Goal: Information Seeking & Learning: Learn about a topic

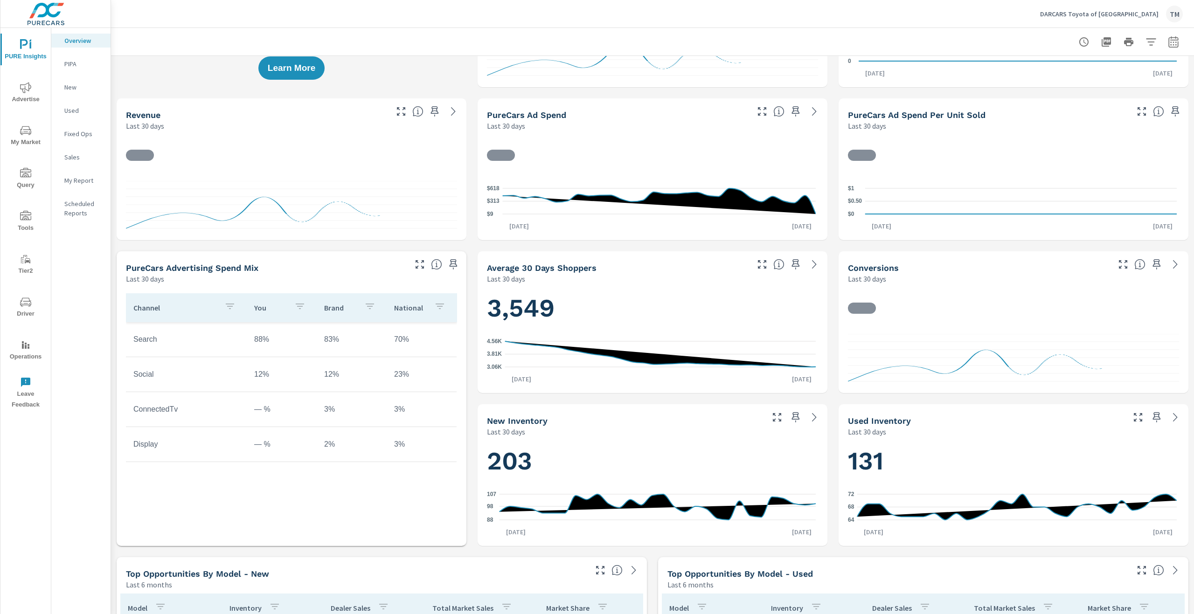
scroll to position [93, 0]
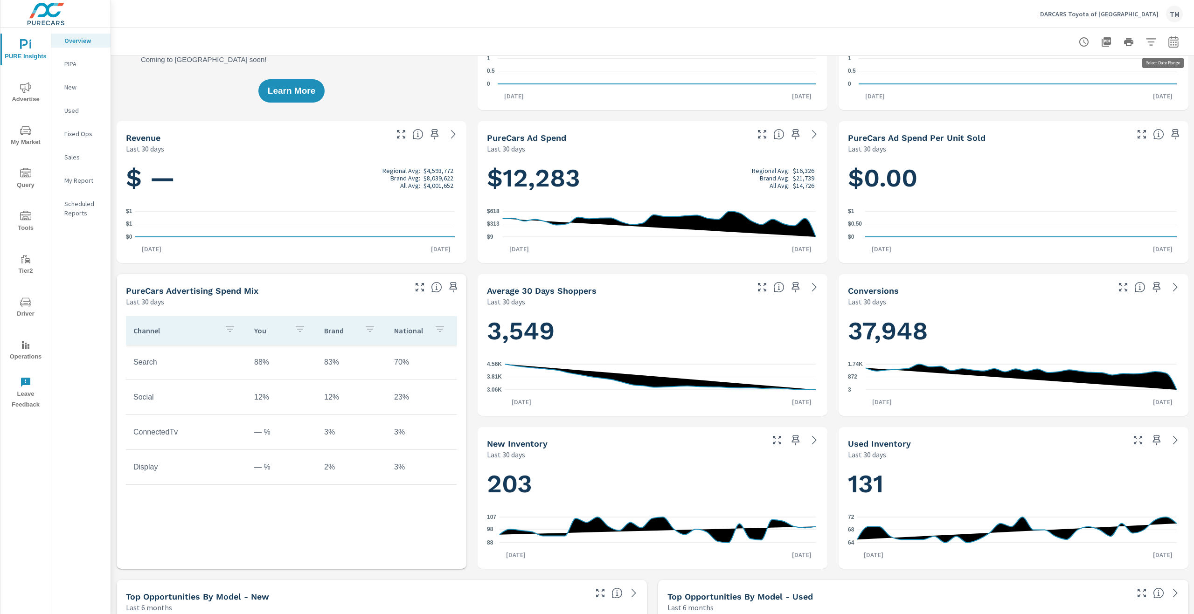
click at [1168, 39] on icon "button" at bounding box center [1173, 41] width 10 height 11
select select "Last 30 days"
click at [1119, 78] on select "Custom Yesterday Last week Last 7 days Last 14 days Last 30 days Last 45 days L…" at bounding box center [1091, 81] width 93 height 19
click at [1074, 106] on p "+ Add comparison" at bounding box center [1100, 105] width 119 height 11
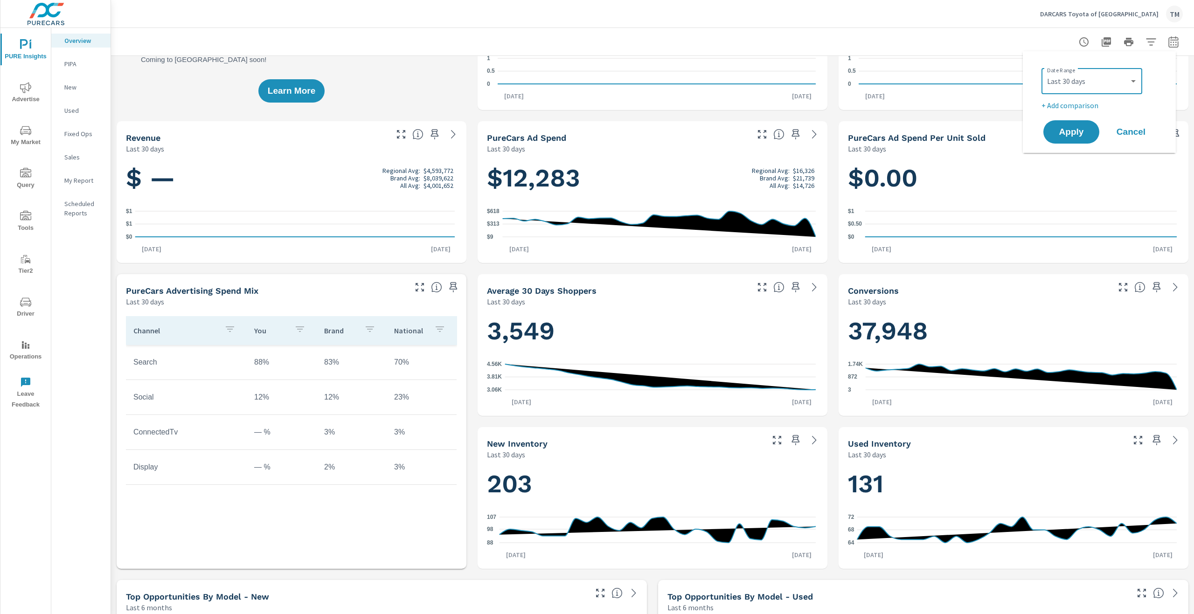
select select "Previous period"
click at [1070, 170] on div "Apply Cancel" at bounding box center [1100, 158] width 119 height 27
click at [1069, 166] on button "Apply" at bounding box center [1071, 158] width 58 height 24
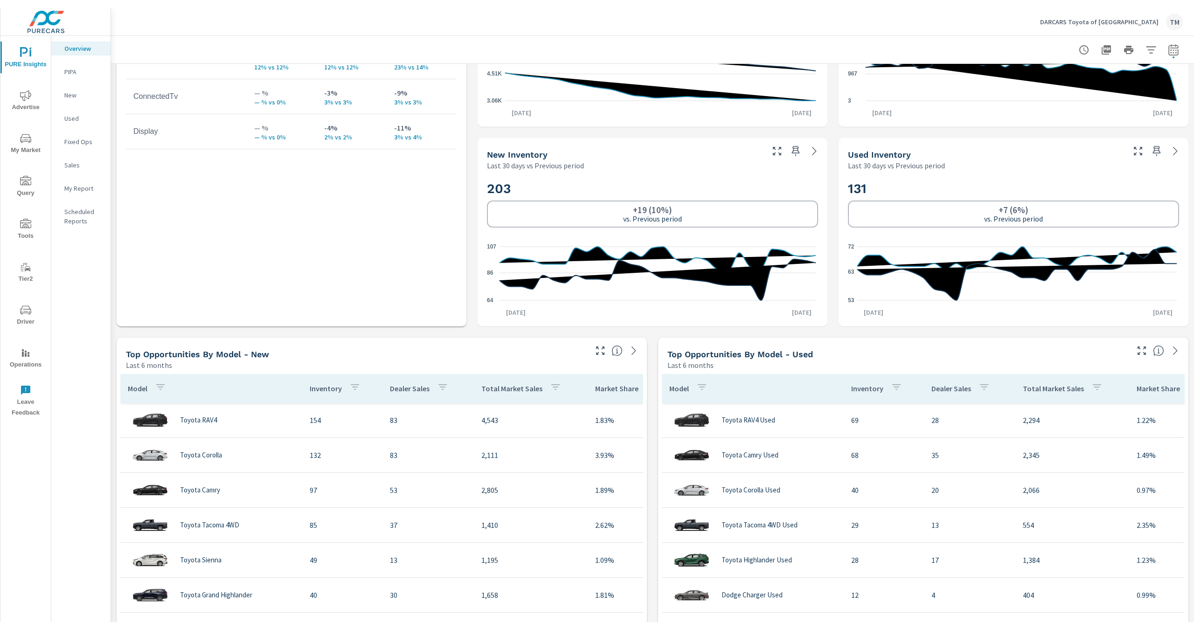
scroll to position [560, 0]
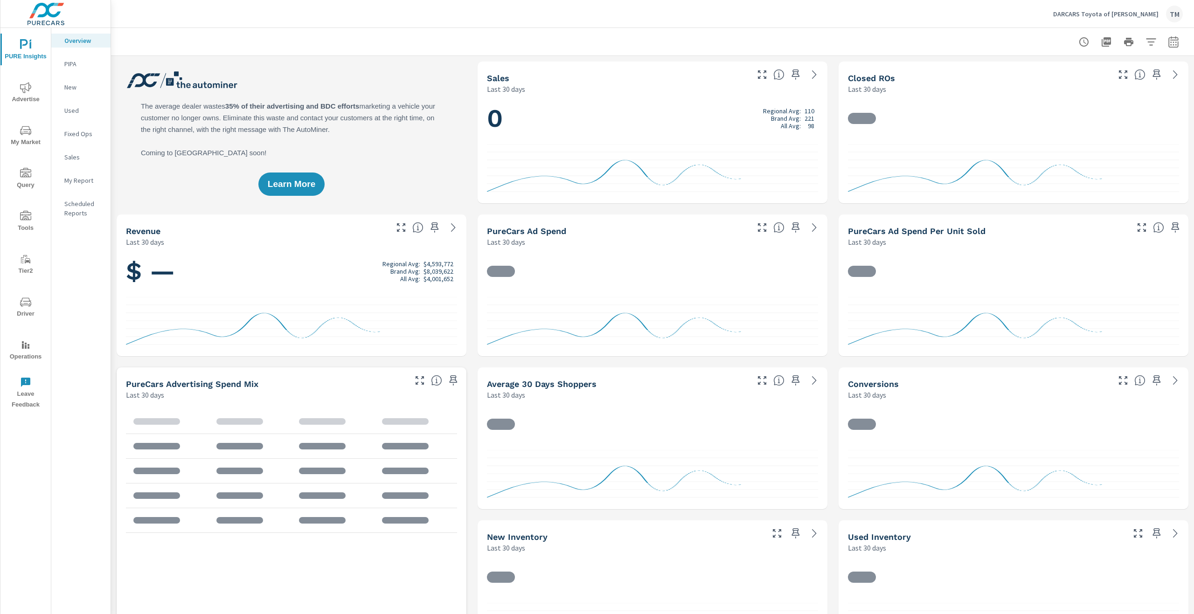
click at [1170, 39] on icon "button" at bounding box center [1173, 41] width 11 height 11
select select "Last 30 days"
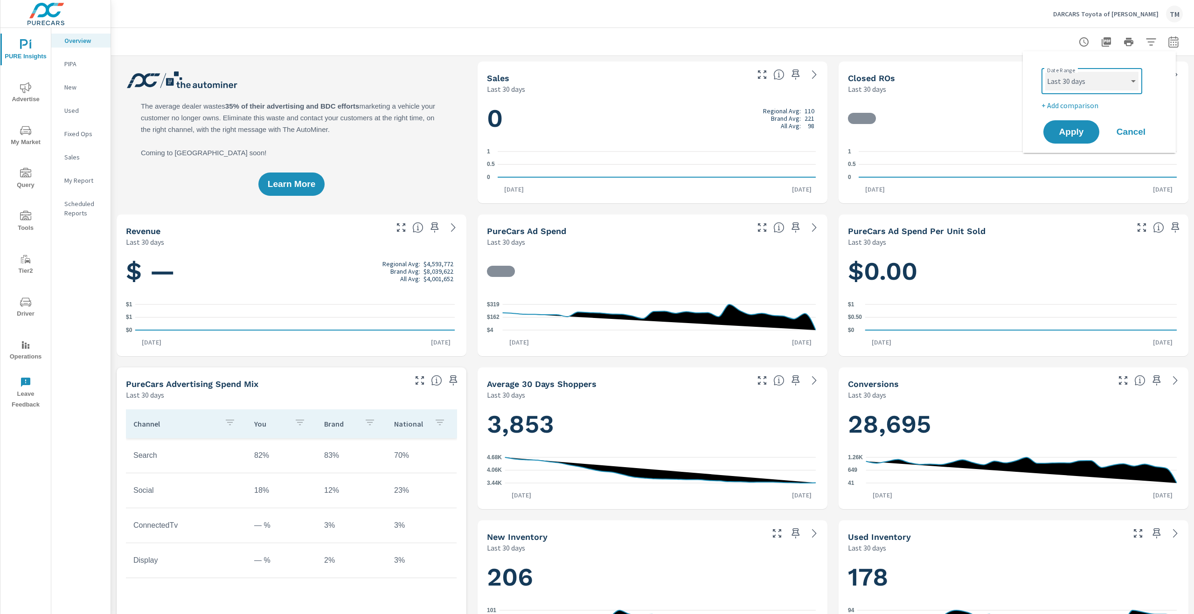
click at [1125, 83] on select "Custom Yesterday Last week Last 7 days Last 14 days Last 30 days Last 45 days L…" at bounding box center [1091, 81] width 93 height 19
click at [1092, 107] on p "+ Add comparison" at bounding box center [1100, 105] width 119 height 11
select select "Previous period"
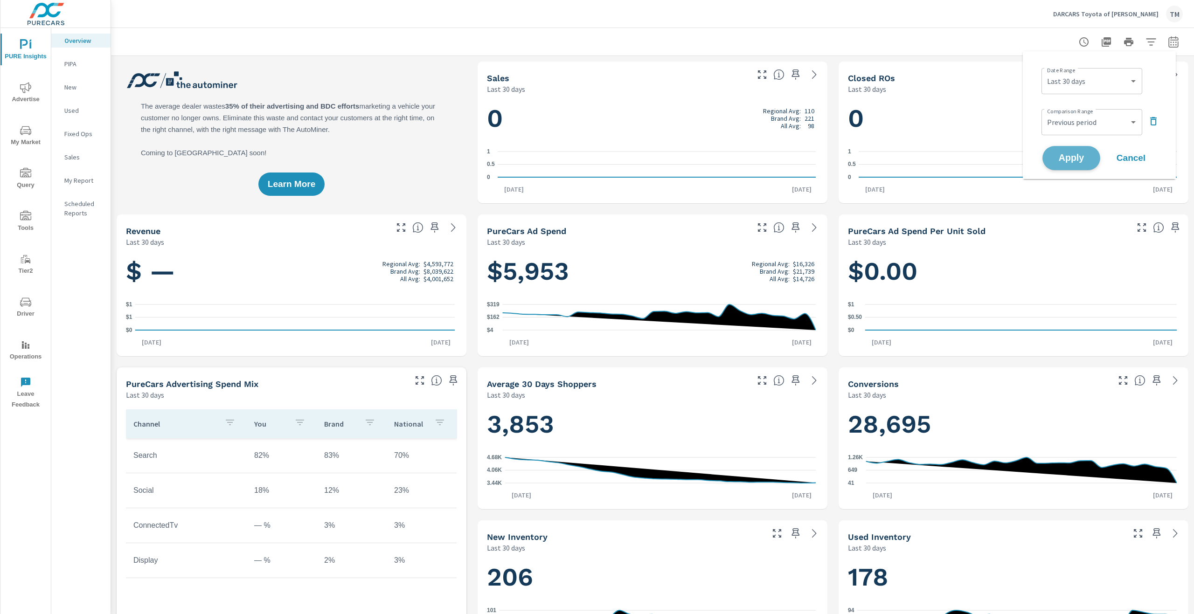
click at [1087, 166] on button "Apply" at bounding box center [1071, 158] width 58 height 24
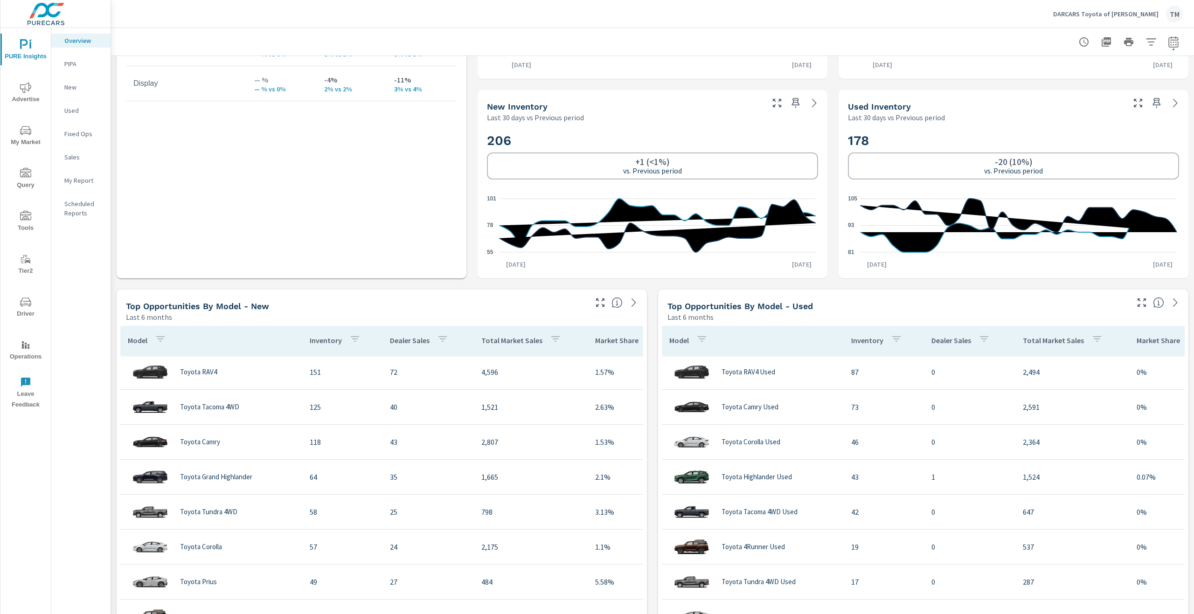
scroll to position [560, 0]
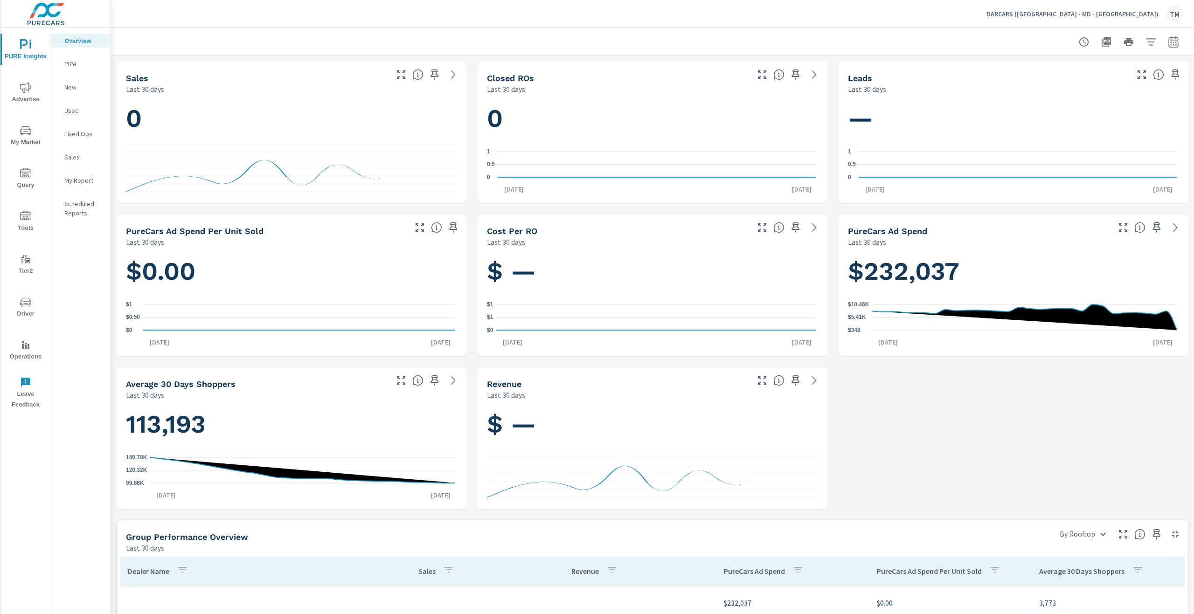
scroll to position [699, 0]
click at [39, 85] on span "Advertise" at bounding box center [25, 93] width 45 height 23
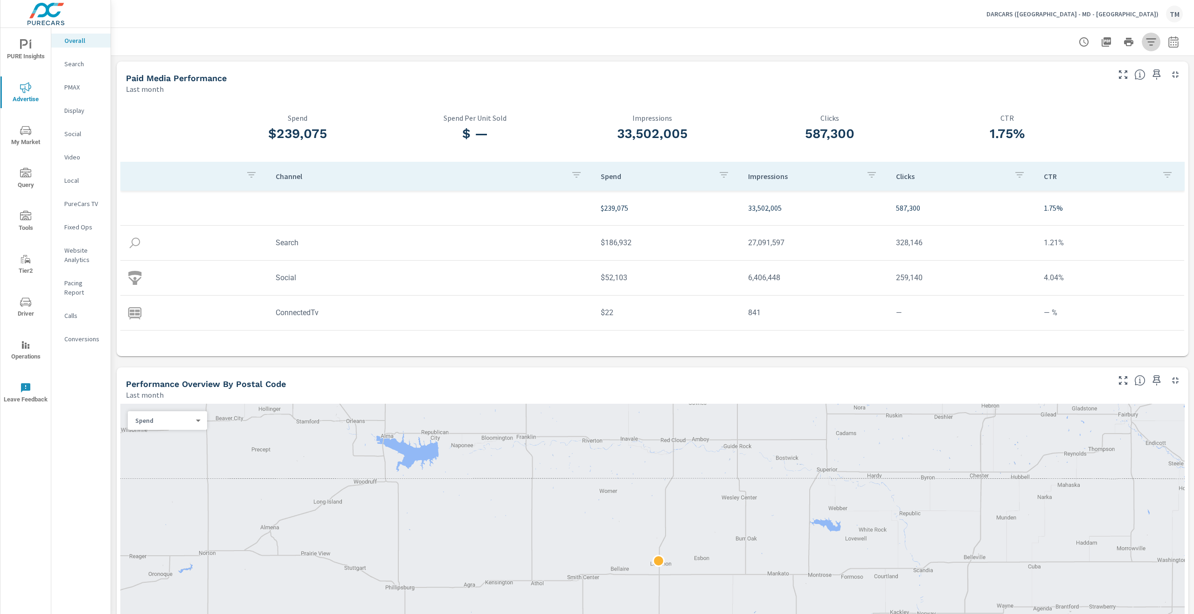
click at [1147, 39] on icon "button" at bounding box center [1151, 41] width 10 height 7
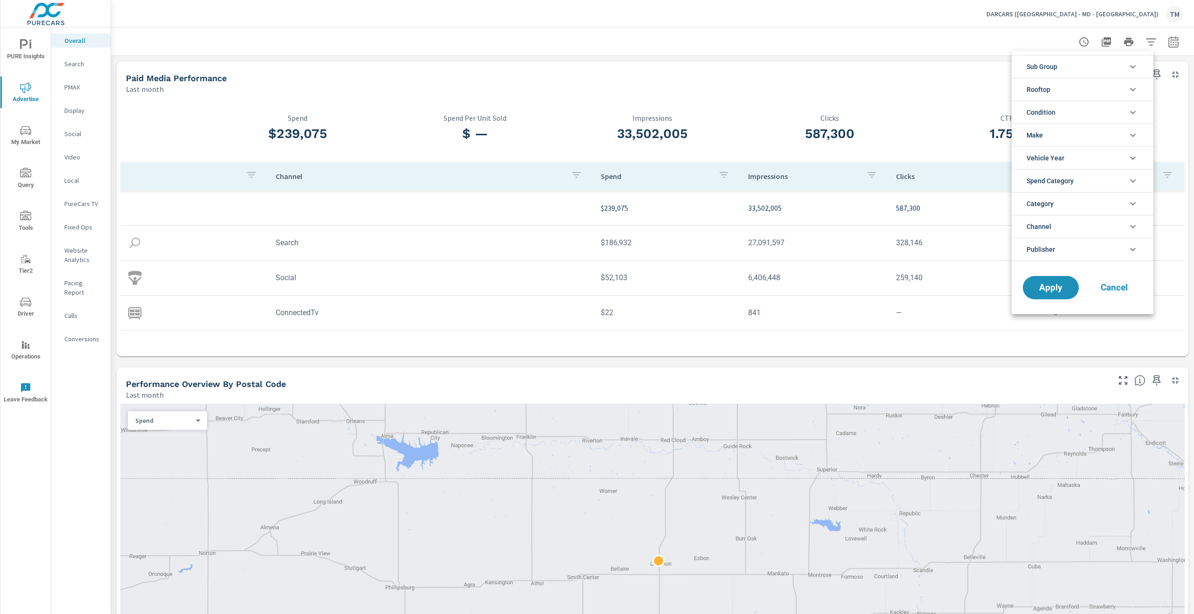
click at [1069, 91] on li "Rooftop" at bounding box center [1082, 89] width 142 height 23
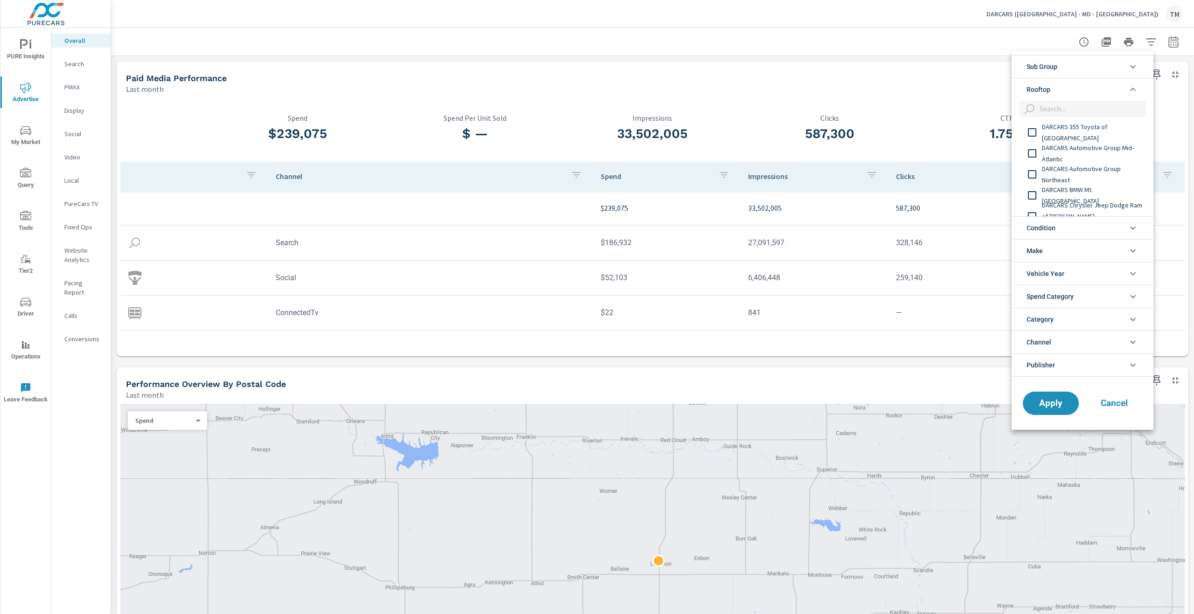
click at [1091, 136] on span "DARCARS 355 Toyota of Rockville" at bounding box center [1093, 132] width 102 height 22
click at [1091, 154] on span "DARCARS Automotive Group Mid-Atlantic" at bounding box center [1093, 153] width 102 height 22
click at [1081, 156] on div "DARCARS BMW Mt. Kisco" at bounding box center [1081, 148] width 140 height 21
click at [1086, 168] on span "DARCARS Chrysler Jeep Dodge Ram of Marlow Heights" at bounding box center [1093, 170] width 102 height 34
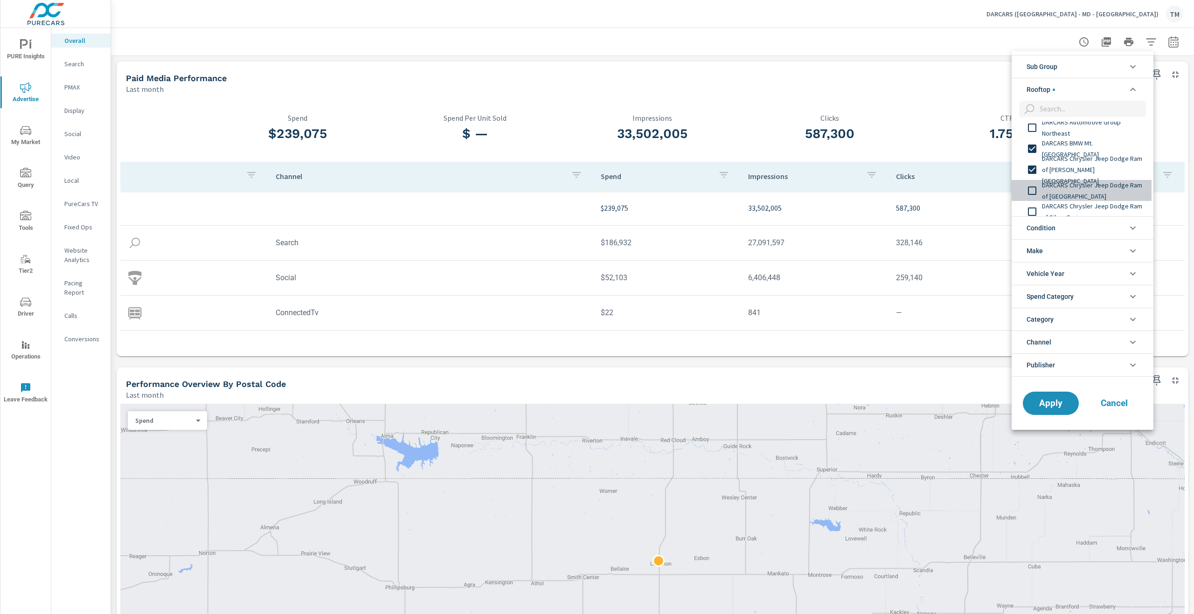
click at [1090, 188] on span "DARCARS Chrysler Jeep Dodge Ram of New Carrollton" at bounding box center [1093, 191] width 102 height 22
click at [1098, 207] on span "DARCARS Chrysler Jeep Dodge Ram of Silver Spring" at bounding box center [1093, 211] width 102 height 22
click at [1085, 190] on span "DARCARS Chrysler Jeep Dodge Ram Rockville" at bounding box center [1093, 186] width 102 height 22
click at [1077, 203] on span "DARCARS Ford" at bounding box center [1093, 206] width 102 height 11
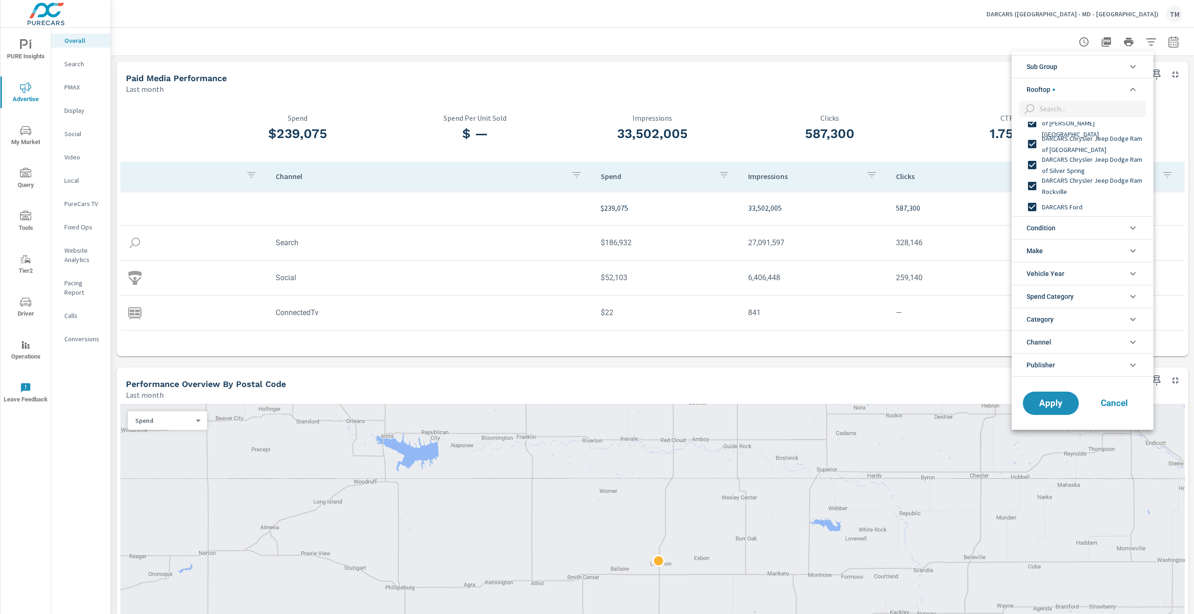
scroll to position [140, 0]
click at [1065, 175] on div "DARCARS Honda" at bounding box center [1081, 181] width 140 height 21
click at [1072, 196] on div "DARCARS Honda Fairfax" at bounding box center [1081, 202] width 140 height 21
click at [1072, 132] on span "DARCARS INFINITI of [GEOGRAPHIC_DATA]" at bounding box center [1093, 130] width 102 height 22
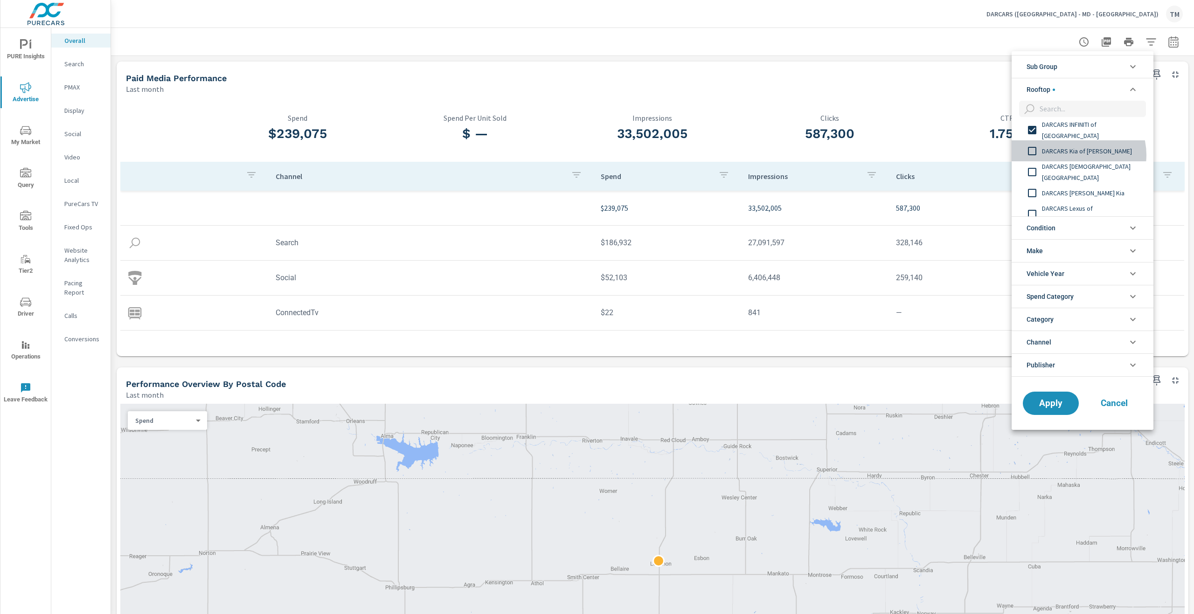
click at [1077, 156] on span "DARCARS Kia of [PERSON_NAME]" at bounding box center [1093, 150] width 102 height 11
click at [1077, 175] on span "DARCARS [DEMOGRAPHIC_DATA][GEOGRAPHIC_DATA]" at bounding box center [1093, 172] width 102 height 22
click at [1075, 188] on span "DARCARS [PERSON_NAME] Kia" at bounding box center [1093, 192] width 102 height 11
click at [1080, 207] on div "DARCARS Lexus of [GEOGRAPHIC_DATA]" at bounding box center [1081, 213] width 140 height 21
click at [1076, 187] on span "DARCARS Lexus of [GEOGRAPHIC_DATA]" at bounding box center [1093, 188] width 102 height 22
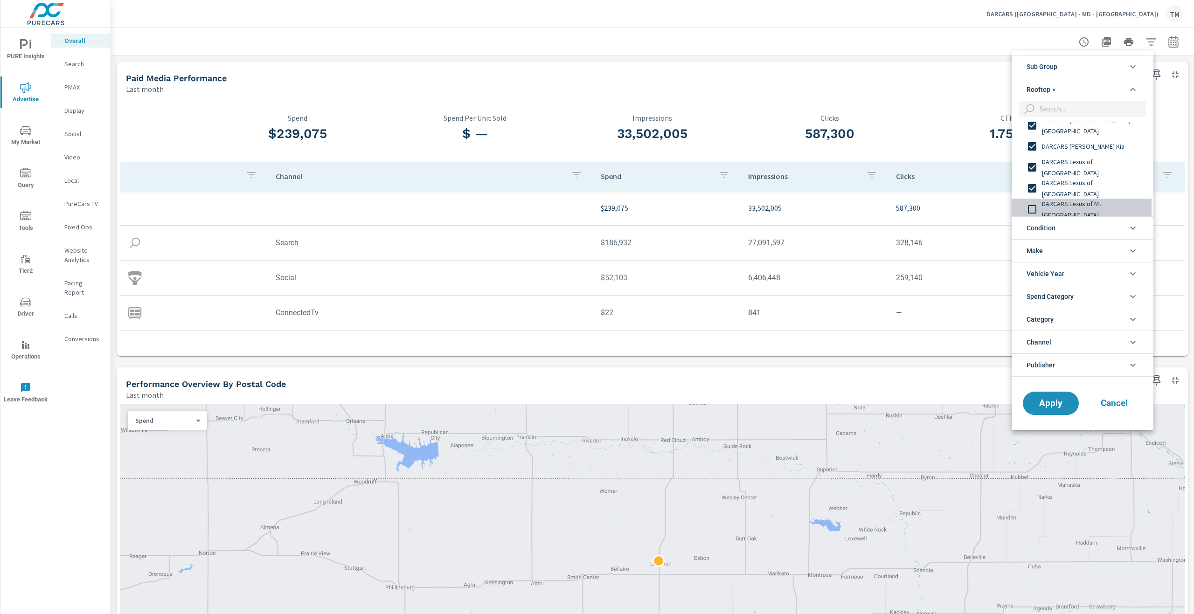
click at [1087, 205] on span "DARCARS Lexus of Mt. [GEOGRAPHIC_DATA]" at bounding box center [1093, 209] width 102 height 22
click at [1076, 183] on span "DARCARS Lexus of Silver Spring" at bounding box center [1093, 183] width 102 height 11
click at [1079, 201] on div "DARCARS Nissan of [GEOGRAPHIC_DATA]" at bounding box center [1081, 204] width 140 height 21
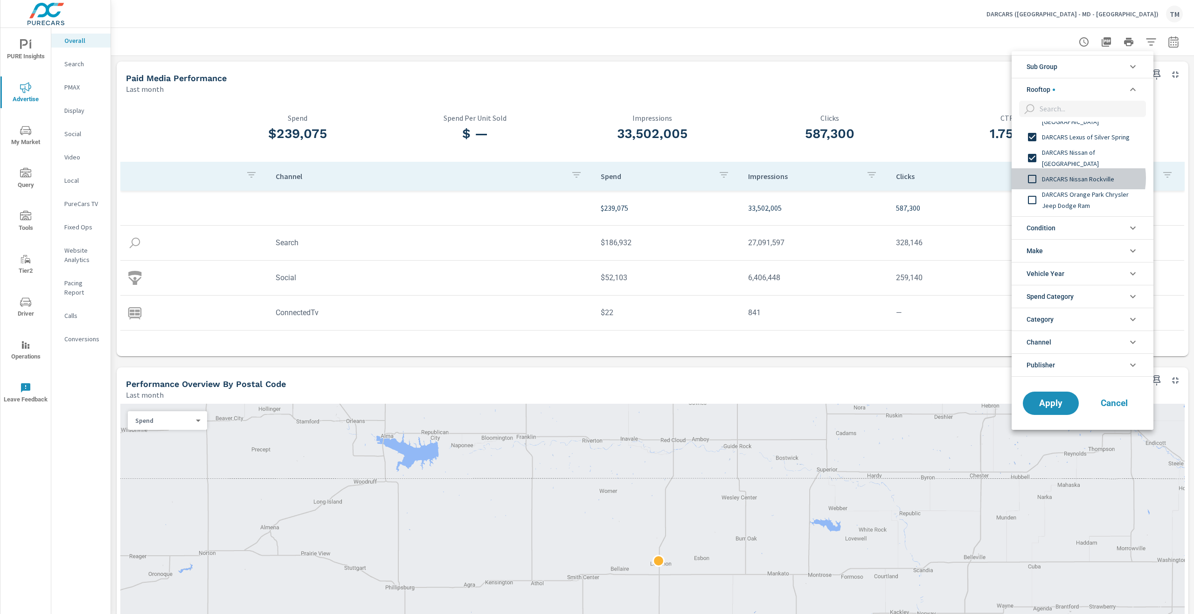
click at [1074, 178] on span "DARCARS Nissan Rockville" at bounding box center [1093, 178] width 102 height 11
click at [1081, 199] on span "DARCARS Orange Park Chrysler Jeep Dodge Ram" at bounding box center [1093, 200] width 102 height 22
click at [1067, 135] on div "DARCARS Pre-Owned Fairfax" at bounding box center [1081, 127] width 140 height 21
drag, startPoint x: 1067, startPoint y: 135, endPoint x: 1073, endPoint y: 162, distance: 27.8
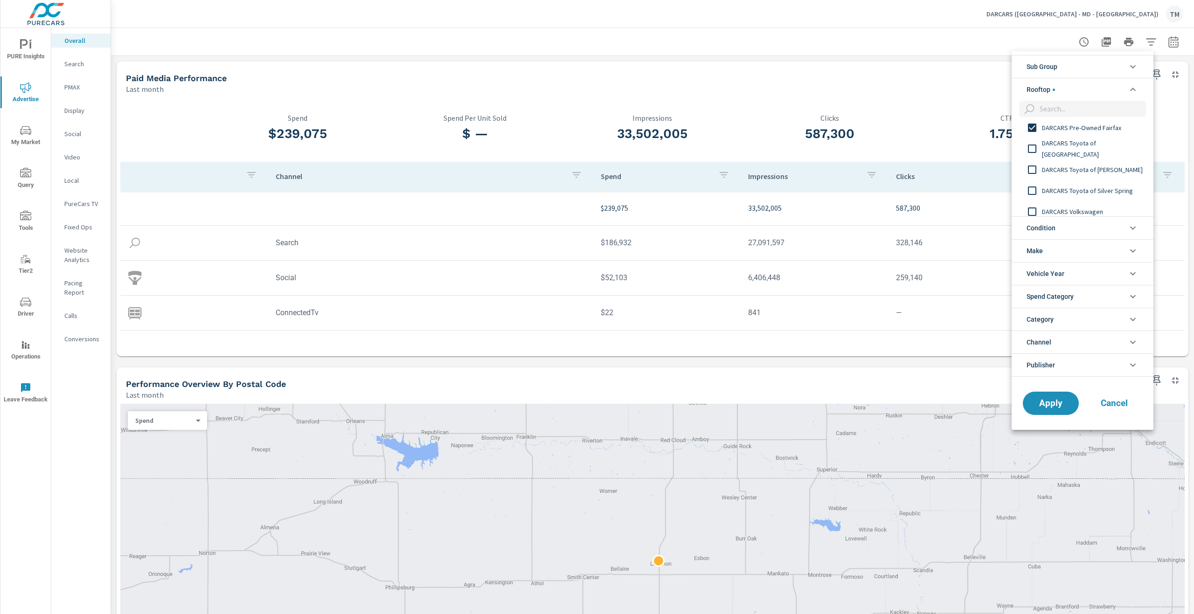
click at [1073, 162] on div "DARCARS Toyota of Frederick" at bounding box center [1081, 169] width 140 height 21
click at [1085, 186] on span "DARCARS Toyota of Silver Spring" at bounding box center [1093, 190] width 102 height 11
click at [1078, 154] on div "DARCARS Toyota of [GEOGRAPHIC_DATA]" at bounding box center [1081, 148] width 140 height 21
click at [1079, 171] on div "DARCARS Volkswagen" at bounding box center [1081, 164] width 140 height 21
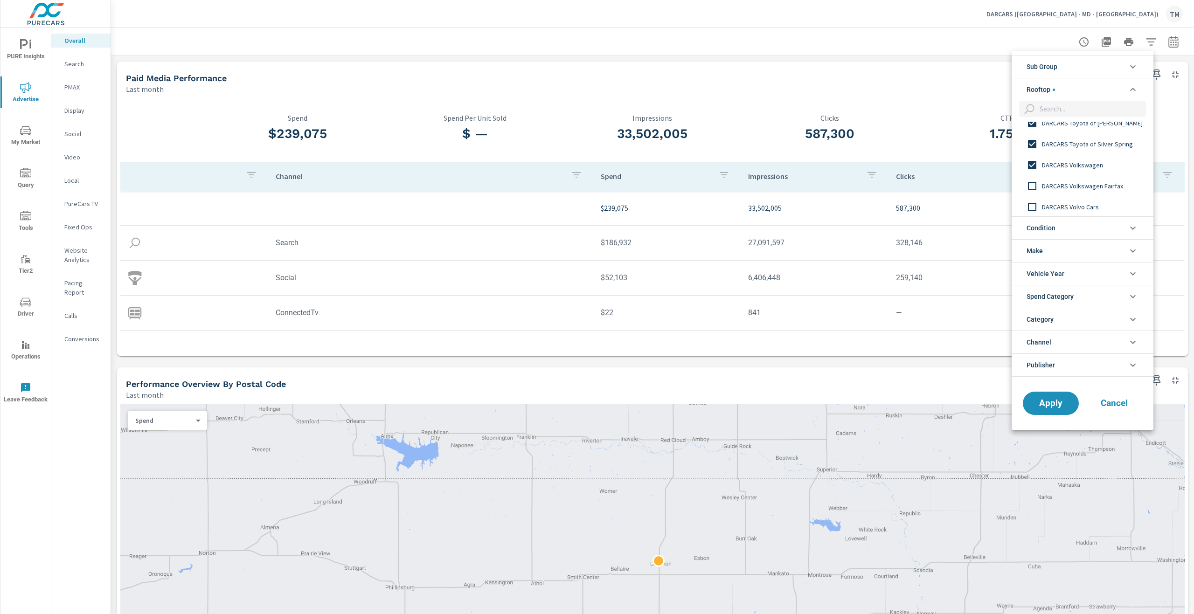
click at [1079, 191] on span "DARCARS Volkswagen Fairfax" at bounding box center [1093, 185] width 102 height 11
click at [1085, 209] on span "DARCARS Volvo Cars" at bounding box center [1093, 206] width 102 height 11
click at [1077, 187] on span "DARCARS Volvo Cars Fairfax" at bounding box center [1093, 185] width 102 height 11
click at [1080, 203] on span "Polestar Washington DC" at bounding box center [1093, 206] width 102 height 22
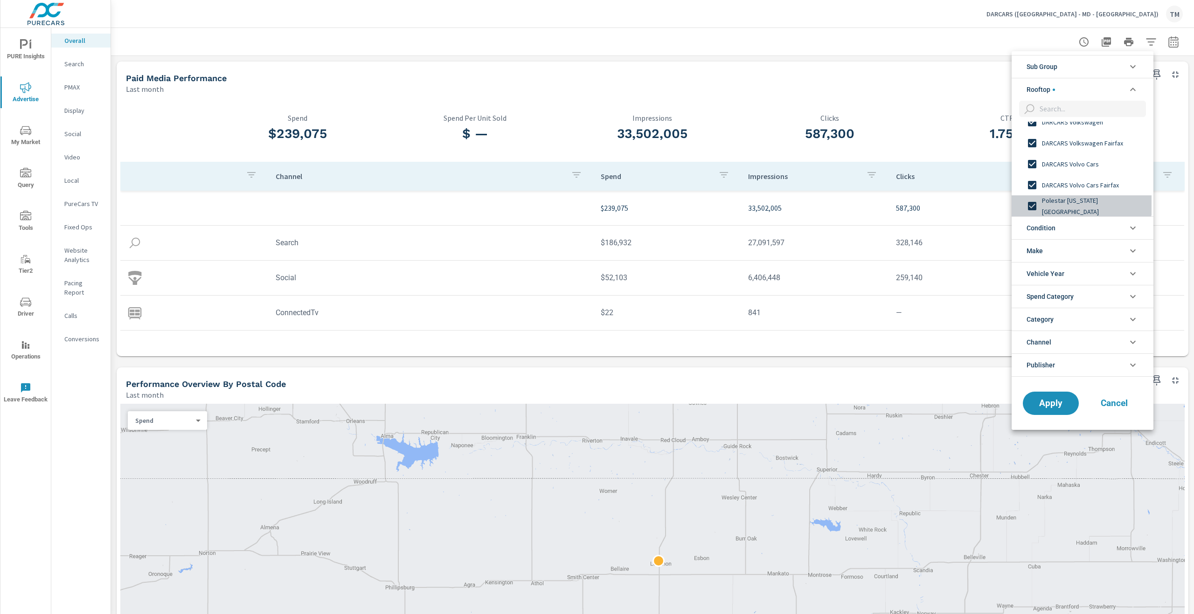
click at [1081, 199] on div "Polestar Washington DC" at bounding box center [1081, 205] width 140 height 21
click at [1044, 405] on span "Apply" at bounding box center [1050, 403] width 38 height 9
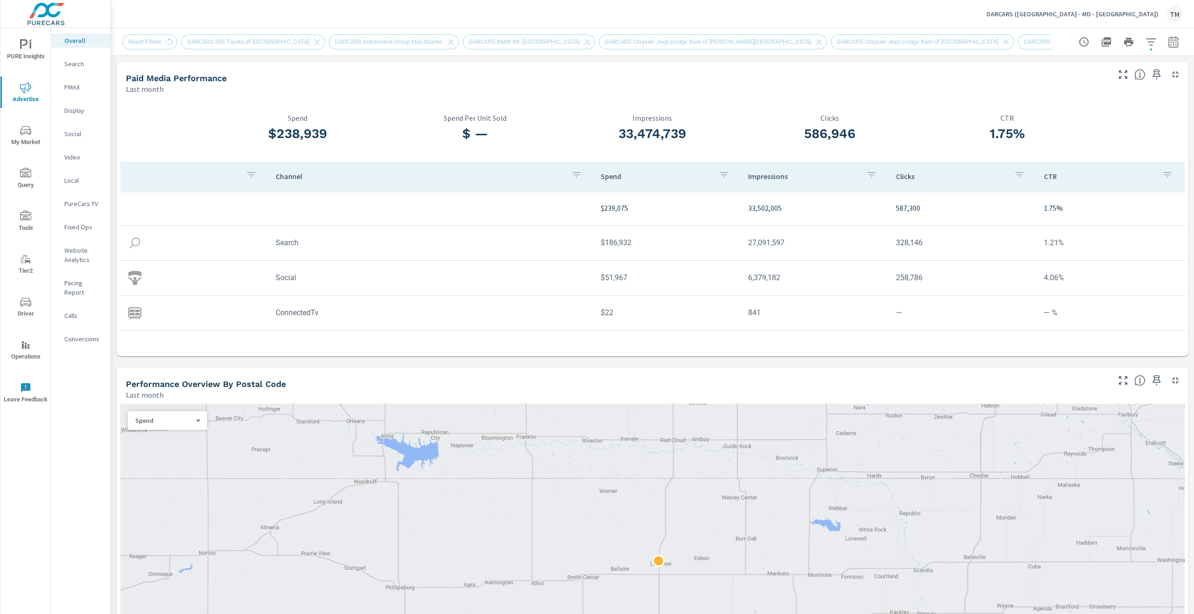
click at [1168, 47] on icon "button" at bounding box center [1173, 41] width 10 height 11
click at [1092, 86] on select "Custom Yesterday Last week Last 7 days Last 14 days Last 30 days Last 45 days L…" at bounding box center [1091, 81] width 93 height 19
click at [1045, 72] on select "Custom Yesterday Last week Last 7 days Last 14 days Last 30 days Last 45 days L…" at bounding box center [1091, 81] width 93 height 19
select select "Last 30 days"
click at [1072, 104] on p "+ Add comparison" at bounding box center [1100, 105] width 119 height 11
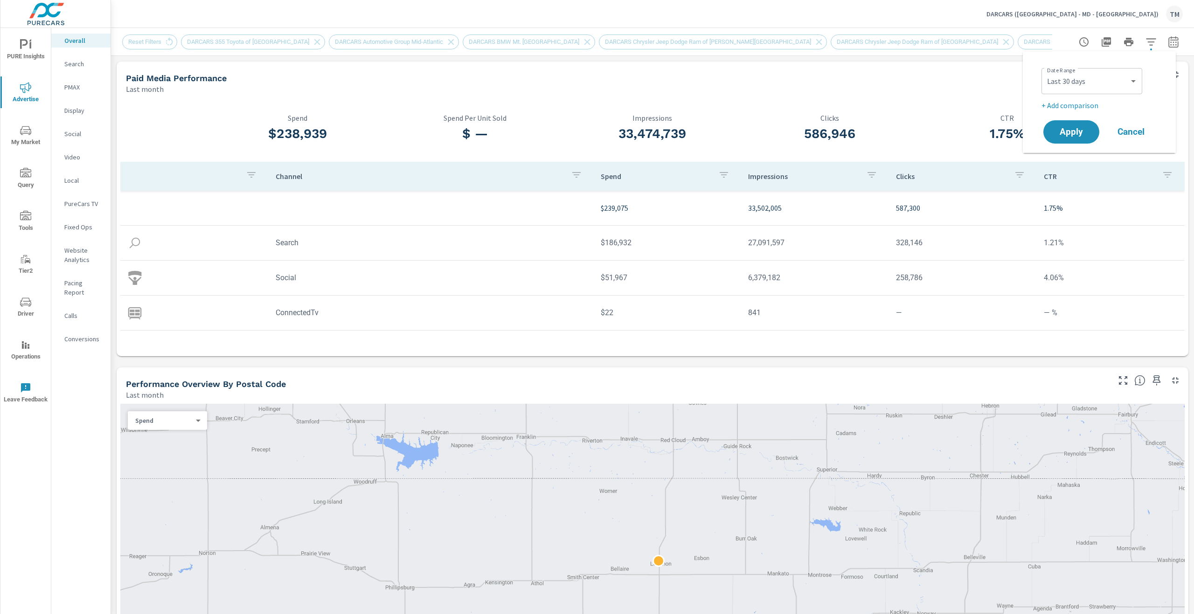
select select "Previous period"
click at [1070, 154] on span "Apply" at bounding box center [1071, 158] width 38 height 9
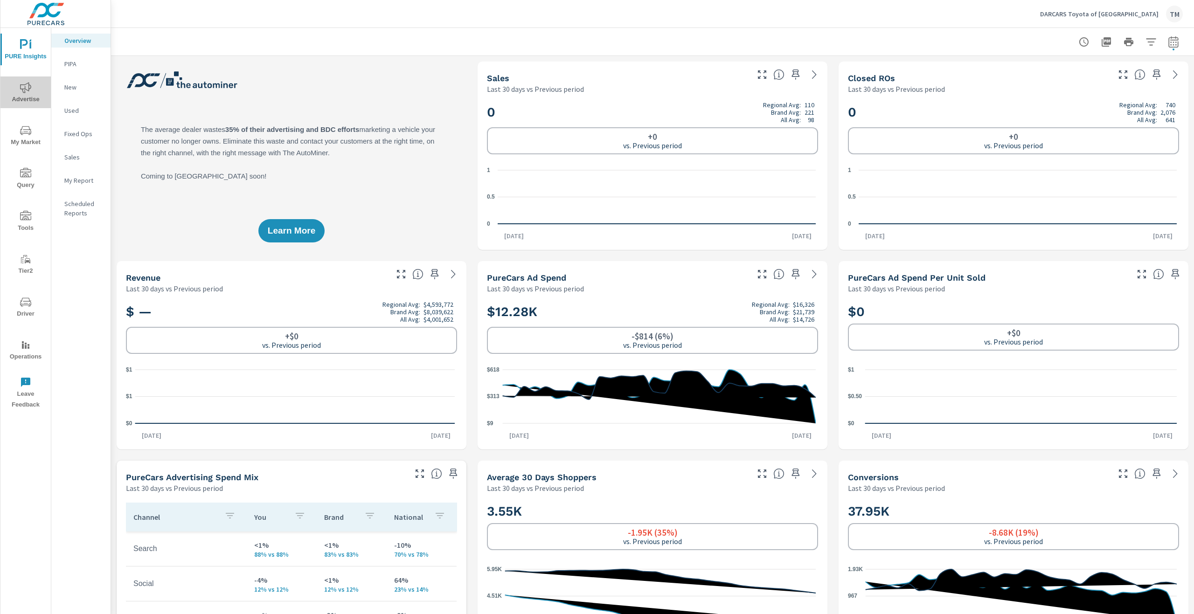
click at [30, 90] on icon "nav menu" at bounding box center [25, 87] width 11 height 11
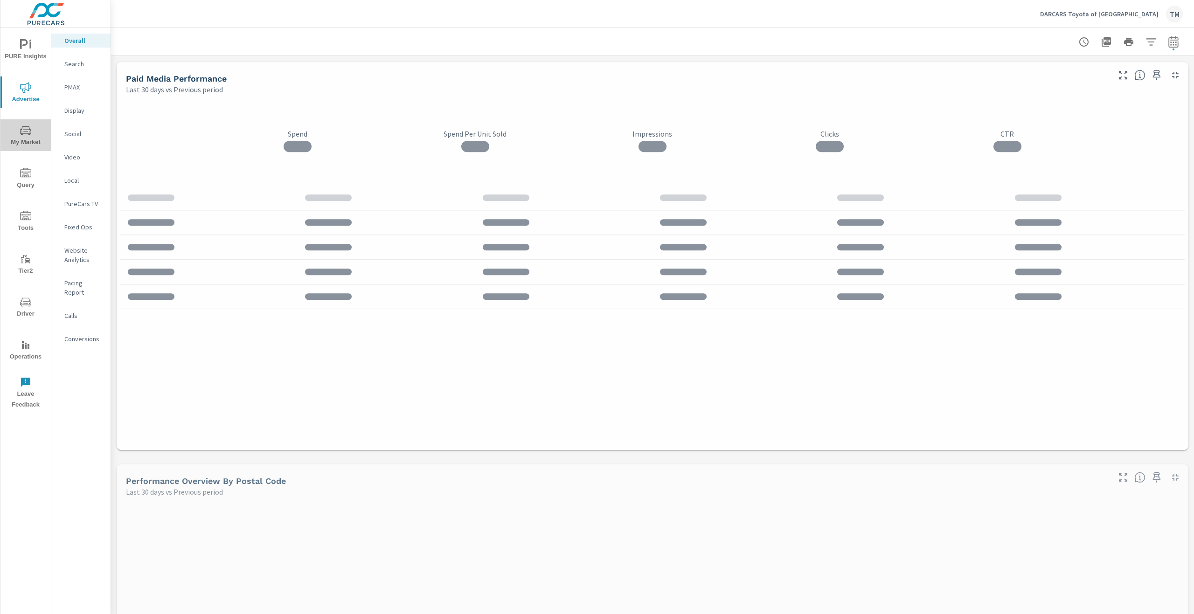
click at [39, 139] on span "My Market" at bounding box center [25, 136] width 45 height 23
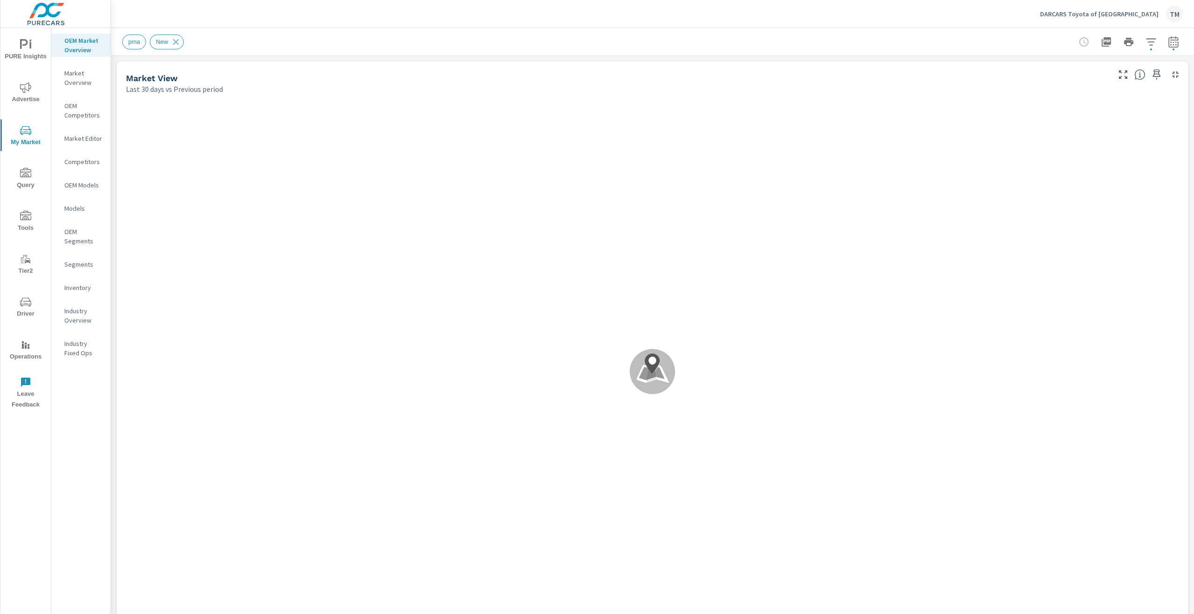
click at [1163, 35] on div "pma New" at bounding box center [652, 42] width 1060 height 28
drag, startPoint x: 1164, startPoint y: 37, endPoint x: 1164, endPoint y: 43, distance: 5.6
click at [1168, 38] on icon "button" at bounding box center [1173, 41] width 10 height 11
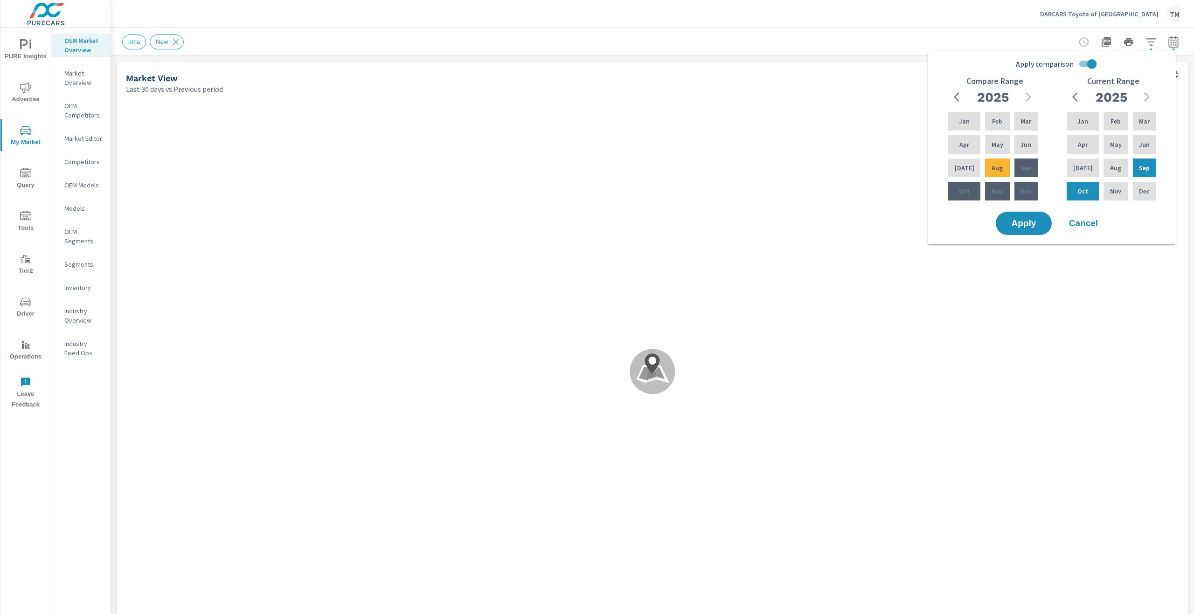
click at [1082, 61] on input "Apply comparison" at bounding box center [1091, 64] width 53 height 18
checkbox input "false"
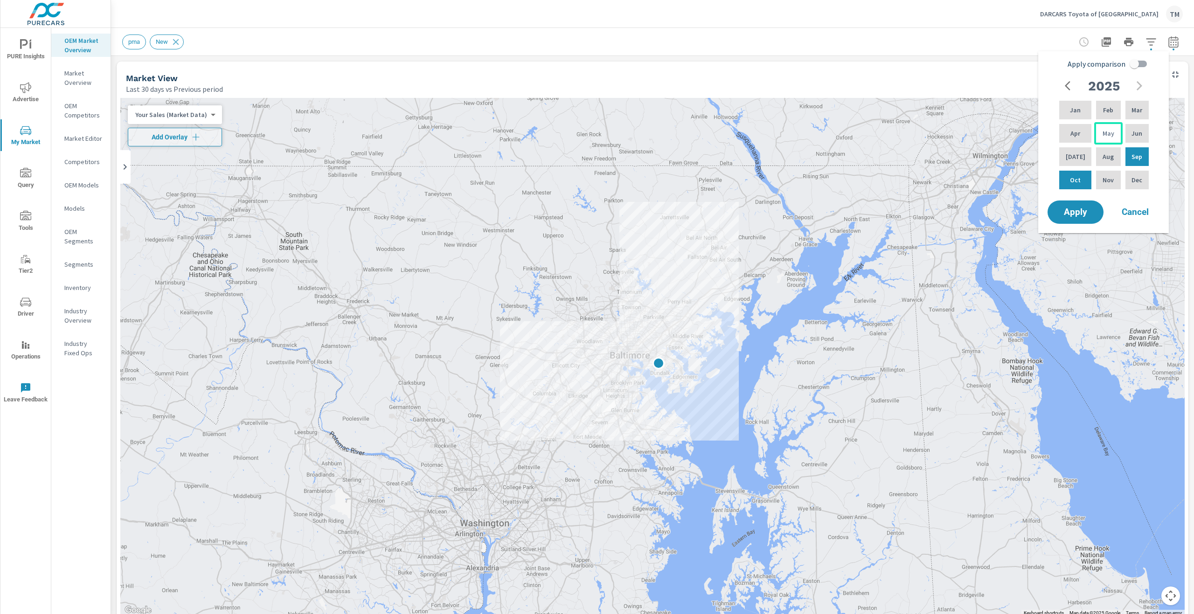
drag, startPoint x: 1127, startPoint y: 135, endPoint x: 1116, endPoint y: 143, distance: 13.4
click at [1127, 135] on div "Jun" at bounding box center [1136, 133] width 27 height 22
click at [1074, 156] on p "Jul" at bounding box center [1075, 156] width 20 height 9
click at [1104, 135] on p "May" at bounding box center [1108, 133] width 12 height 9
click at [1077, 155] on div "Jul" at bounding box center [1075, 156] width 36 height 22
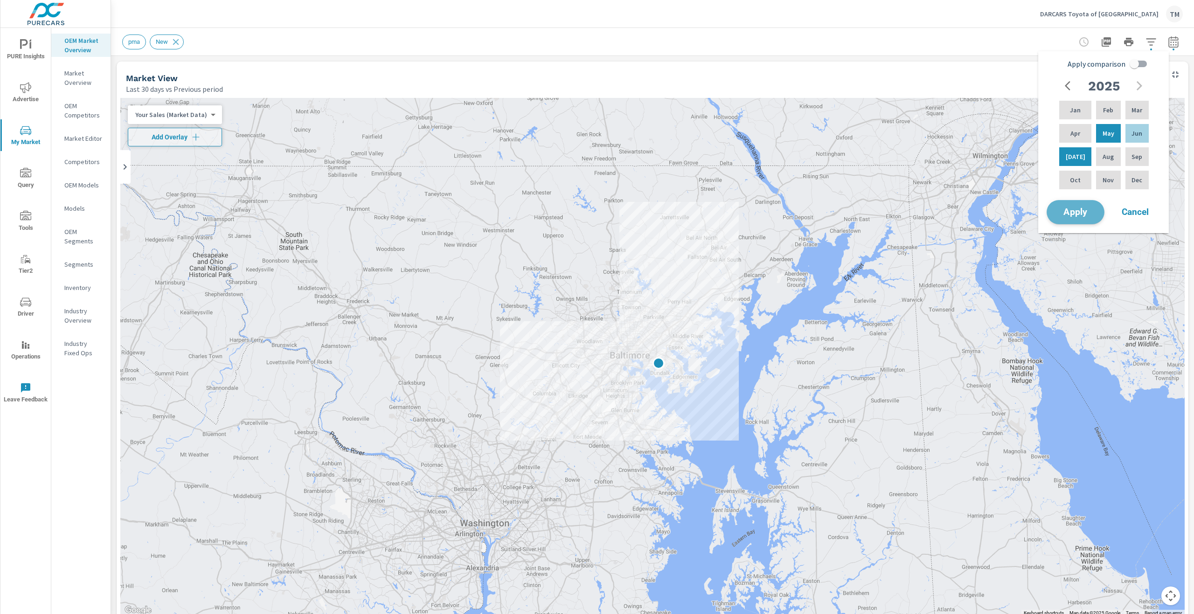
click at [1082, 212] on span "Apply" at bounding box center [1075, 212] width 38 height 9
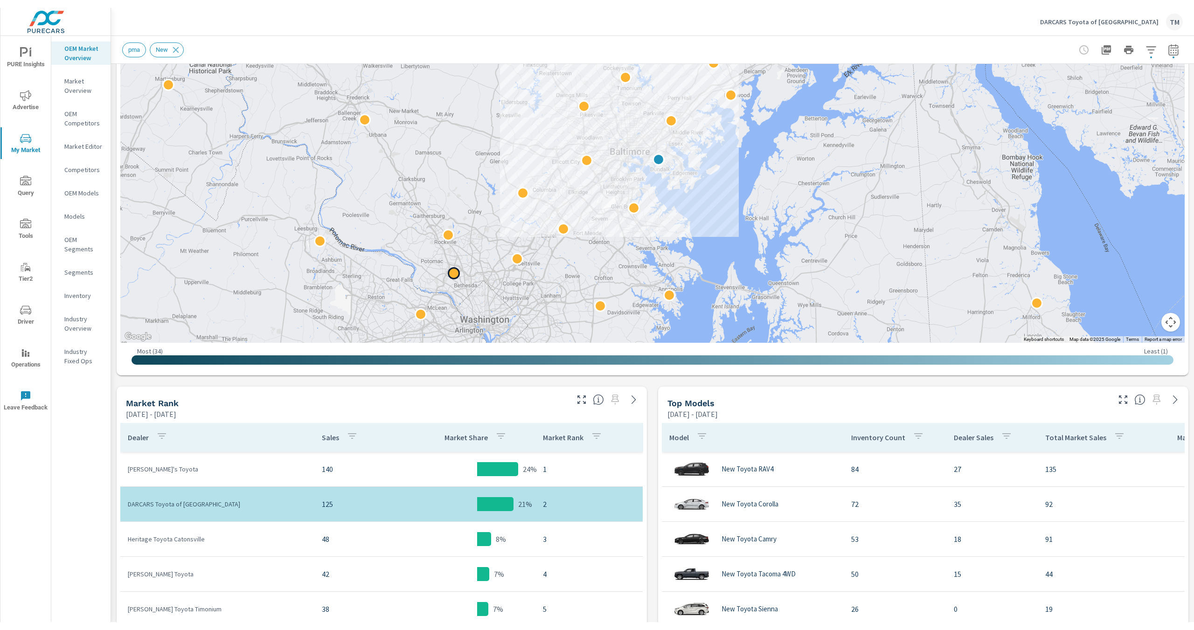
scroll to position [140, 0]
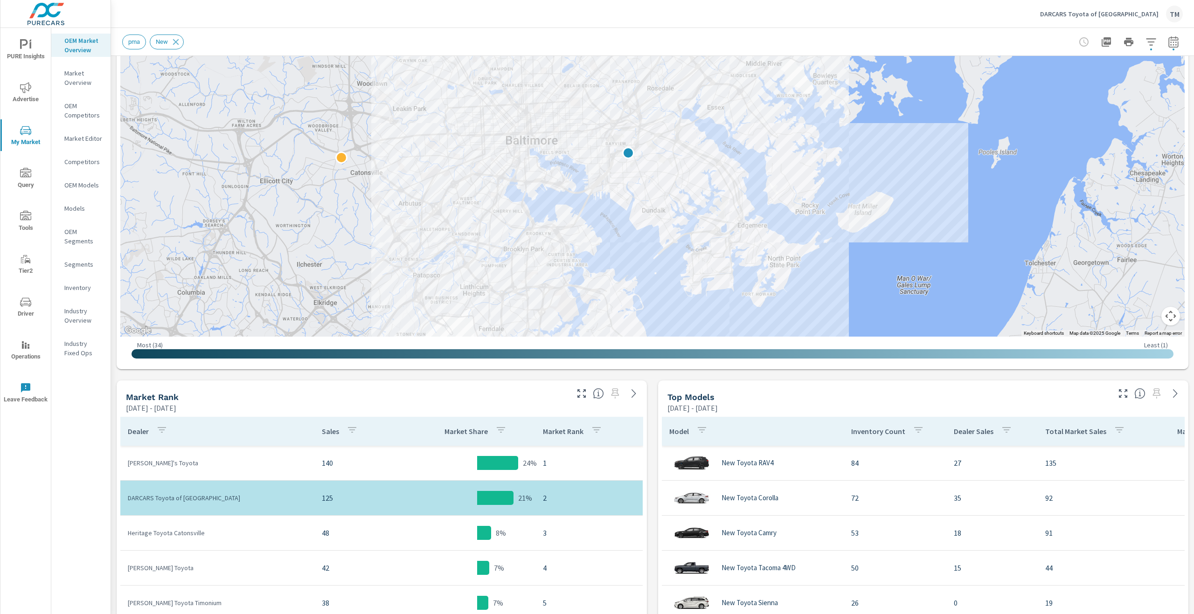
drag, startPoint x: 991, startPoint y: 270, endPoint x: 996, endPoint y: 201, distance: 69.2
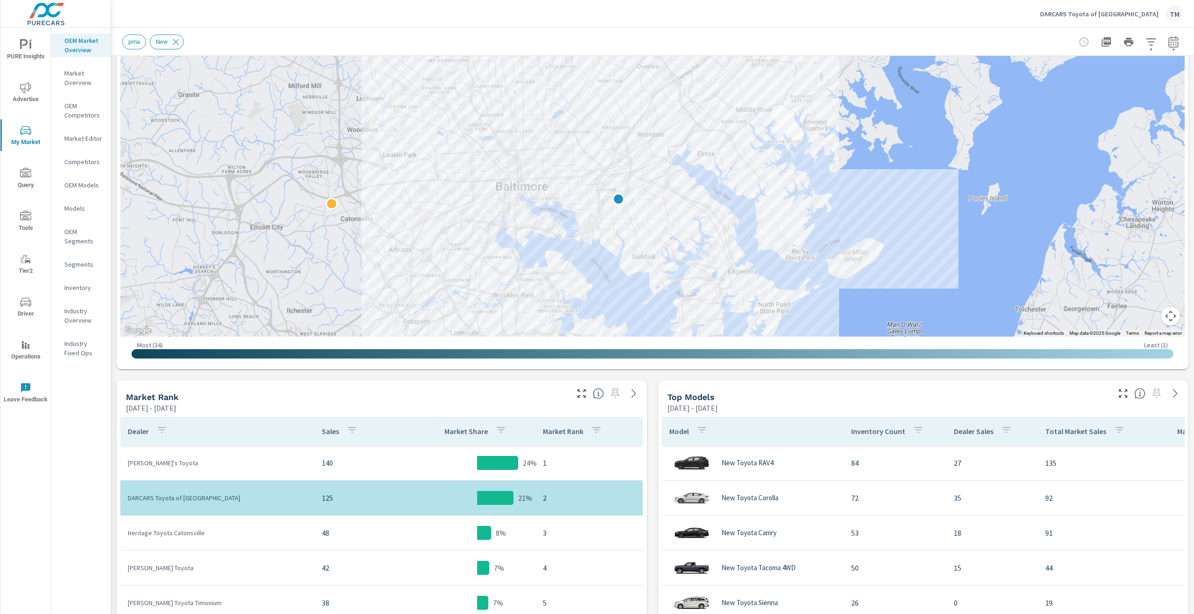
drag, startPoint x: 930, startPoint y: 208, endPoint x: 916, endPoint y: 259, distance: 52.7
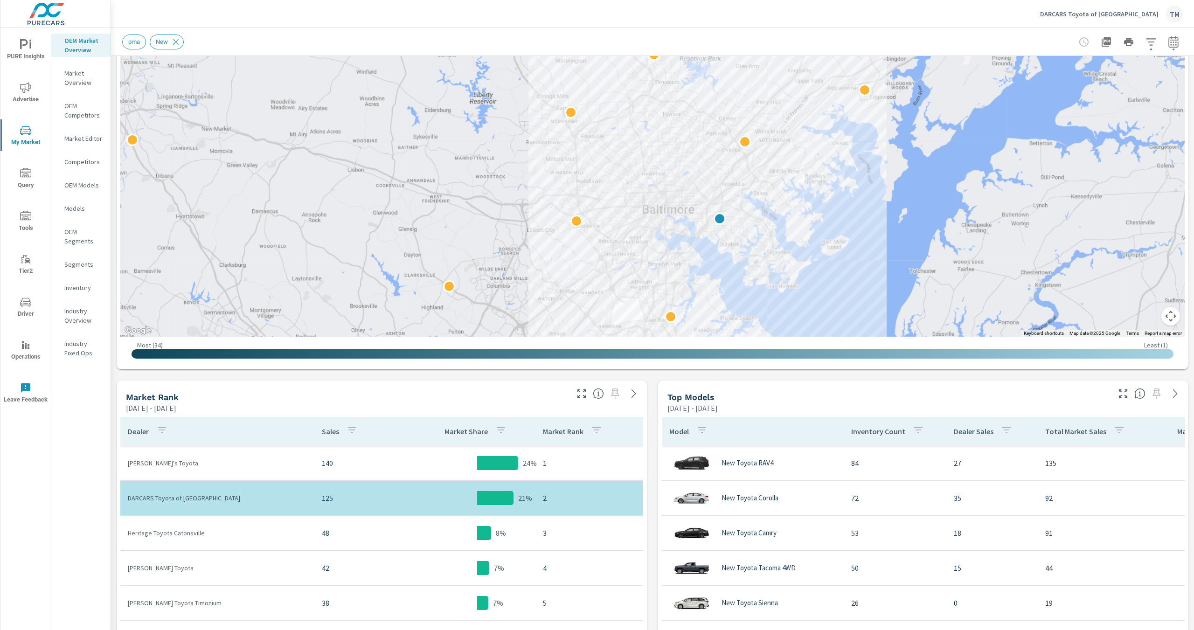
drag, startPoint x: 864, startPoint y: 300, endPoint x: 795, endPoint y: 264, distance: 77.6
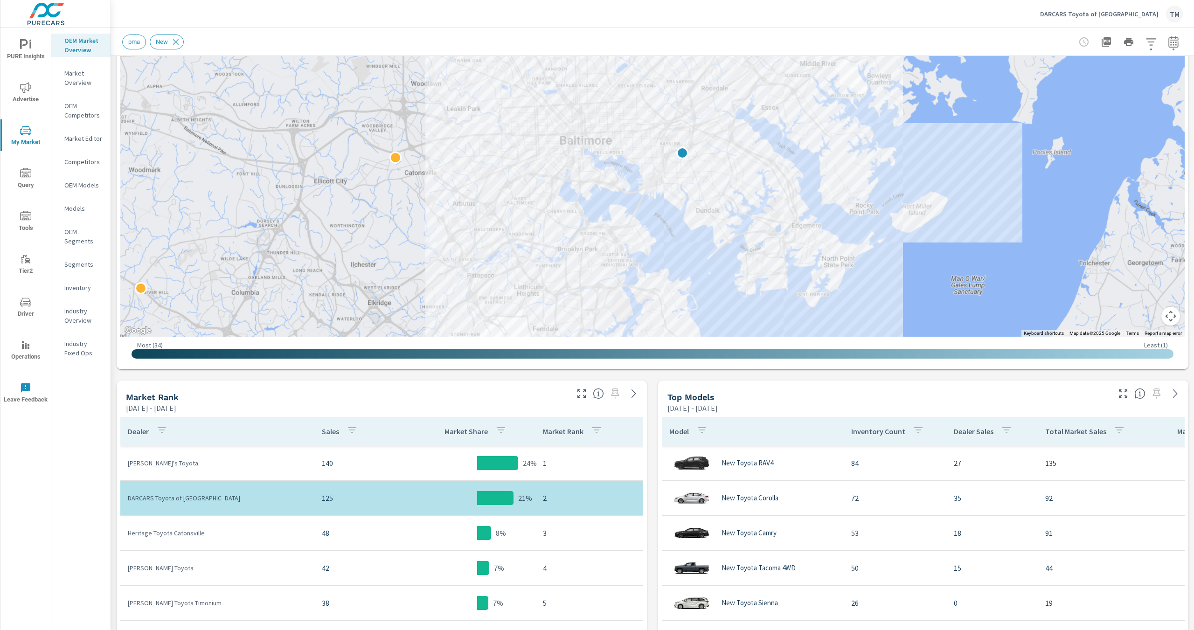
drag, startPoint x: 962, startPoint y: 173, endPoint x: 943, endPoint y: 213, distance: 43.6
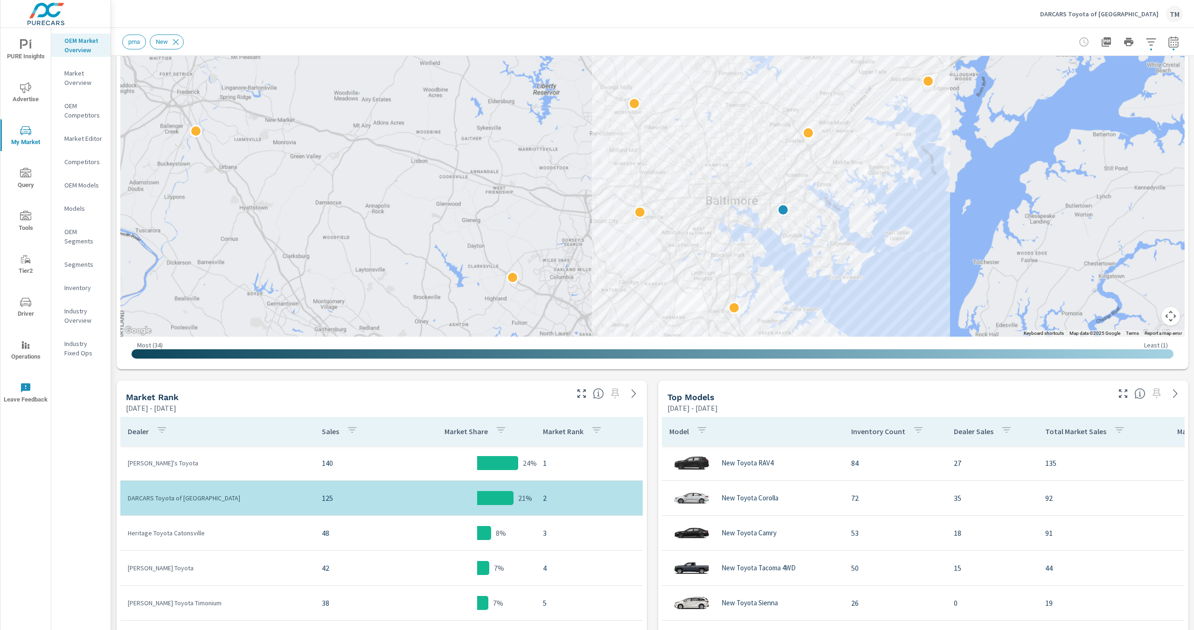
drag, startPoint x: 957, startPoint y: 191, endPoint x: 893, endPoint y: 194, distance: 63.9
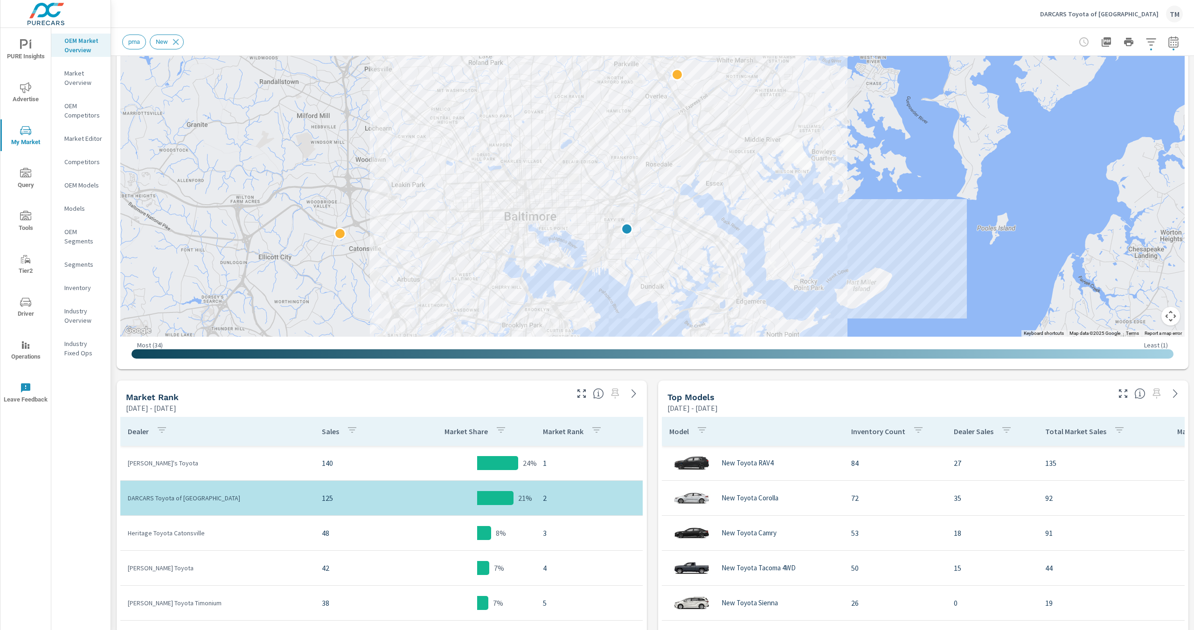
drag, startPoint x: 855, startPoint y: 190, endPoint x: 857, endPoint y: 179, distance: 11.3
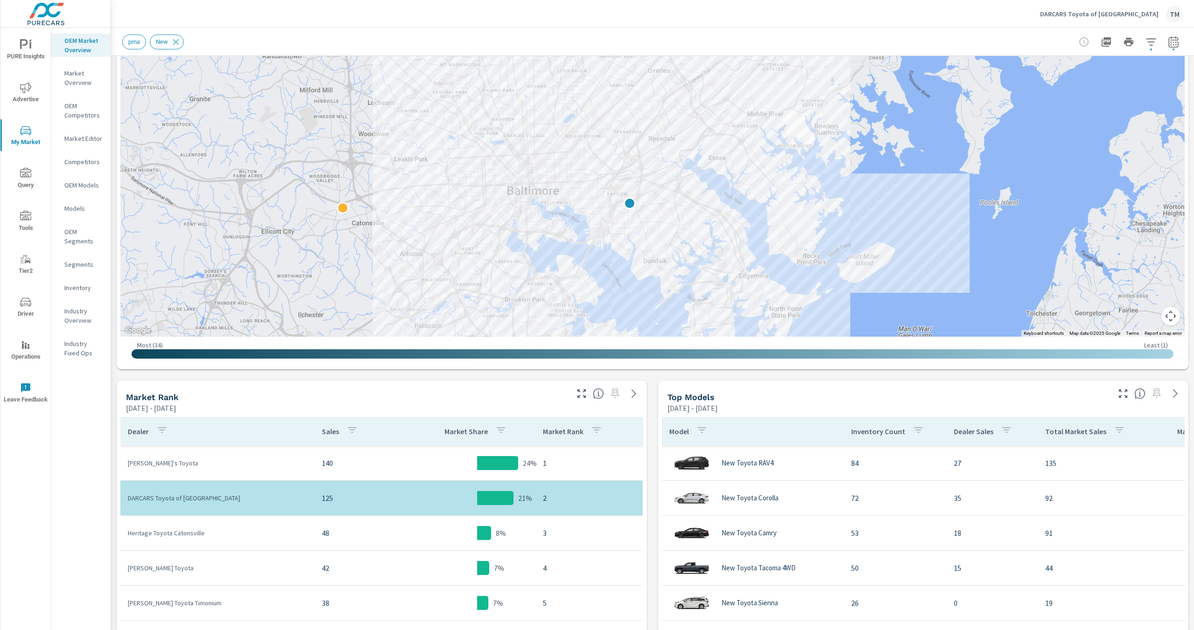
drag, startPoint x: 965, startPoint y: 215, endPoint x: 971, endPoint y: 178, distance: 37.3
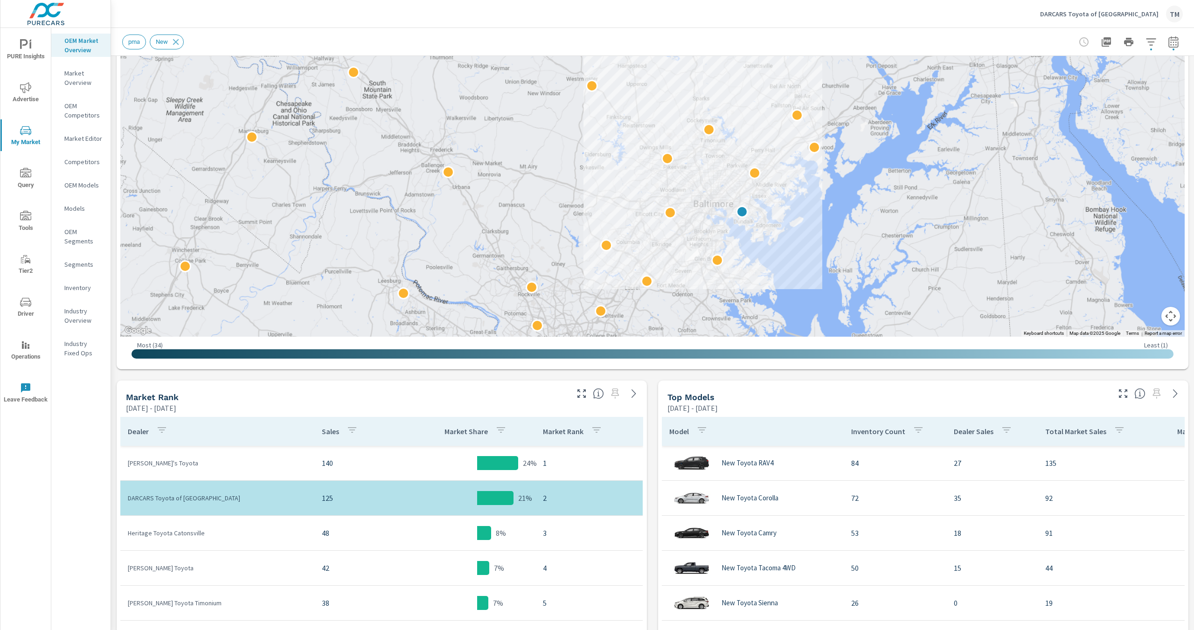
drag, startPoint x: 848, startPoint y: 212, endPoint x: 808, endPoint y: 243, distance: 50.5
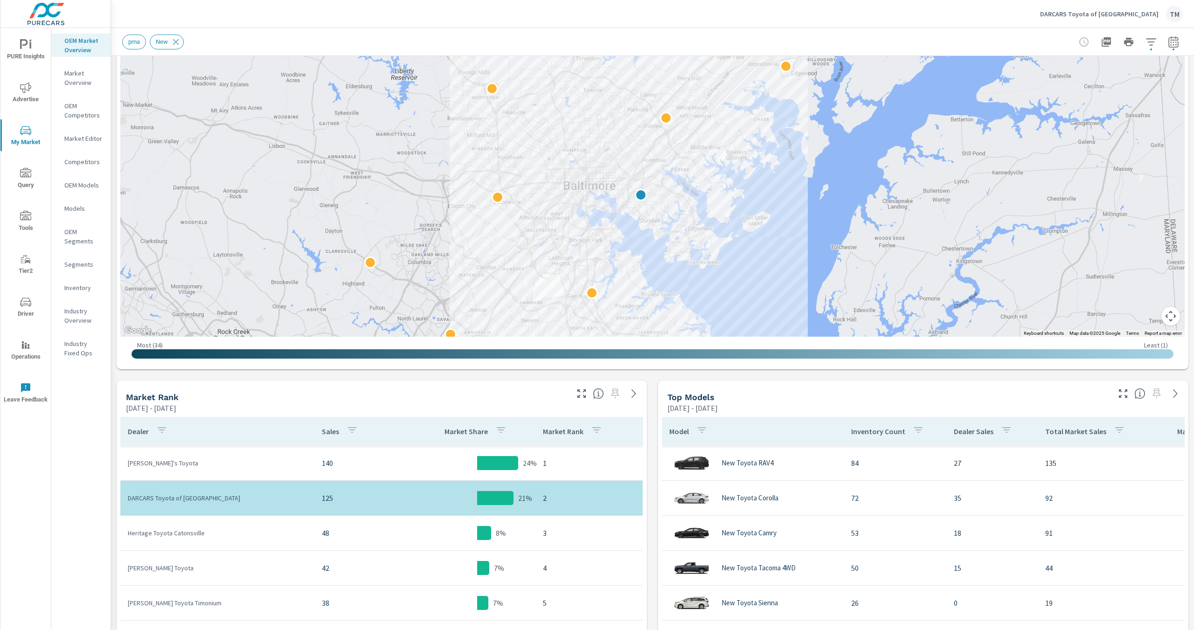
drag, startPoint x: 758, startPoint y: 249, endPoint x: 791, endPoint y: 201, distance: 58.7
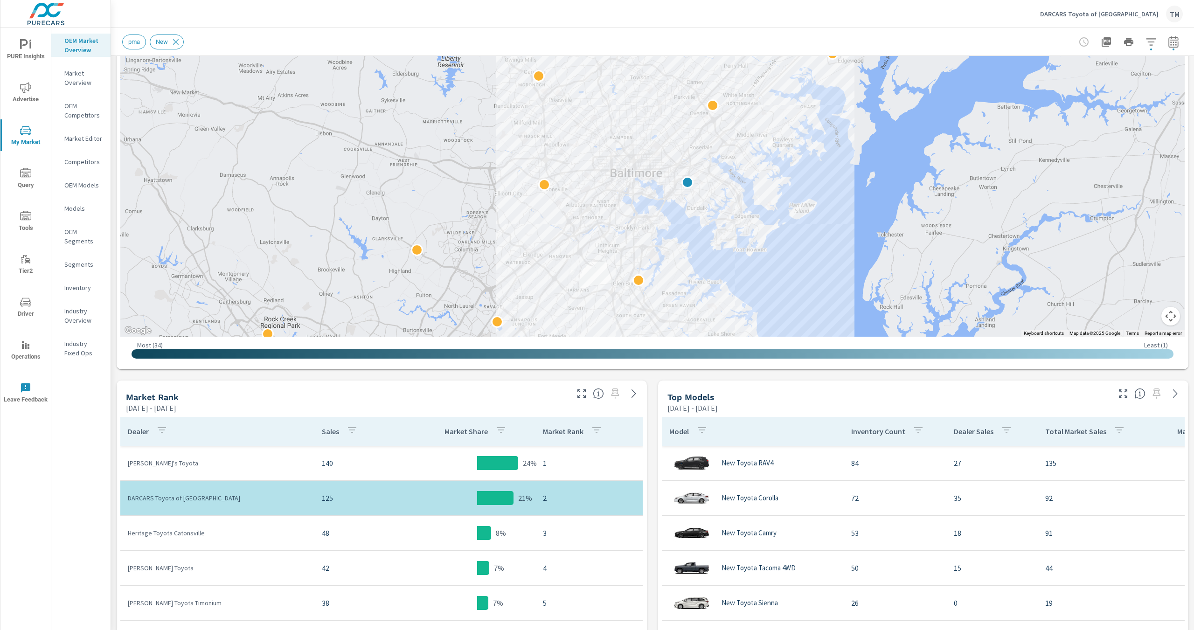
click at [100, 140] on p "Market Editor" at bounding box center [83, 138] width 39 height 9
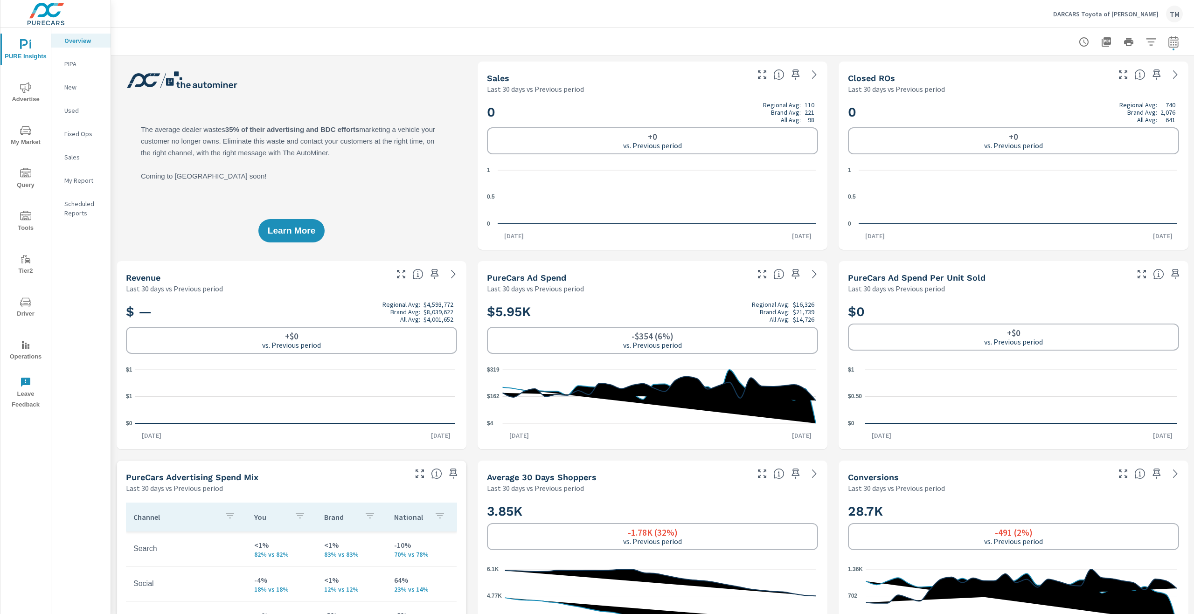
click at [30, 138] on span "My Market" at bounding box center [25, 136] width 45 height 23
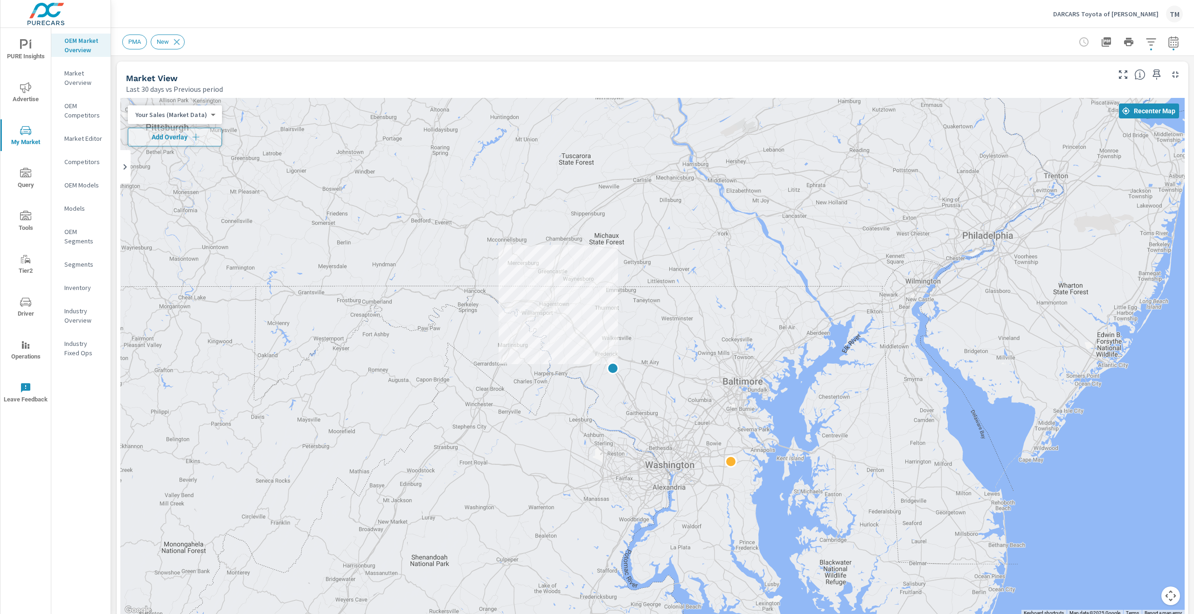
click at [1175, 43] on button "button" at bounding box center [1173, 42] width 19 height 19
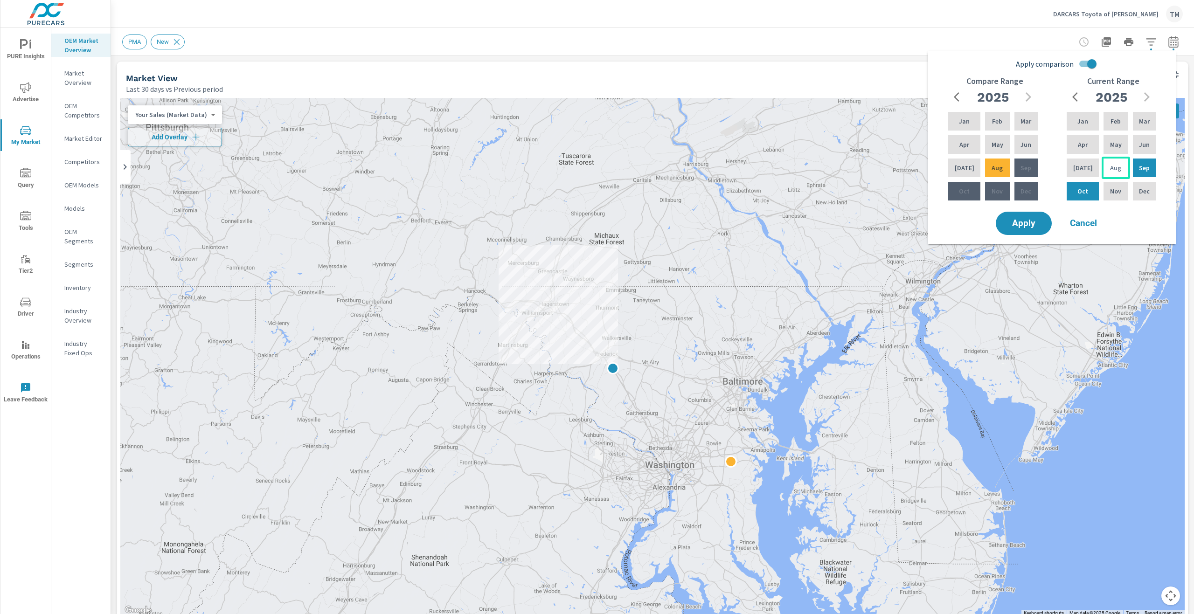
drag, startPoint x: 1127, startPoint y: 145, endPoint x: 1111, endPoint y: 160, distance: 22.4
click at [1127, 145] on div "Jan Feb Mar Apr May Jun Jul Aug Sep Oct Nov Dec" at bounding box center [1111, 156] width 93 height 92
click at [1088, 171] on div "Jul" at bounding box center [1083, 168] width 36 height 22
click at [1105, 150] on div "May" at bounding box center [1115, 144] width 28 height 22
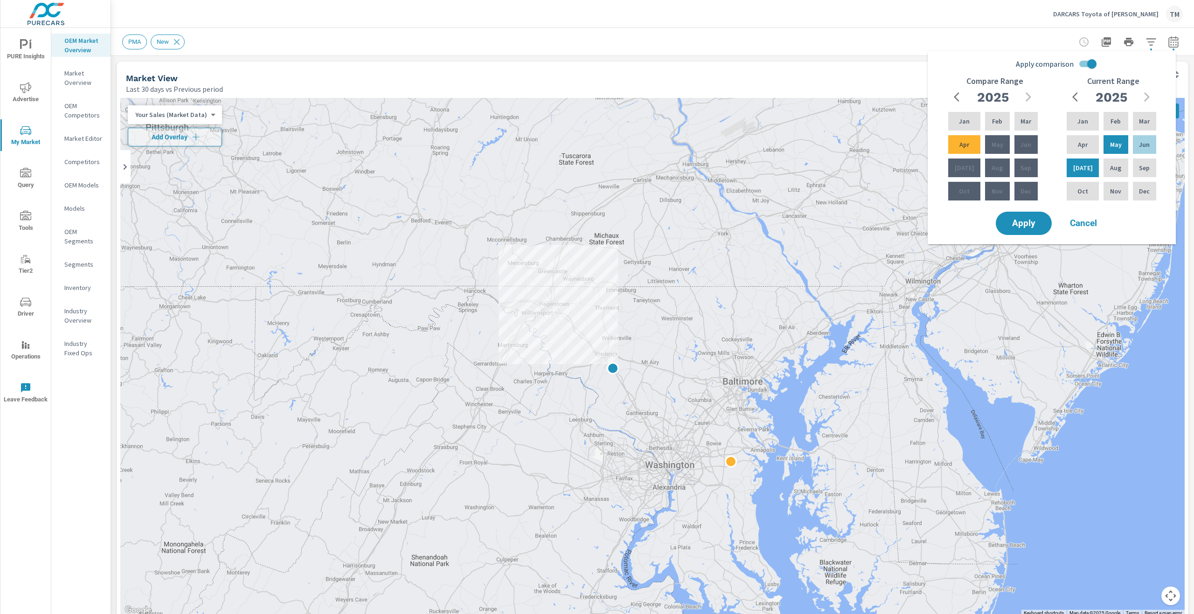
click at [1085, 65] on input "Apply comparison" at bounding box center [1091, 64] width 53 height 18
checkbox input "false"
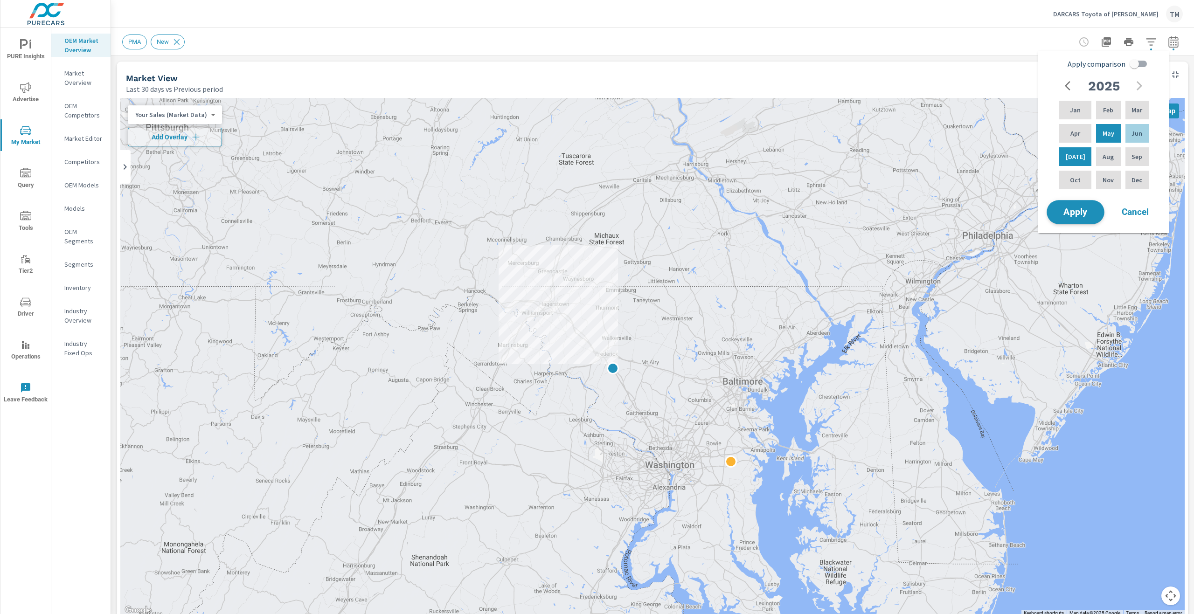
click at [1083, 209] on span "Apply" at bounding box center [1075, 212] width 38 height 9
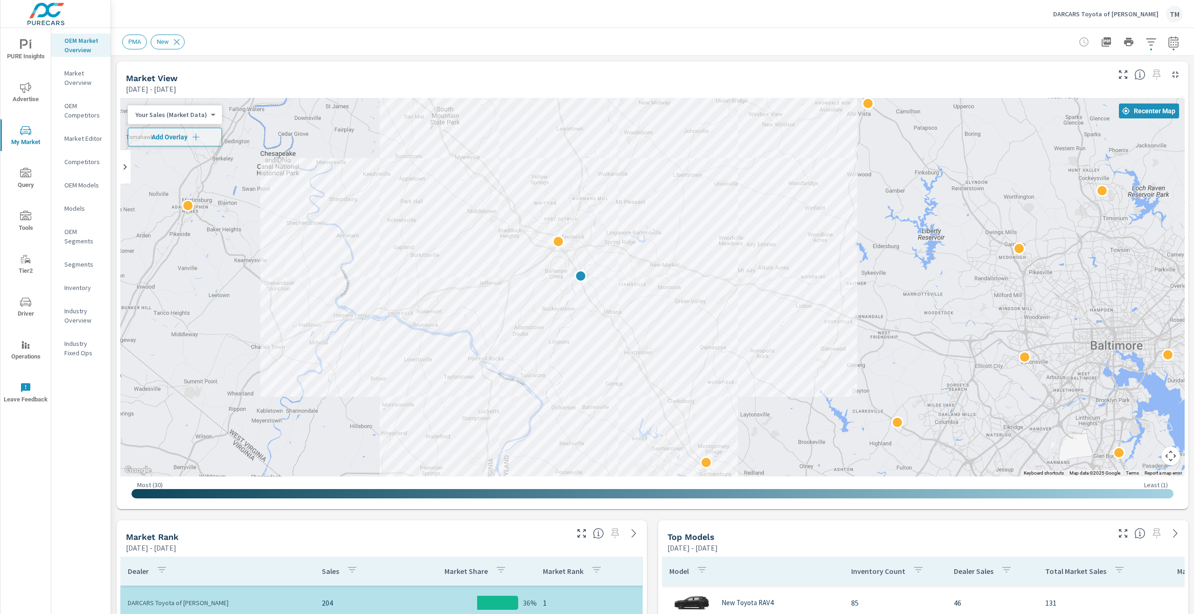
drag, startPoint x: 660, startPoint y: 265, endPoint x: 710, endPoint y: 256, distance: 51.1
click at [709, 256] on div at bounding box center [652, 287] width 1064 height 379
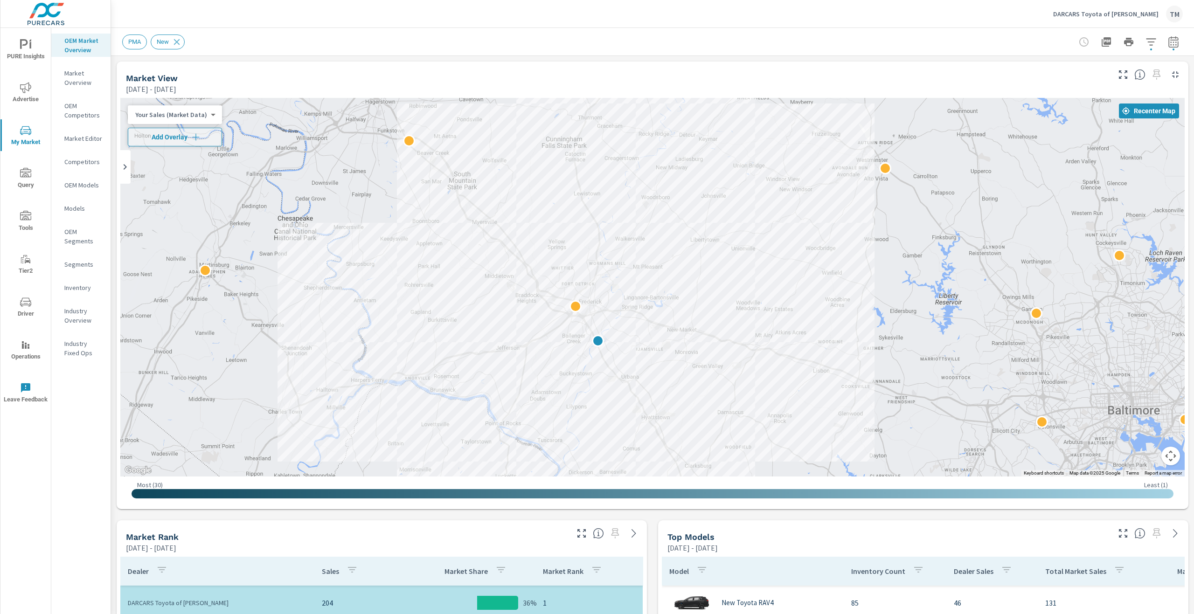
drag, startPoint x: 738, startPoint y: 216, endPoint x: 734, endPoint y: 262, distance: 45.8
click at [736, 263] on div at bounding box center [652, 287] width 1064 height 379
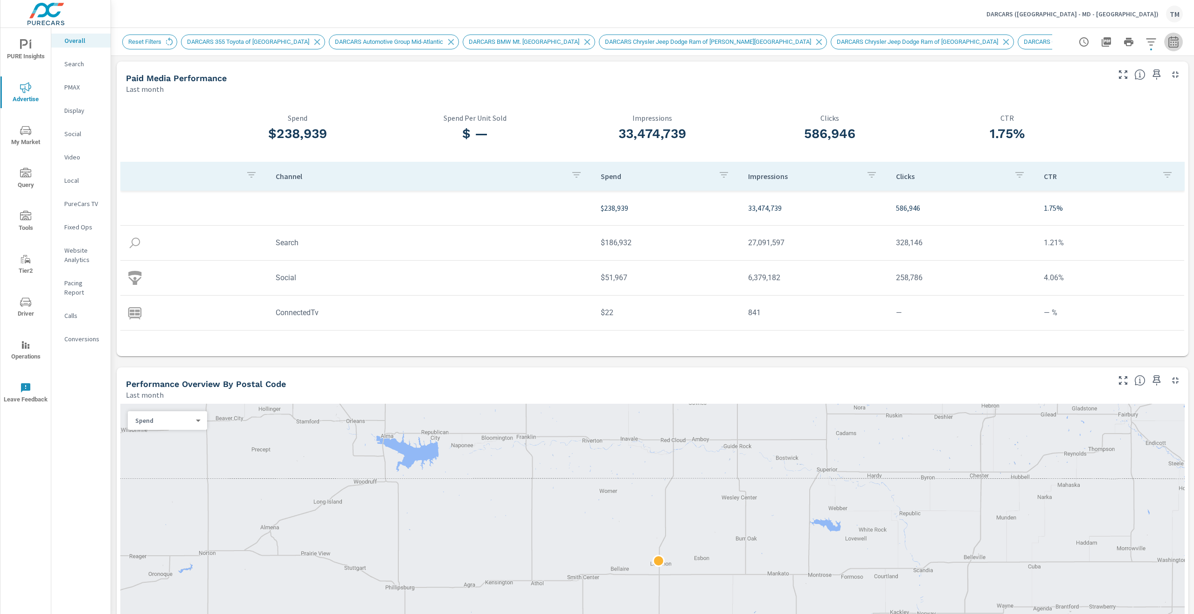
click at [1168, 42] on icon "button" at bounding box center [1173, 41] width 11 height 11
click at [1127, 77] on select "Custom [DATE] Last week Last 7 days Last 14 days Last 30 days Last 45 days Last…" at bounding box center [1091, 81] width 93 height 19
click at [1045, 72] on select "Custom [DATE] Last week Last 7 days Last 14 days Last 30 days Last 45 days Last…" at bounding box center [1091, 81] width 93 height 19
select select "Last 30 days"
click at [1073, 105] on p "+ Add comparison" at bounding box center [1100, 105] width 119 height 11
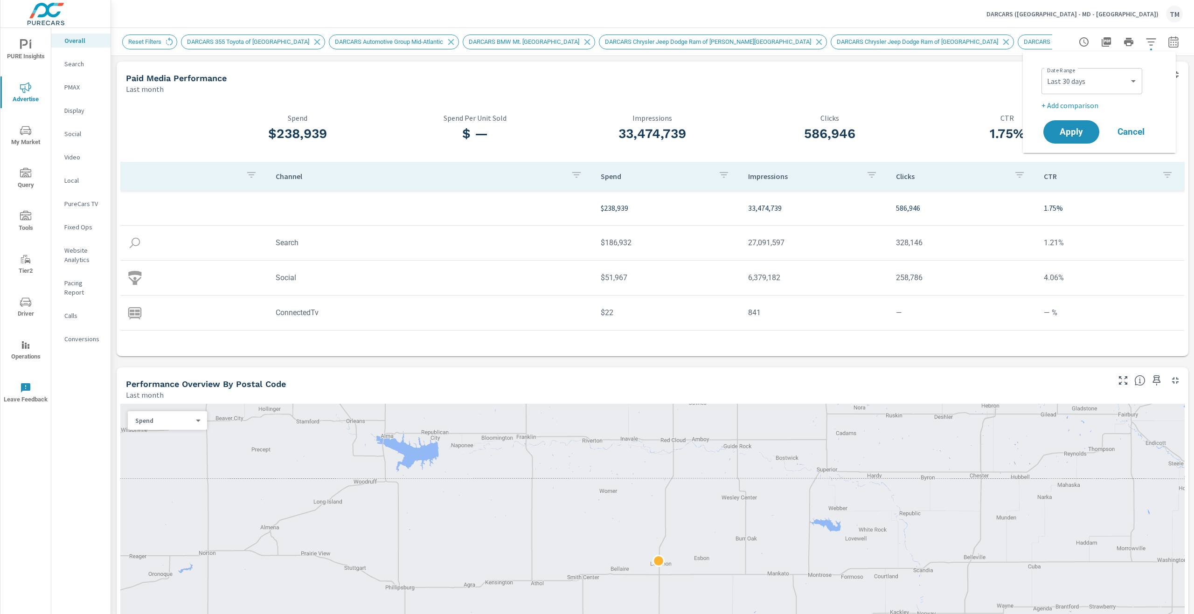
select select "Previous period"
click at [1072, 154] on span "Apply" at bounding box center [1071, 158] width 38 height 9
click at [1170, 42] on icon "button" at bounding box center [1173, 43] width 6 height 4
click at [1101, 84] on select "Custom [DATE] Last week Last 7 days Last 14 days Last 30 days Last 45 days Last…" at bounding box center [1091, 81] width 93 height 19
click at [1045, 72] on select "Custom [DATE] Last week Last 7 days Last 14 days Last 30 days Last 45 days Last…" at bounding box center [1091, 81] width 93 height 19
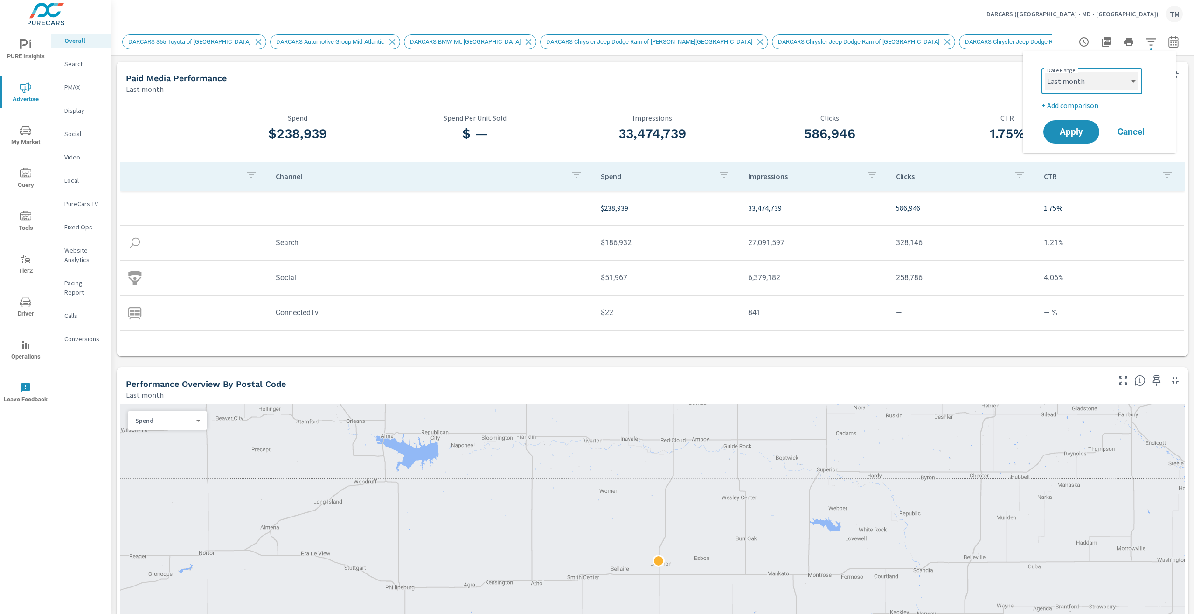
select select "Last 30 days"
click at [1072, 107] on p "+ Add comparison" at bounding box center [1100, 105] width 119 height 11
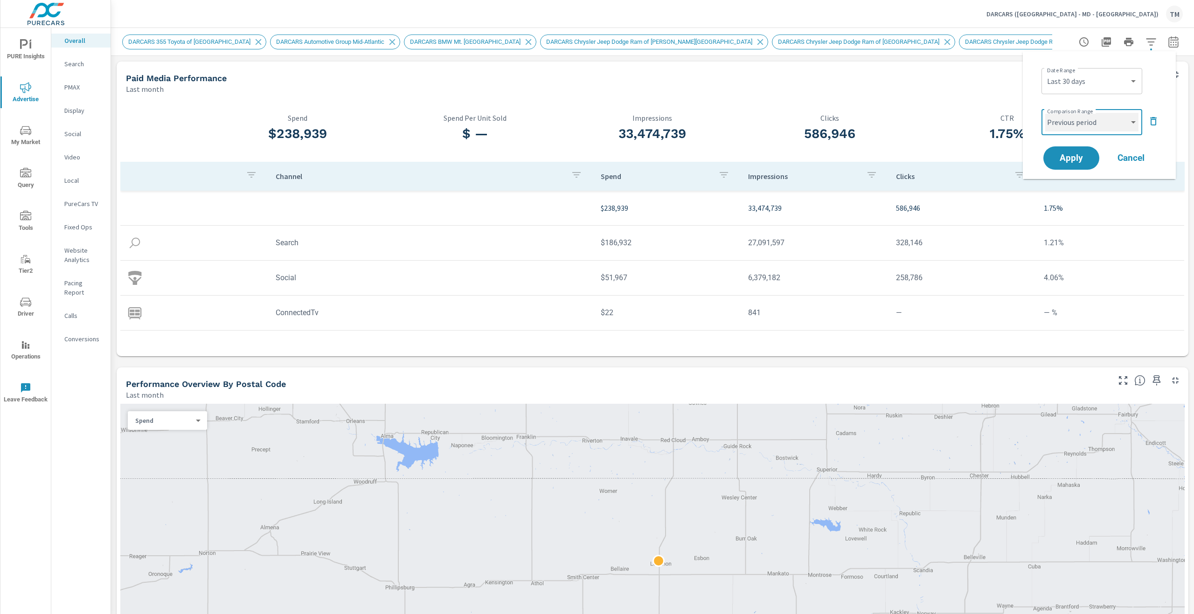
click at [1079, 125] on select "Custom Previous period Previous month Previous year" at bounding box center [1091, 122] width 93 height 19
click at [1045, 113] on select "Custom Previous period Previous month Previous year" at bounding box center [1091, 122] width 93 height 19
select select "Previous month"
click at [1086, 165] on button "Apply" at bounding box center [1071, 158] width 58 height 24
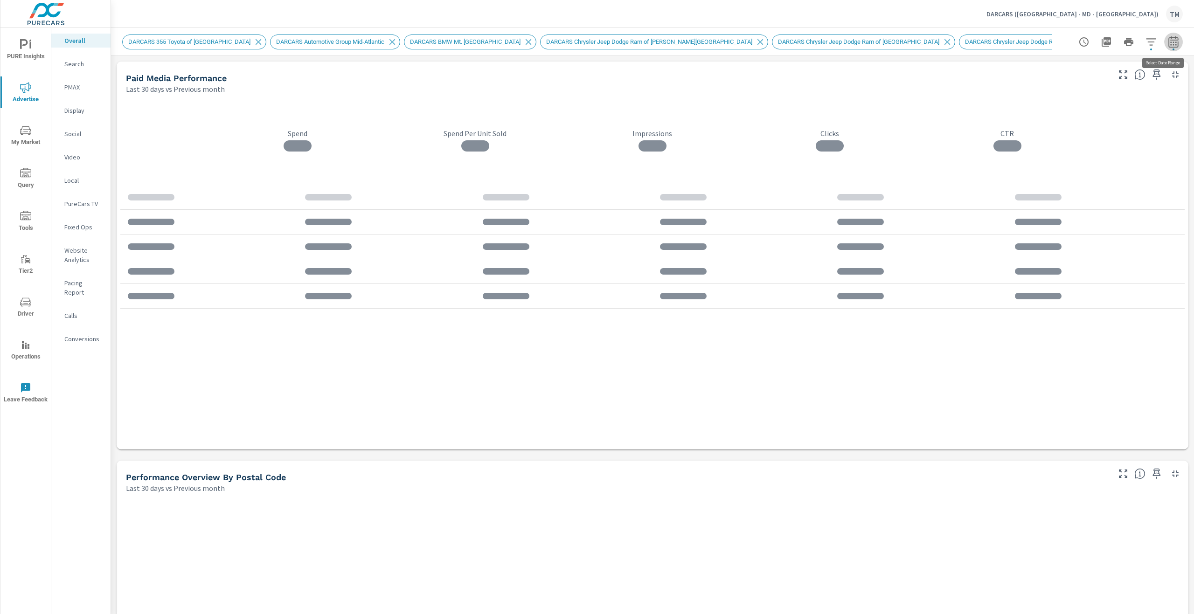
click at [1168, 41] on icon "button" at bounding box center [1173, 41] width 11 height 11
select select "Last 30 days"
click at [1097, 120] on select "Custom Previous period Previous month Previous year" at bounding box center [1091, 122] width 93 height 19
click at [1045, 113] on select "Custom Previous period Previous month Previous year" at bounding box center [1091, 122] width 93 height 19
select select "Previous year"
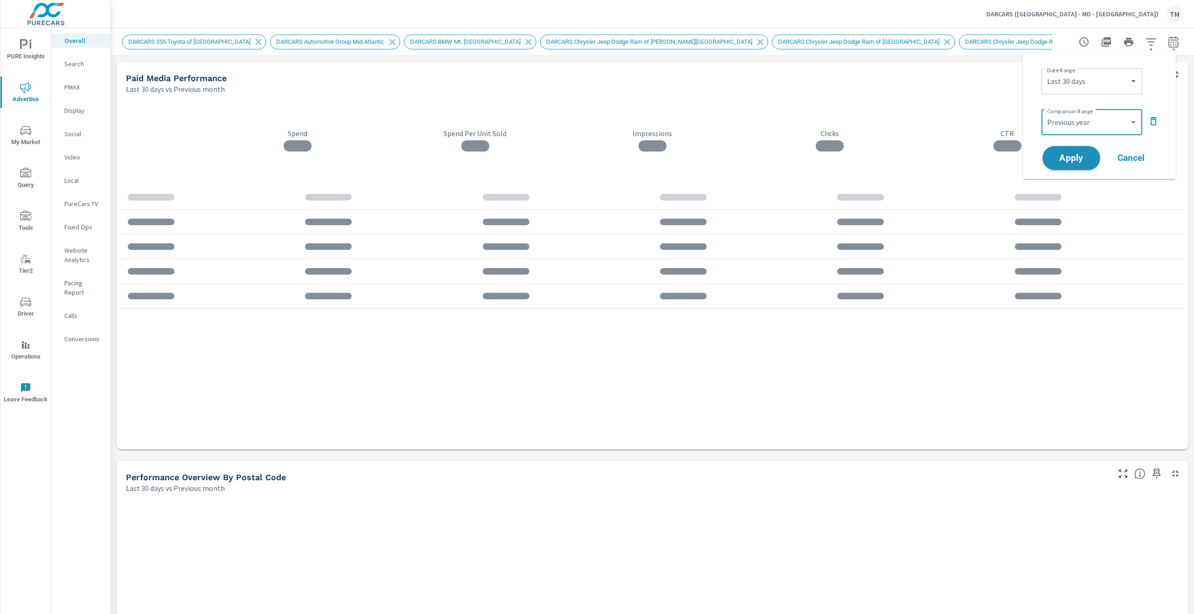
click at [1078, 151] on button "Apply" at bounding box center [1071, 158] width 58 height 24
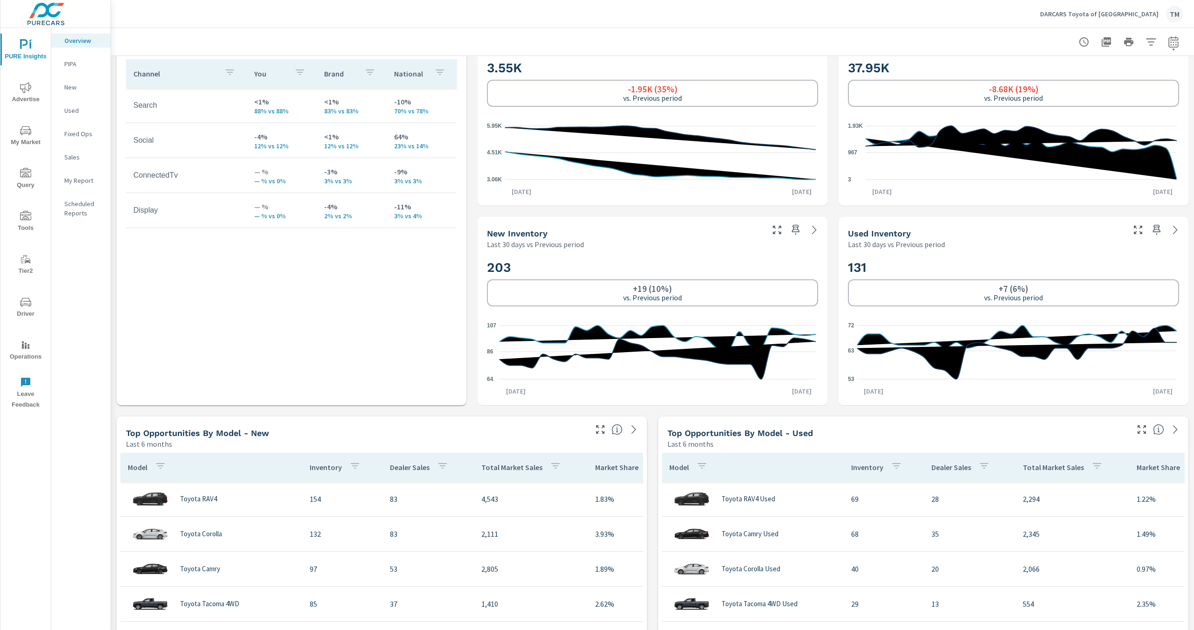
scroll to position [560, 0]
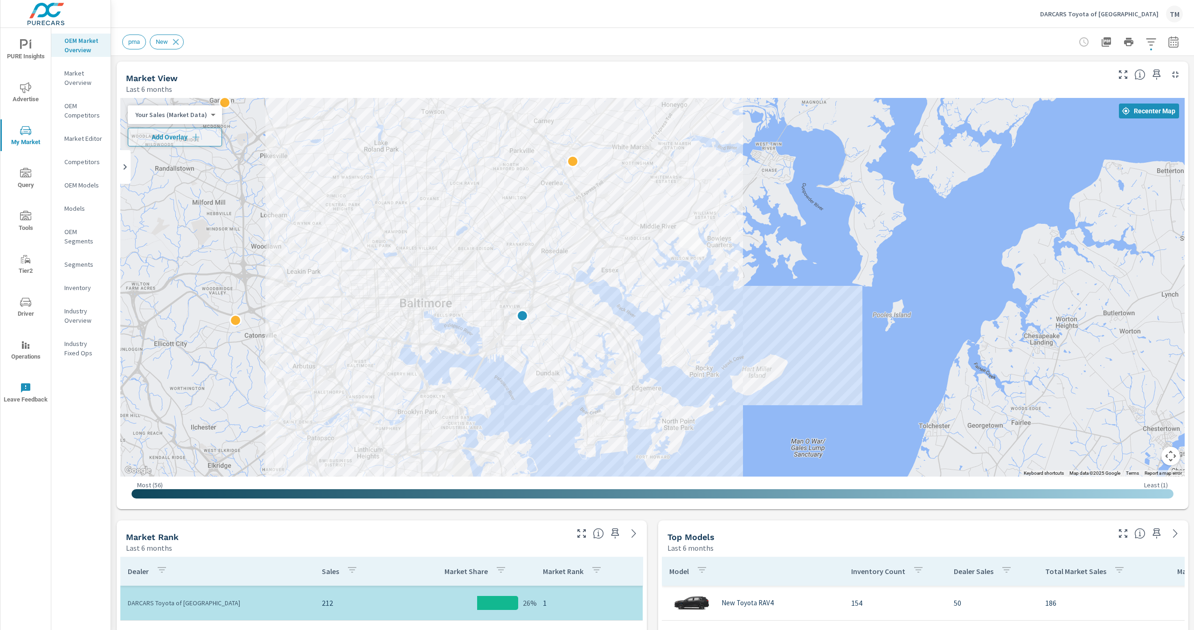
drag, startPoint x: 641, startPoint y: 246, endPoint x: 811, endPoint y: 277, distance: 173.4
click at [810, 279] on div at bounding box center [652, 287] width 1064 height 379
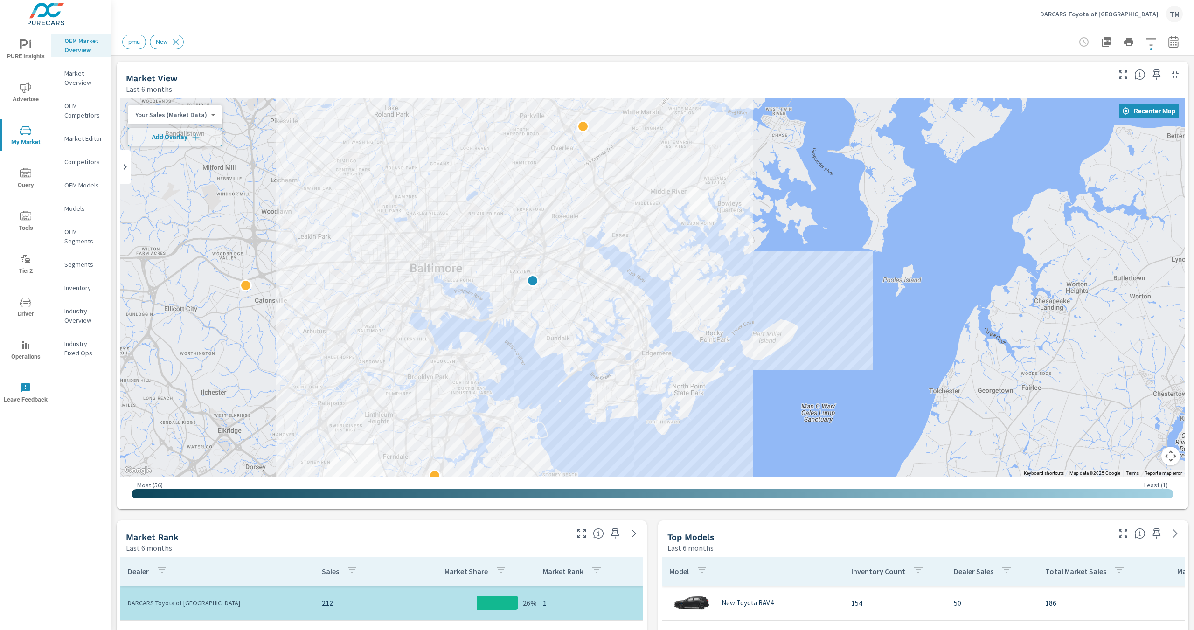
drag, startPoint x: 768, startPoint y: 314, endPoint x: 778, endPoint y: 282, distance: 34.1
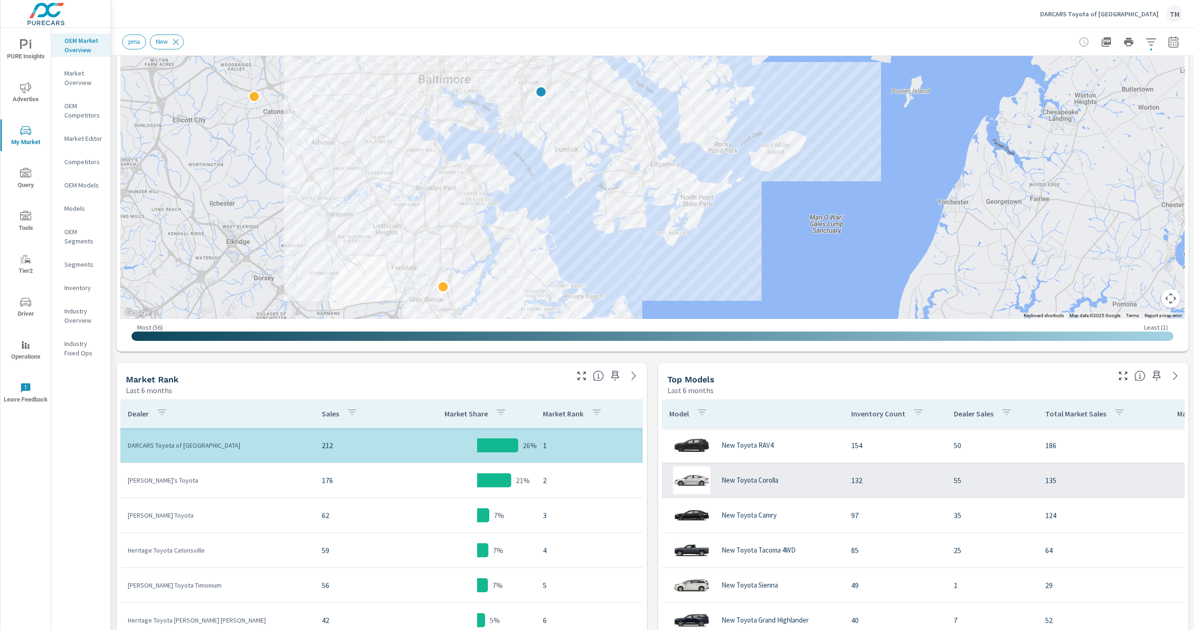
scroll to position [187, 0]
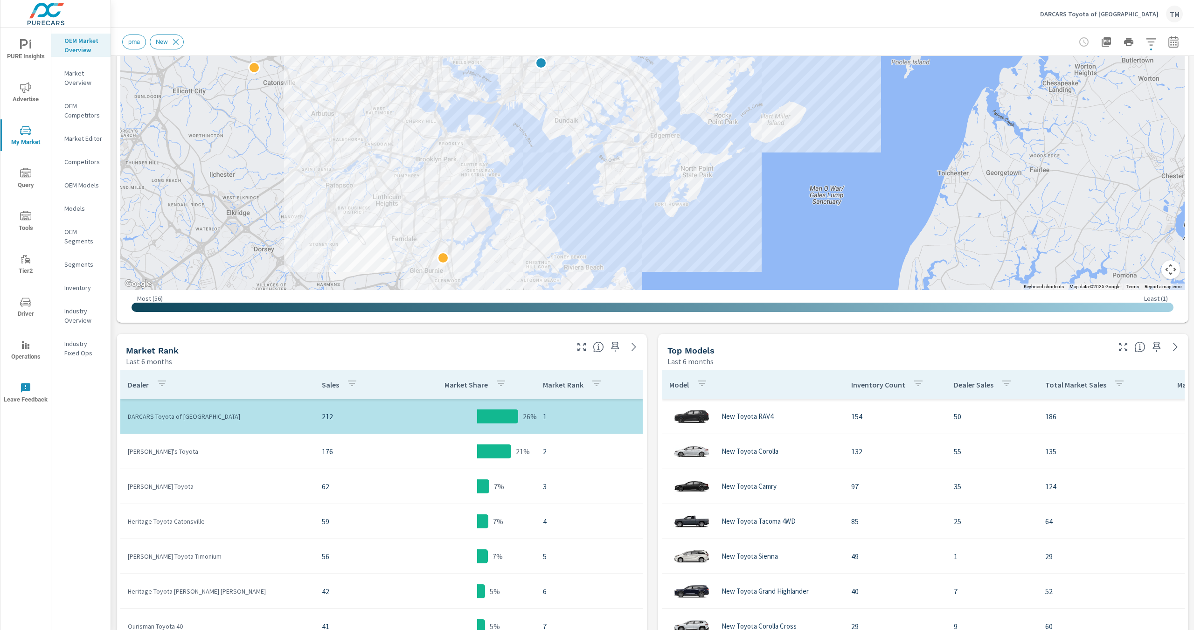
click at [343, 453] on p "176" at bounding box center [367, 451] width 90 height 11
click at [473, 461] on tr "Jerry's Toyota 176 21% 2" at bounding box center [381, 451] width 522 height 35
click at [571, 427] on td "1" at bounding box center [588, 416] width 107 height 26
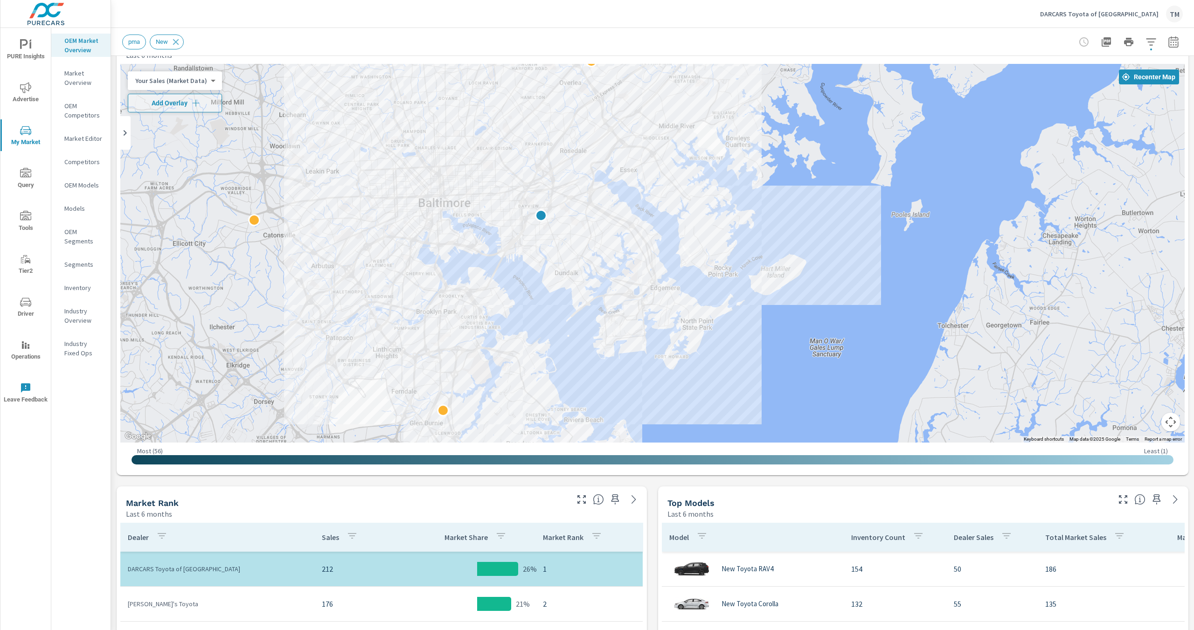
scroll to position [0, 0]
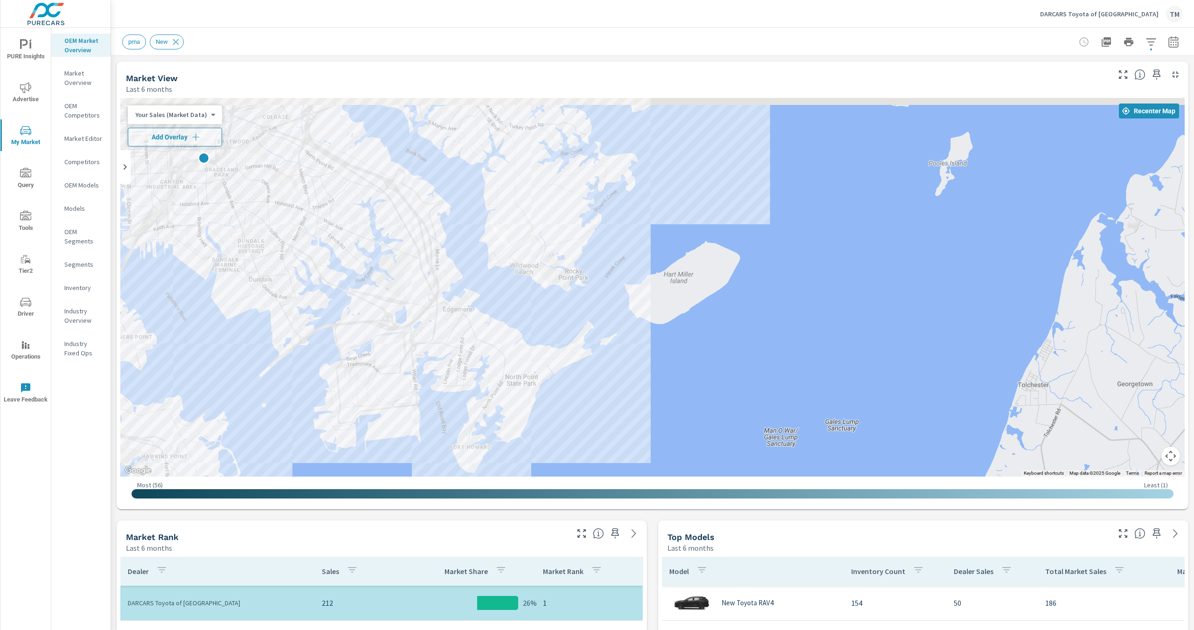
drag, startPoint x: 766, startPoint y: 256, endPoint x: 837, endPoint y: 315, distance: 92.1
click at [914, 369] on div at bounding box center [652, 287] width 1064 height 379
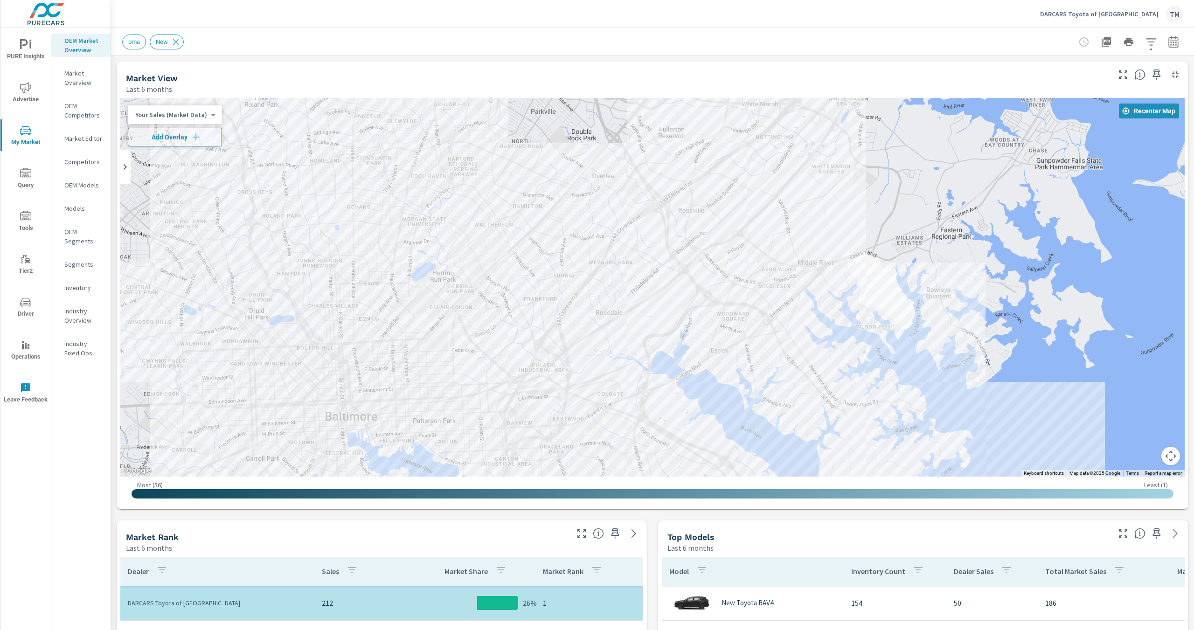
drag, startPoint x: 788, startPoint y: 297, endPoint x: 781, endPoint y: 331, distance: 33.9
click at [781, 330] on div at bounding box center [652, 287] width 1064 height 379
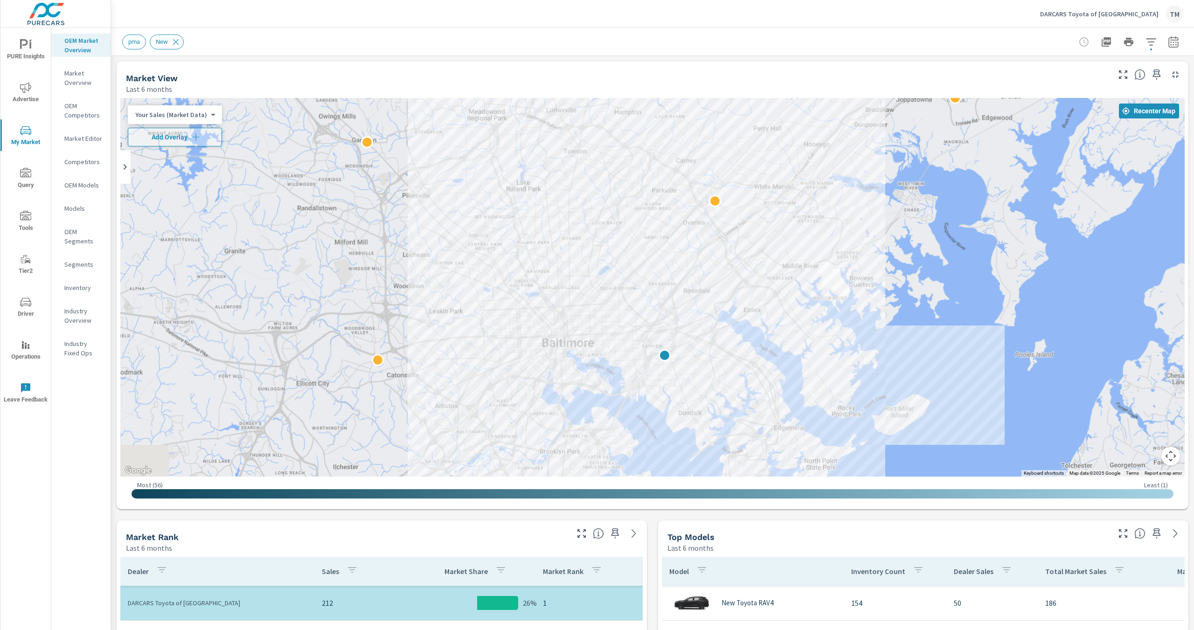
drag, startPoint x: 655, startPoint y: 356, endPoint x: 673, endPoint y: 255, distance: 102.3
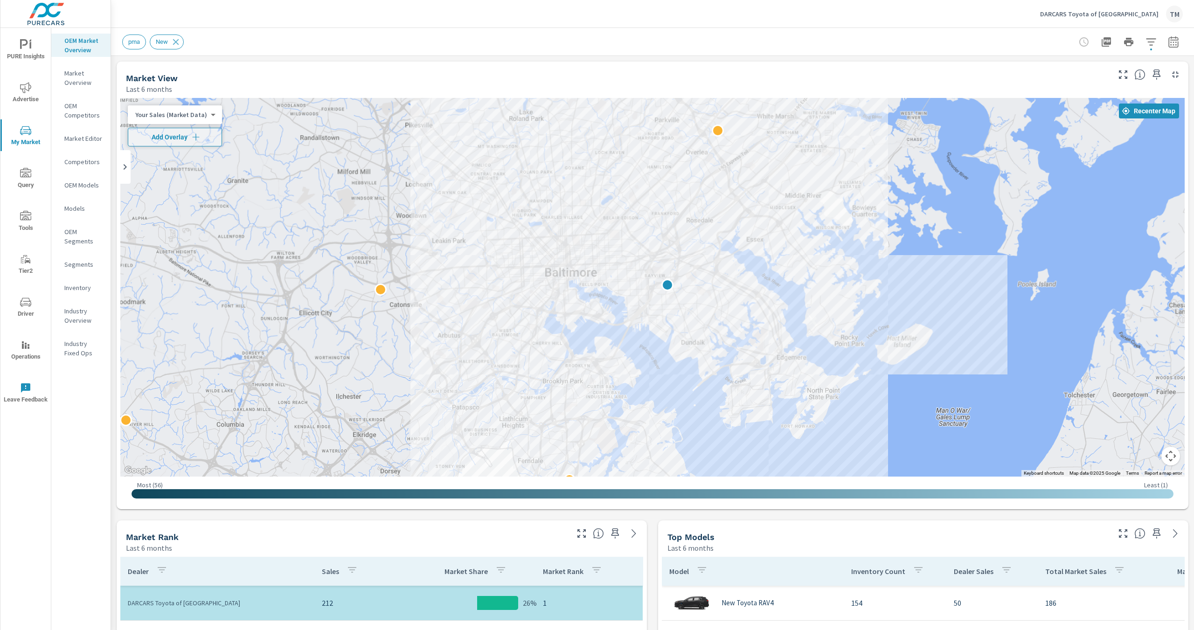
drag, startPoint x: 653, startPoint y: 285, endPoint x: 607, endPoint y: 394, distance: 117.9
click at [607, 394] on div at bounding box center [652, 287] width 1064 height 379
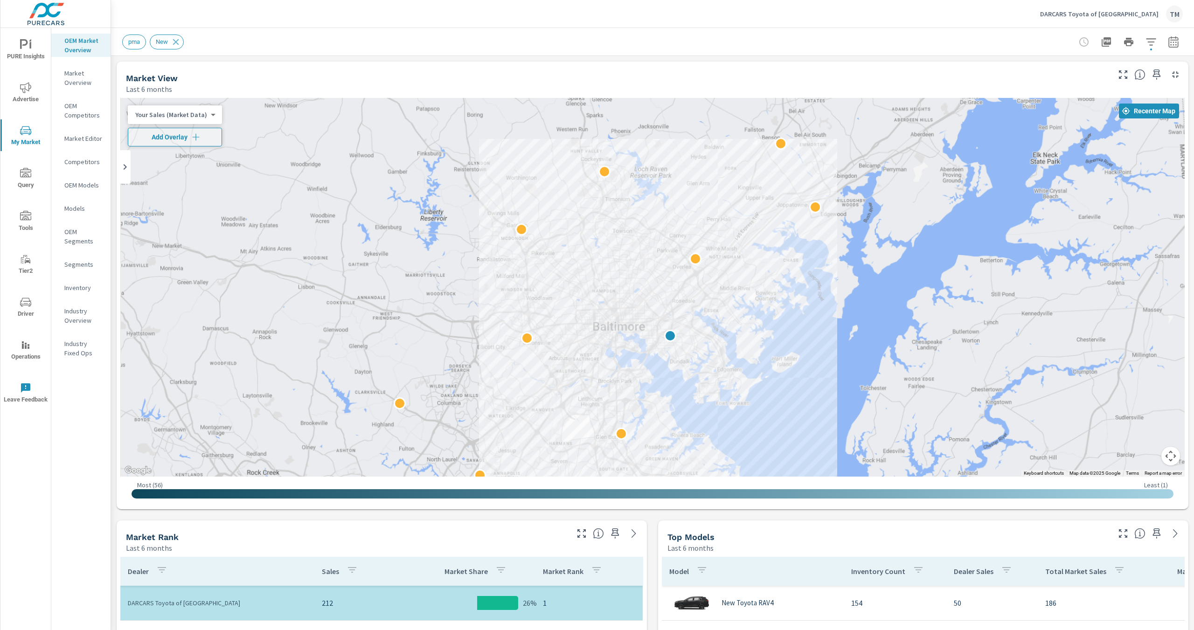
drag, startPoint x: 685, startPoint y: 341, endPoint x: 678, endPoint y: 318, distance: 23.8
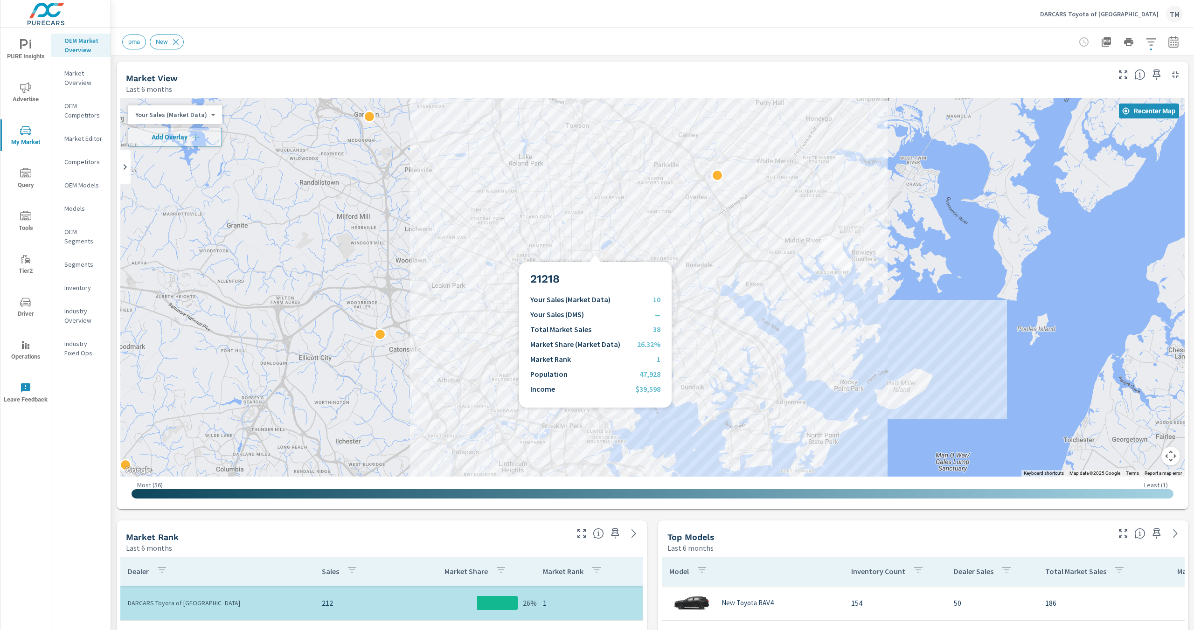
drag, startPoint x: 642, startPoint y: 149, endPoint x: 623, endPoint y: 207, distance: 61.6
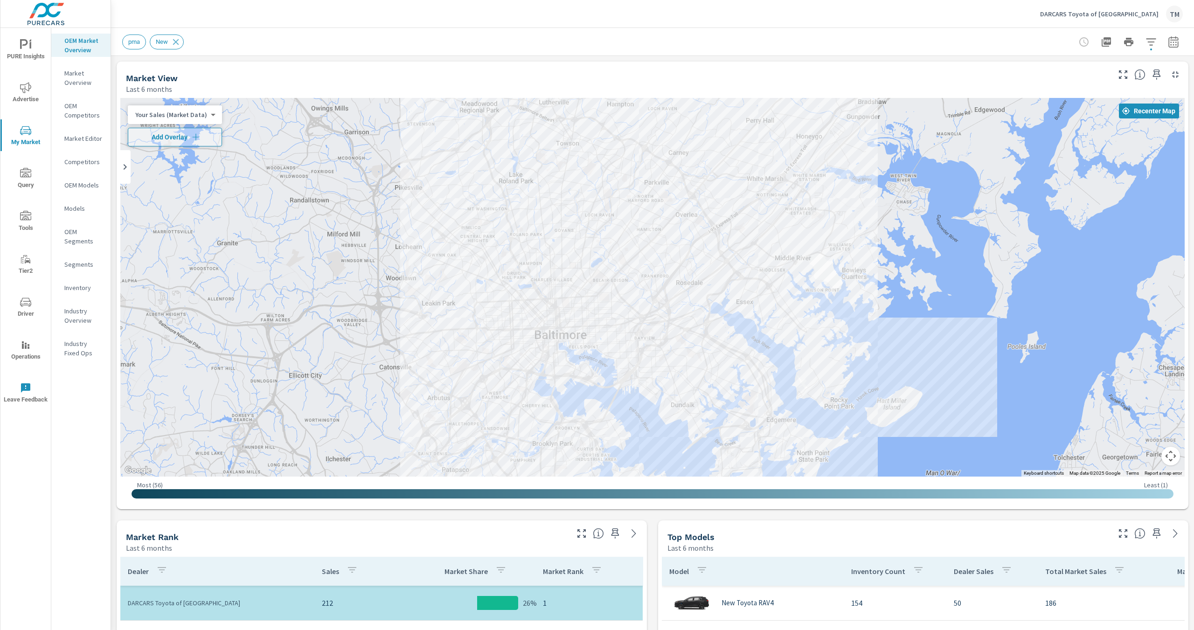
drag, startPoint x: 729, startPoint y: 126, endPoint x: 681, endPoint y: 232, distance: 116.8
click at [681, 231] on div at bounding box center [652, 287] width 1064 height 379
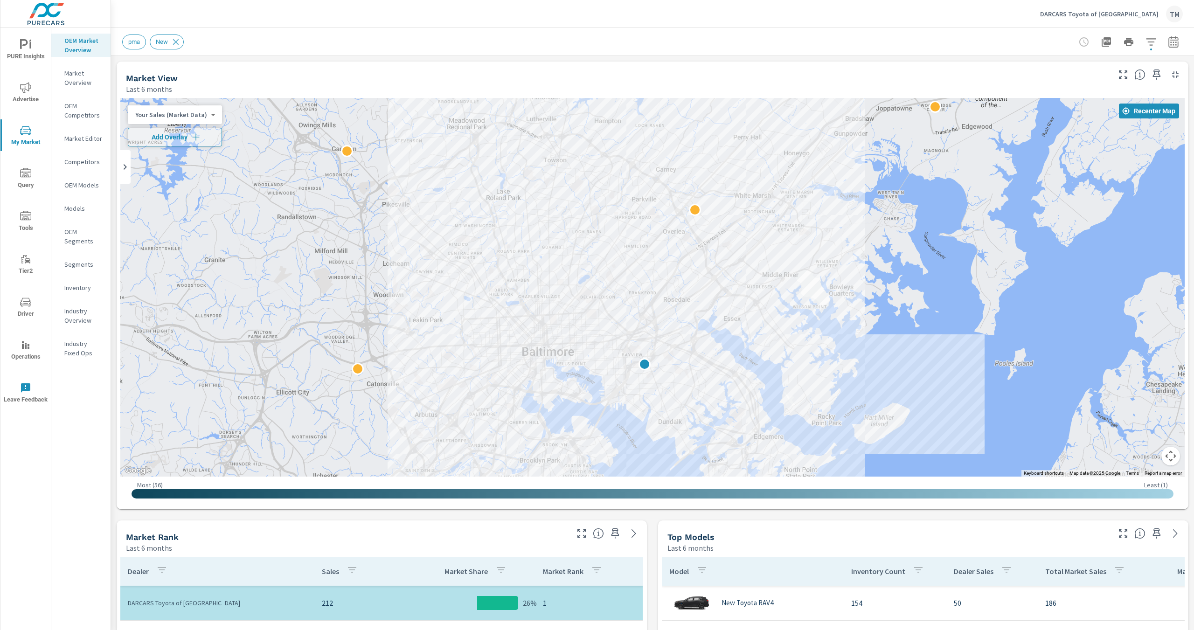
drag, startPoint x: 739, startPoint y: 380, endPoint x: 774, endPoint y: 272, distance: 113.7
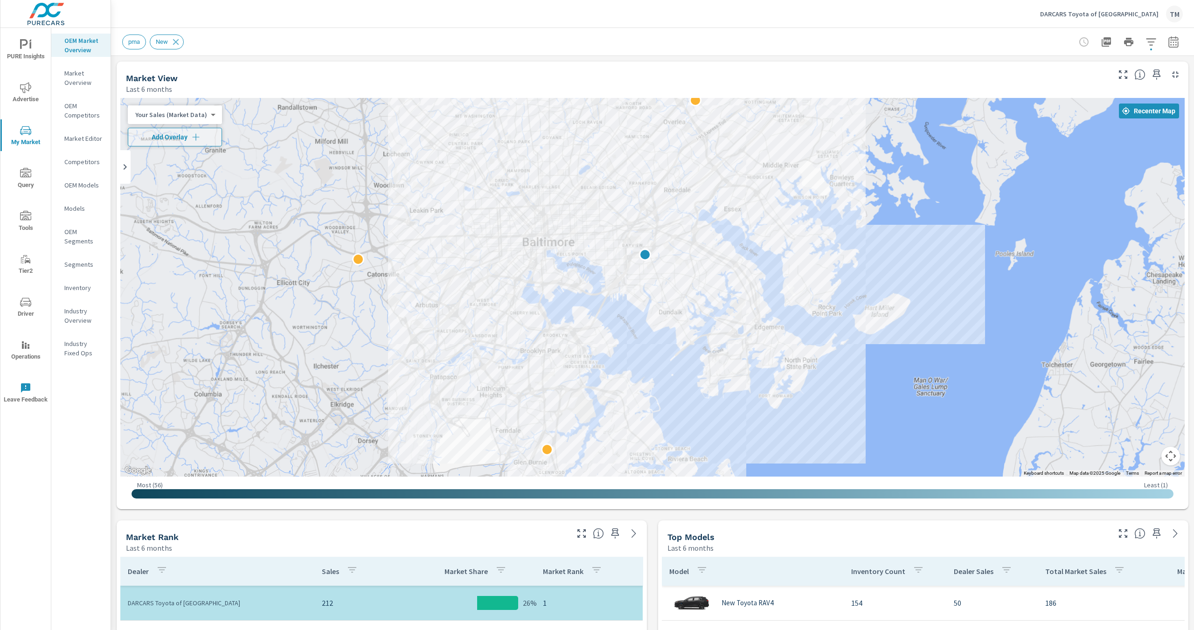
drag, startPoint x: 620, startPoint y: 263, endPoint x: 660, endPoint y: 166, distance: 105.1
click at [657, 176] on div at bounding box center [652, 287] width 1064 height 379
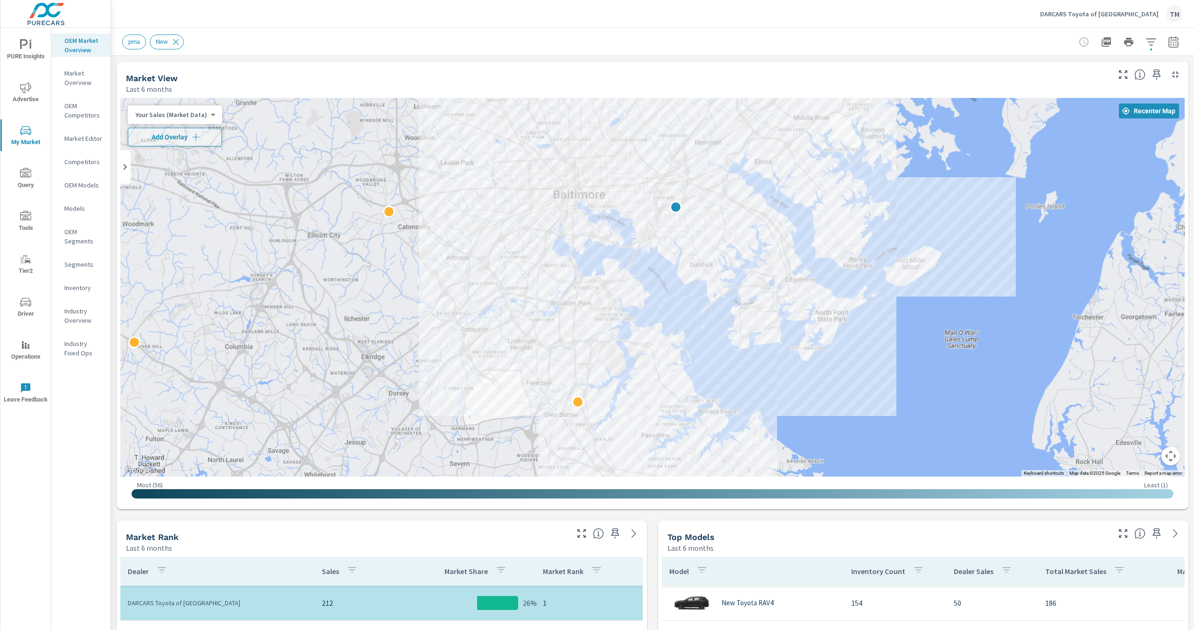
drag, startPoint x: 680, startPoint y: 295, endPoint x: 667, endPoint y: 328, distance: 35.8
click at [674, 325] on div at bounding box center [652, 287] width 1064 height 379
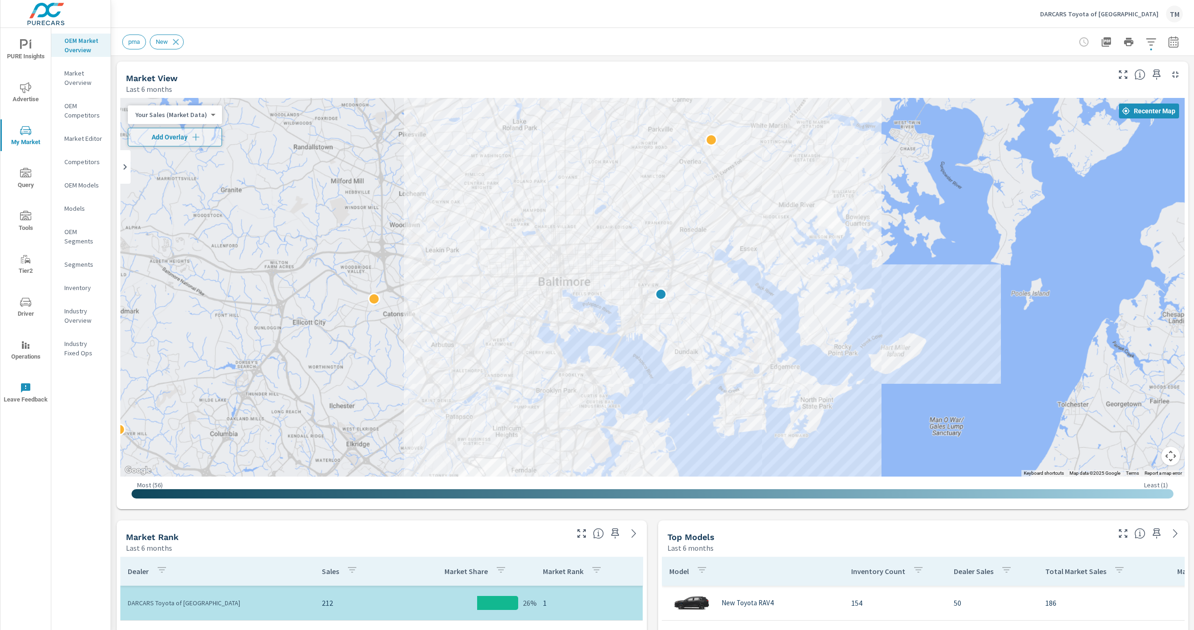
drag, startPoint x: 900, startPoint y: 185, endPoint x: 894, endPoint y: 242, distance: 57.2
click at [894, 242] on div at bounding box center [652, 287] width 1064 height 379
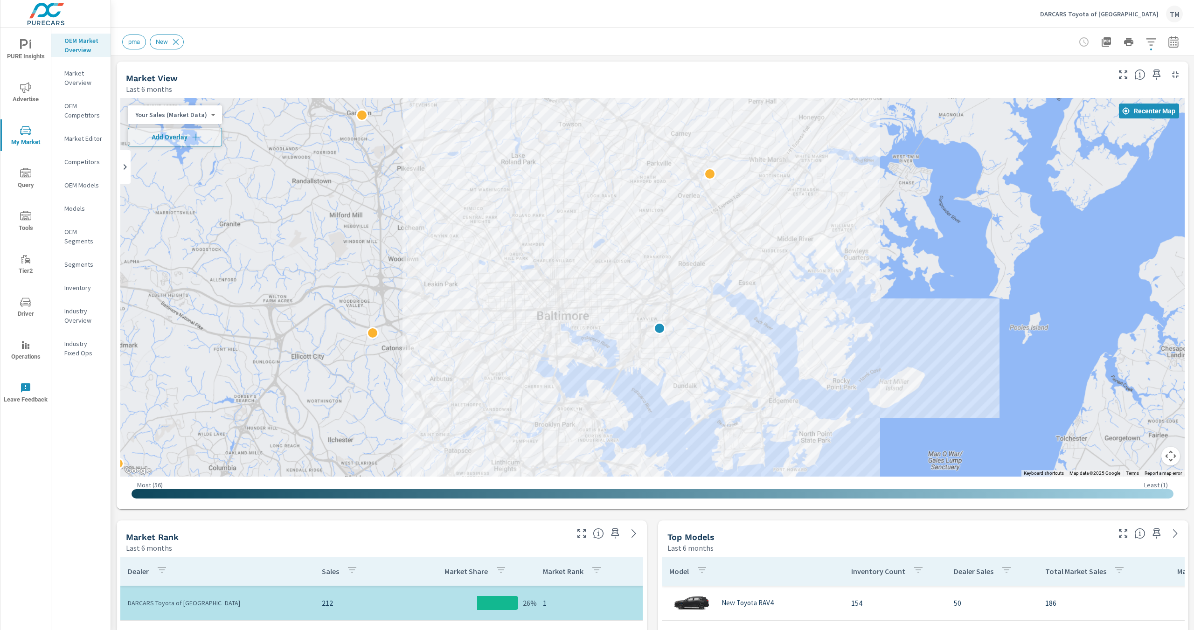
click at [658, 172] on div at bounding box center [652, 287] width 1064 height 379
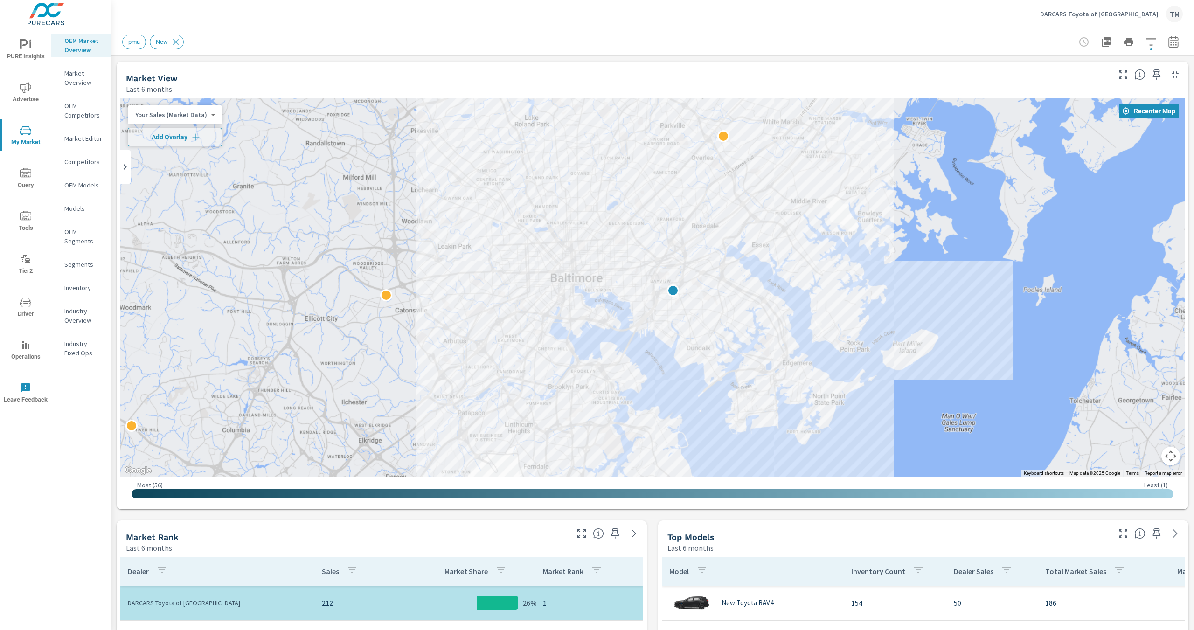
drag, startPoint x: 620, startPoint y: 397, endPoint x: 651, endPoint y: 301, distance: 101.2
click at [651, 302] on div at bounding box center [652, 287] width 1064 height 379
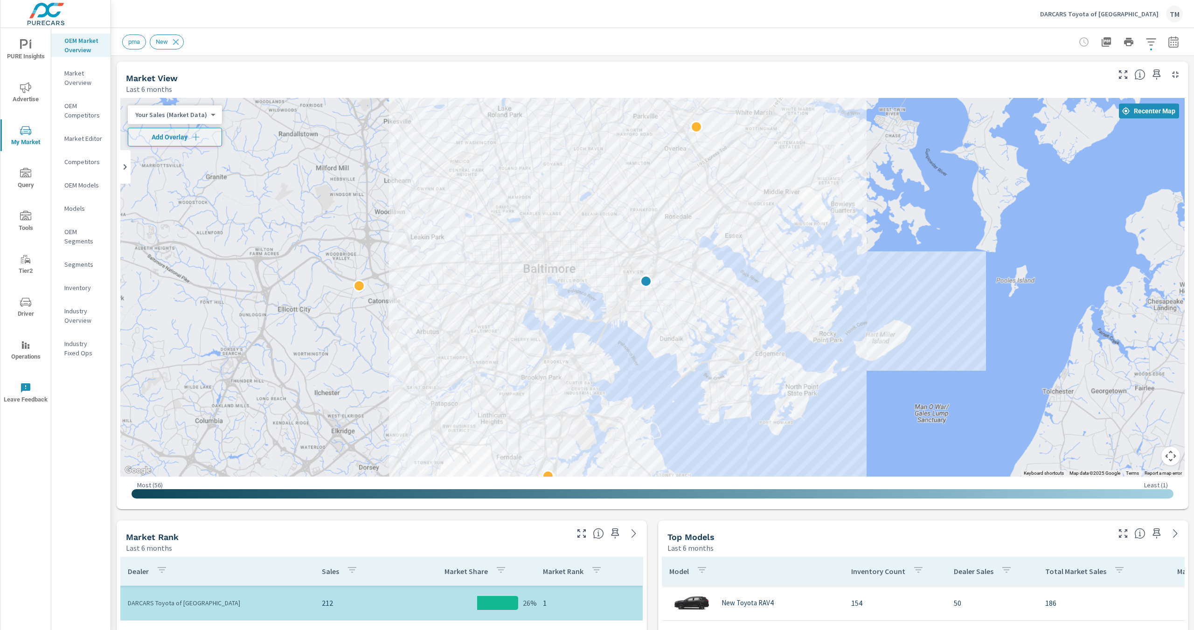
drag, startPoint x: 801, startPoint y: 355, endPoint x: 755, endPoint y: 424, distance: 82.9
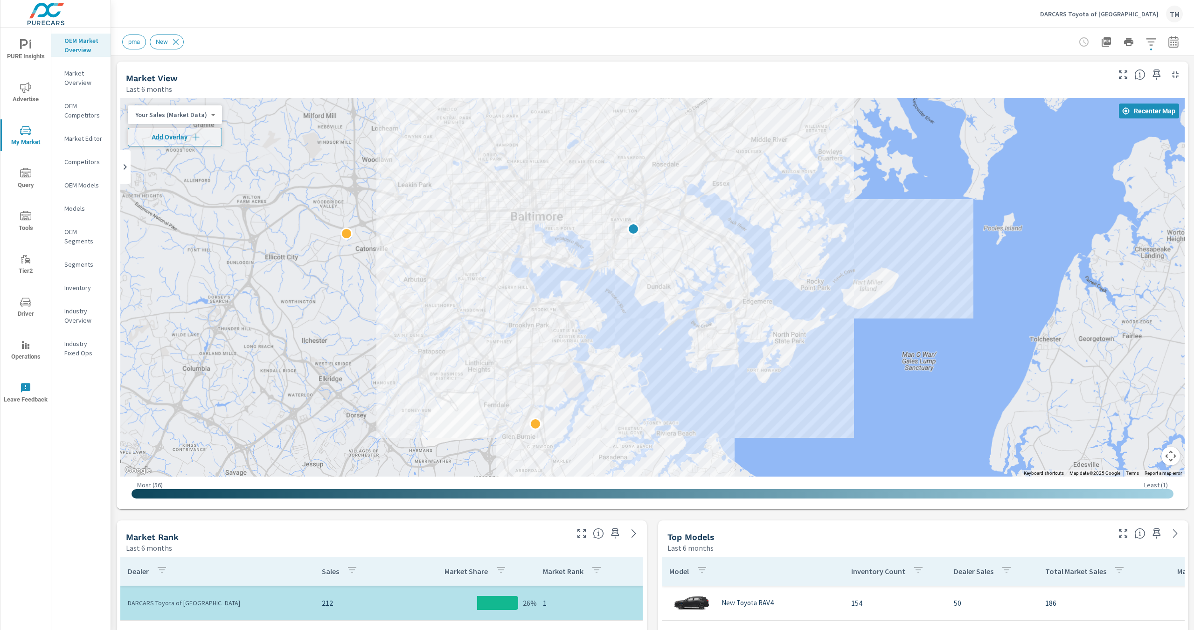
drag, startPoint x: 544, startPoint y: 375, endPoint x: 541, endPoint y: 320, distance: 55.1
click at [541, 320] on div at bounding box center [652, 287] width 1064 height 379
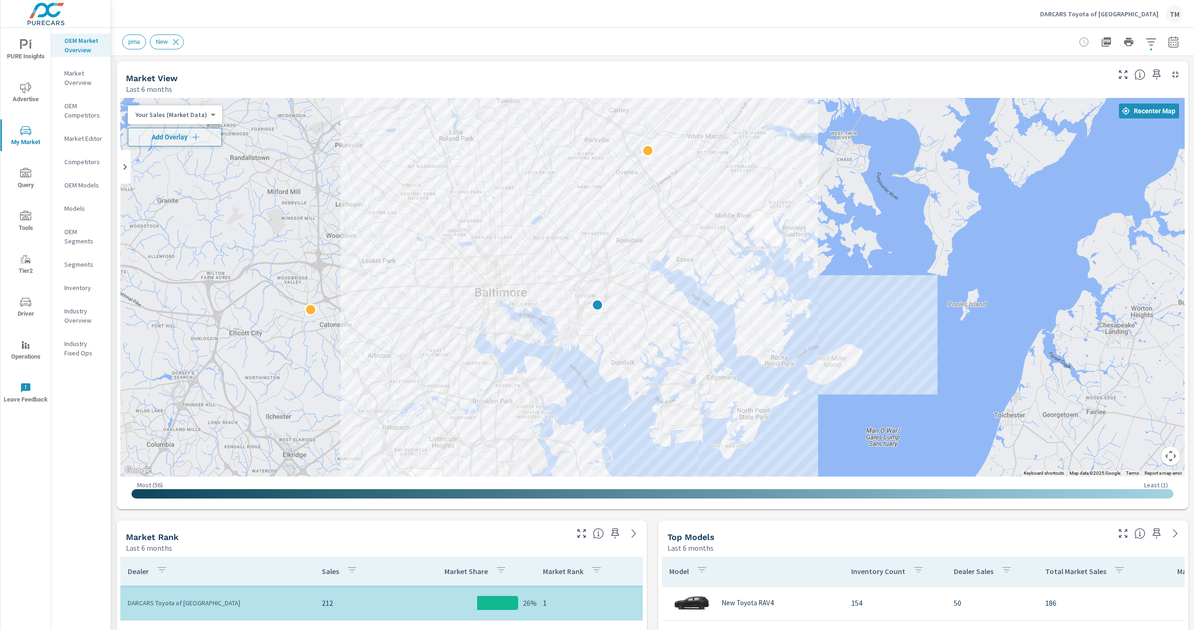
drag, startPoint x: 666, startPoint y: 338, endPoint x: 665, endPoint y: 377, distance: 39.6
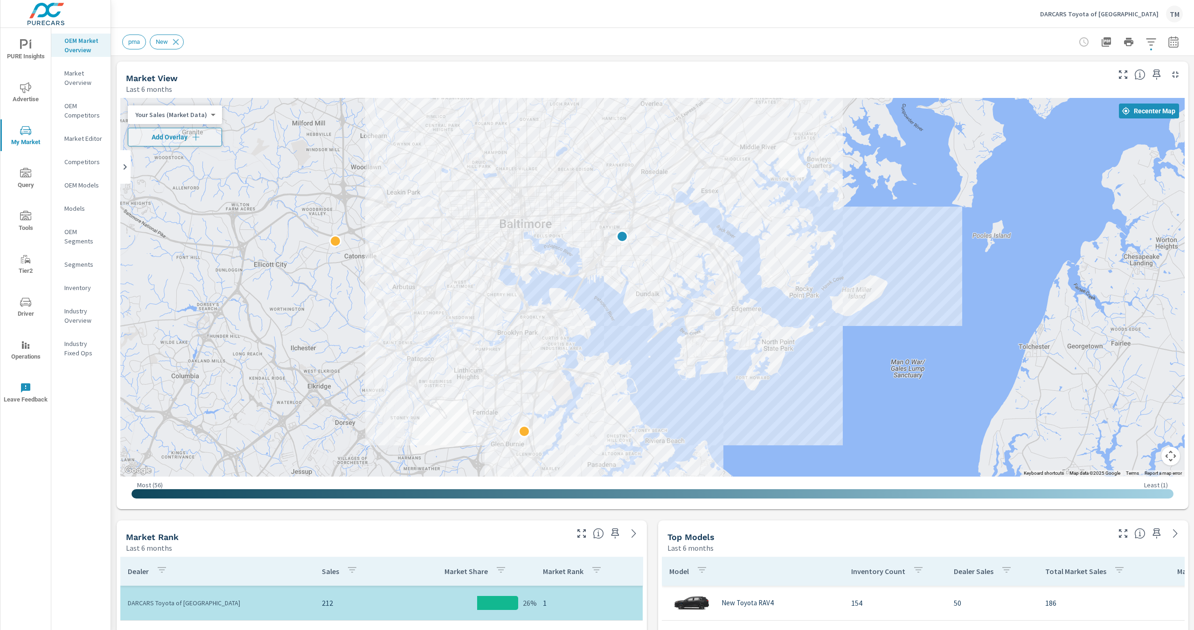
drag, startPoint x: 788, startPoint y: 315, endPoint x: 810, endPoint y: 224, distance: 93.9
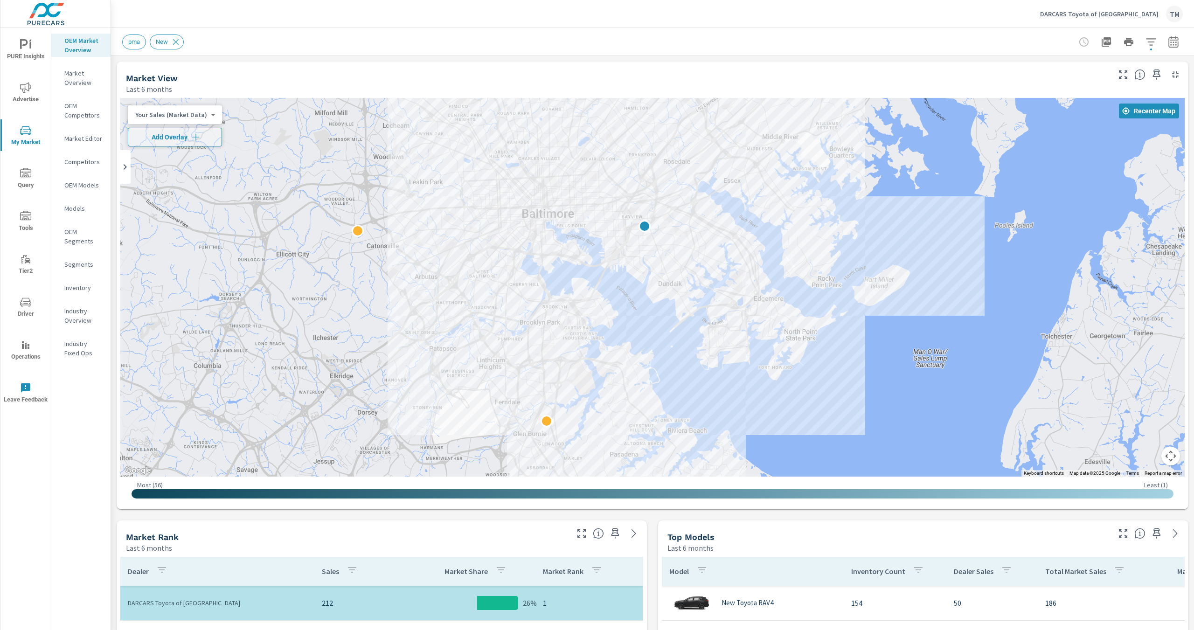
drag, startPoint x: 787, startPoint y: 448, endPoint x: 830, endPoint y: 452, distance: 43.6
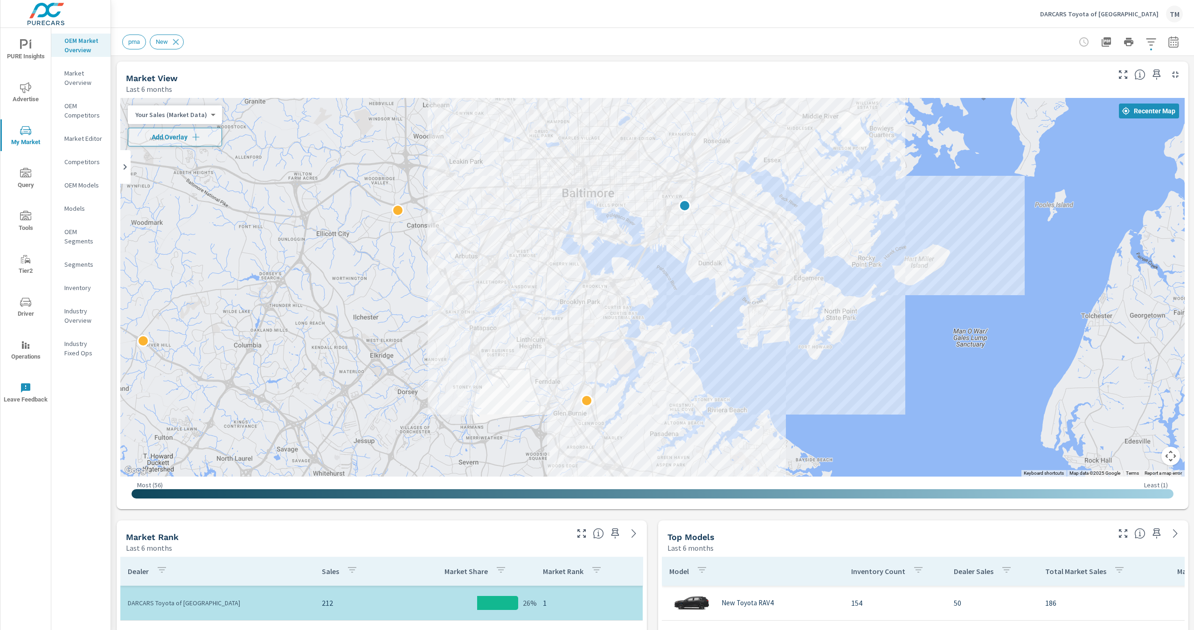
drag, startPoint x: 920, startPoint y: 339, endPoint x: 917, endPoint y: 313, distance: 25.4
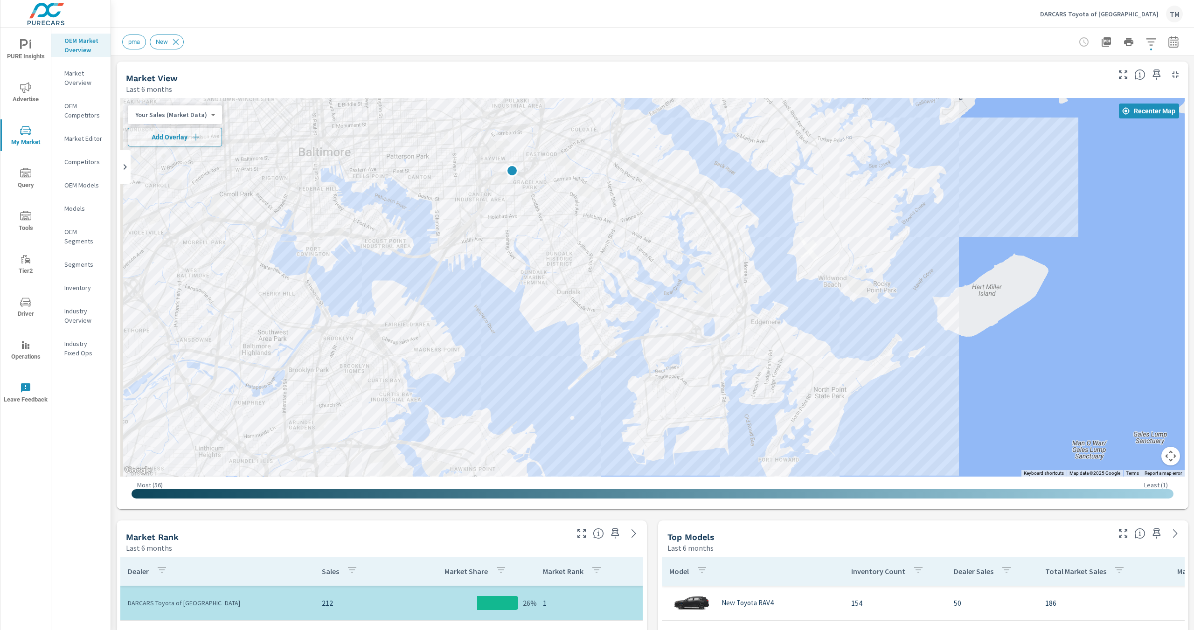
drag, startPoint x: 815, startPoint y: 245, endPoint x: 849, endPoint y: 346, distance: 106.3
click at [849, 345] on div at bounding box center [652, 287] width 1064 height 379
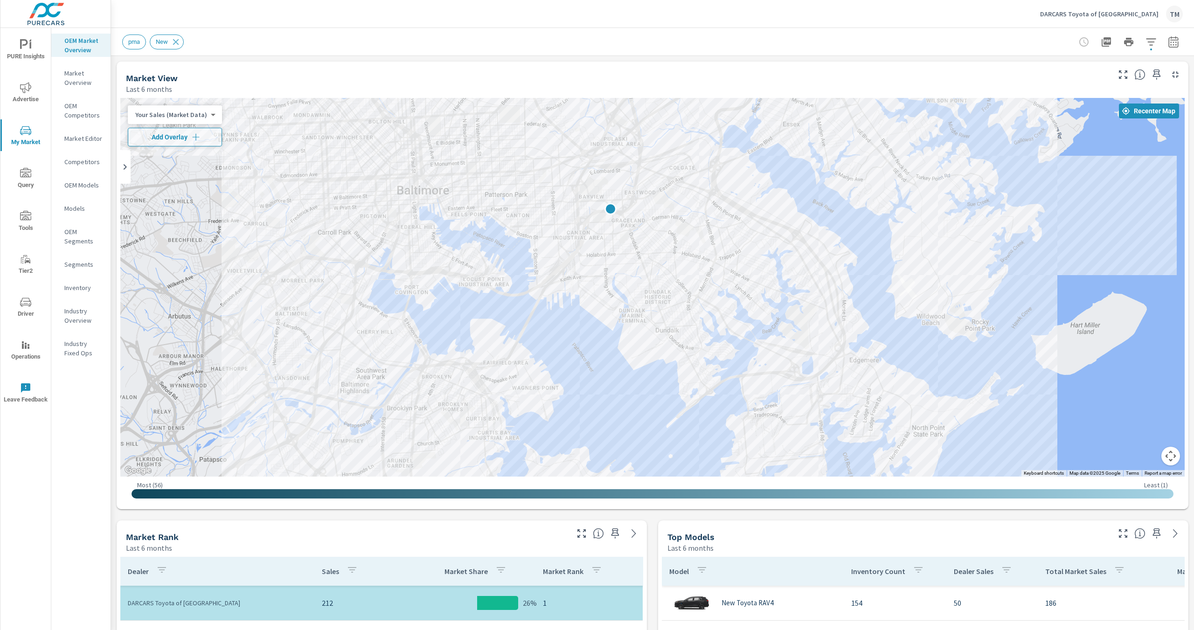
drag, startPoint x: 683, startPoint y: 277, endPoint x: 769, endPoint y: 183, distance: 127.1
click at [768, 185] on div at bounding box center [652, 287] width 1064 height 379
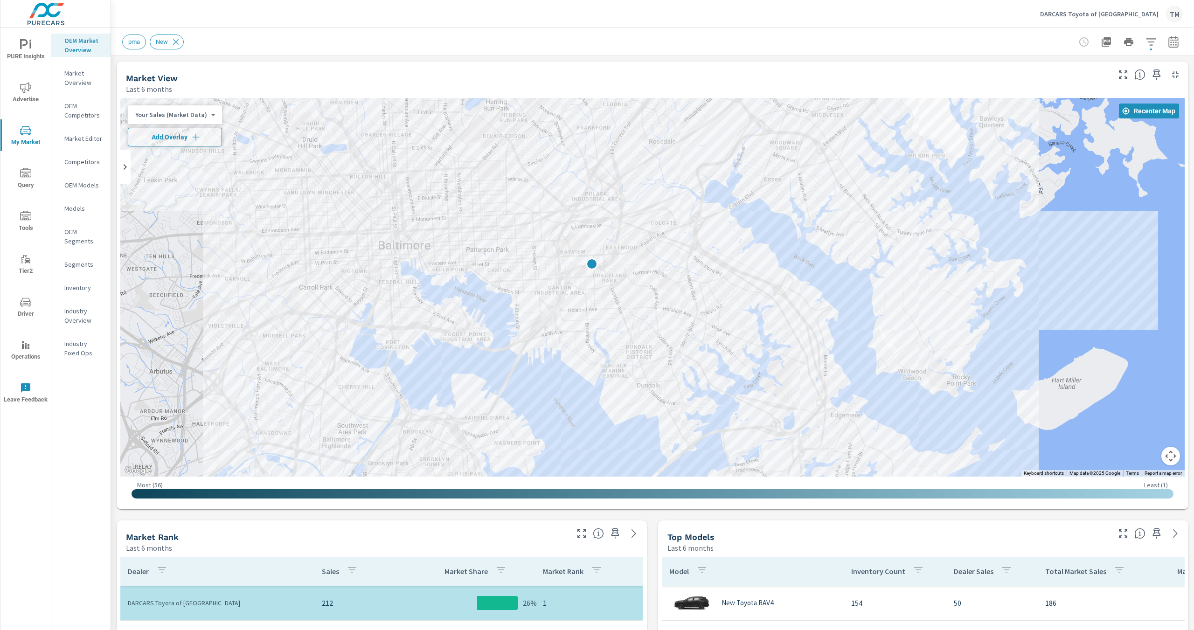
drag, startPoint x: 839, startPoint y: 190, endPoint x: 800, endPoint y: 299, distance: 115.8
click at [800, 299] on div at bounding box center [652, 287] width 1064 height 379
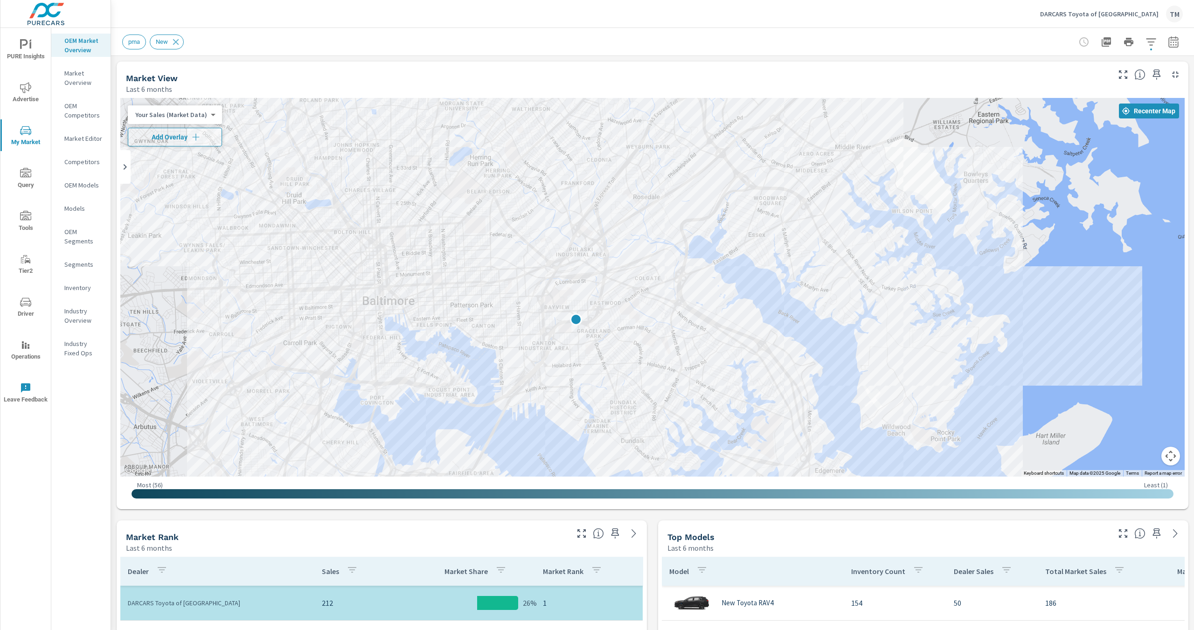
drag, startPoint x: 752, startPoint y: 283, endPoint x: 748, endPoint y: 326, distance: 43.1
click at [748, 326] on div at bounding box center [652, 287] width 1064 height 379
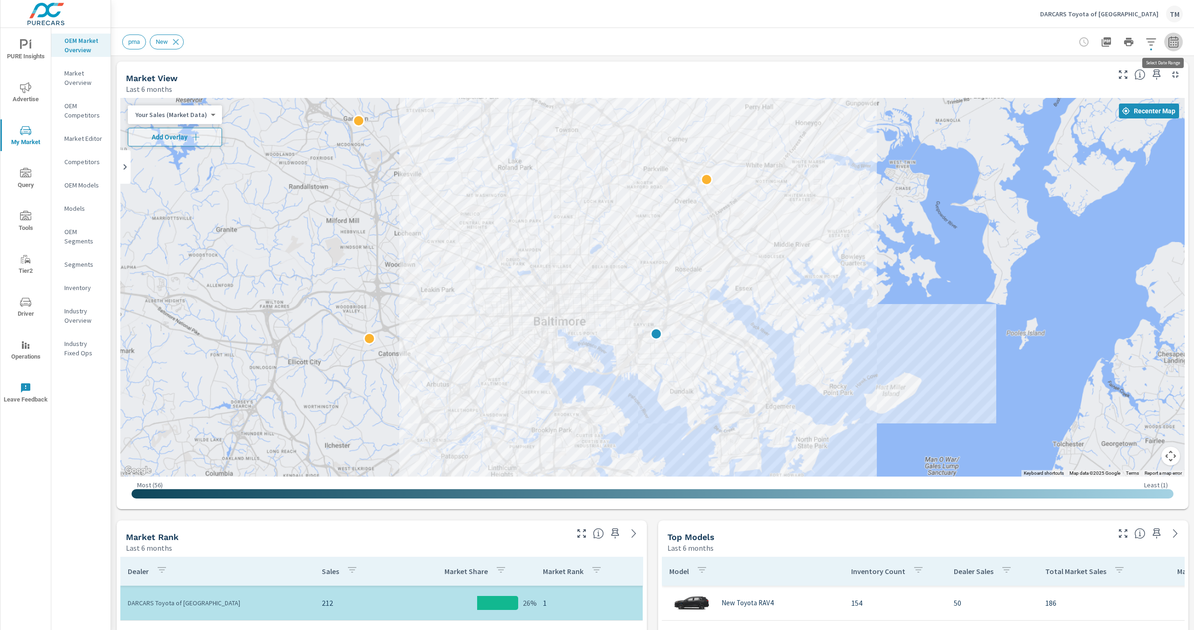
click at [1168, 46] on icon "button" at bounding box center [1173, 41] width 11 height 11
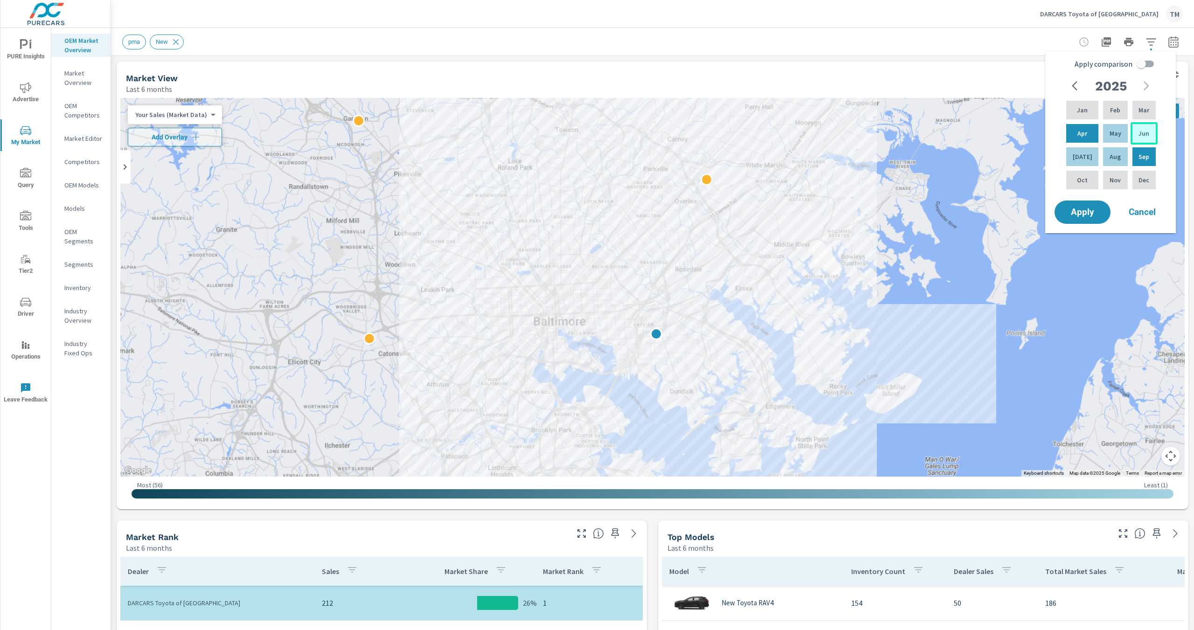
click at [1138, 131] on p "Jun" at bounding box center [1143, 133] width 11 height 9
click at [1112, 133] on p "May" at bounding box center [1115, 133] width 12 height 9
click at [1084, 156] on div "Jul" at bounding box center [1082, 156] width 36 height 22
click at [1110, 138] on div "May" at bounding box center [1115, 133] width 28 height 22
click at [1085, 208] on span "Apply" at bounding box center [1082, 212] width 38 height 9
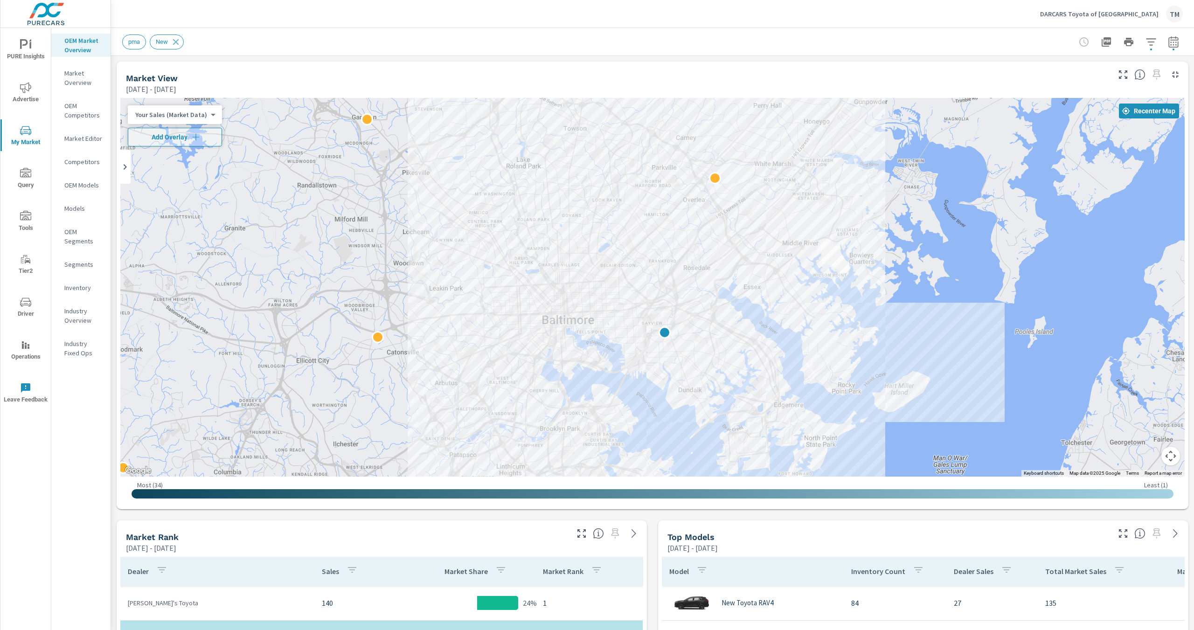
drag, startPoint x: 715, startPoint y: 348, endPoint x: 724, endPoint y: 346, distance: 8.7
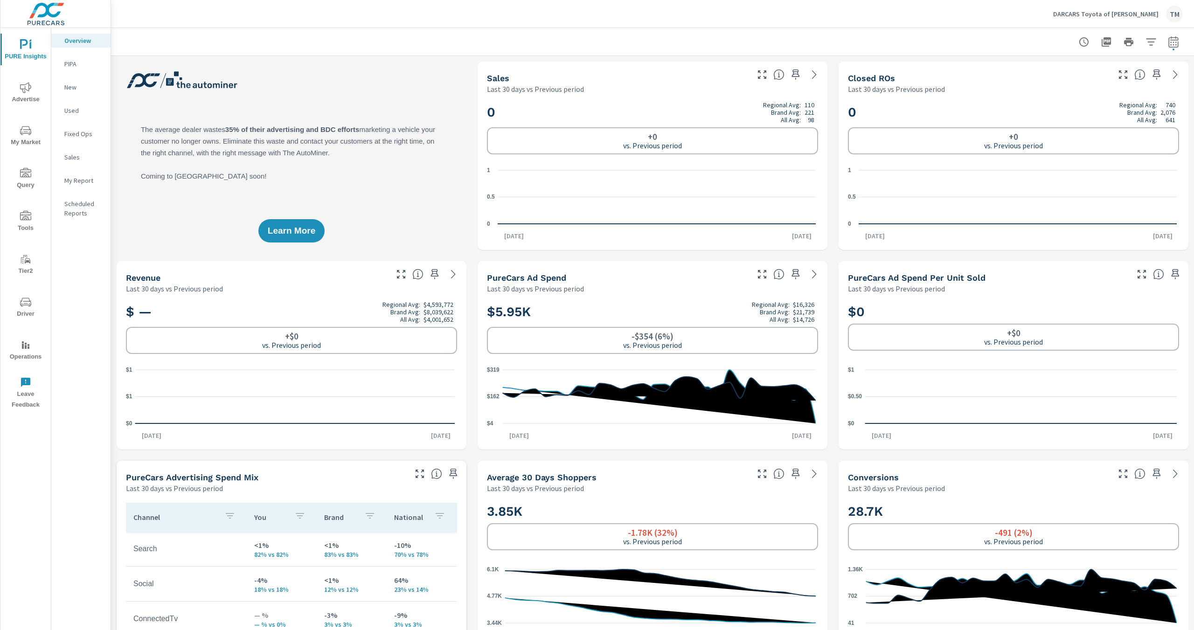
scroll to position [560, 0]
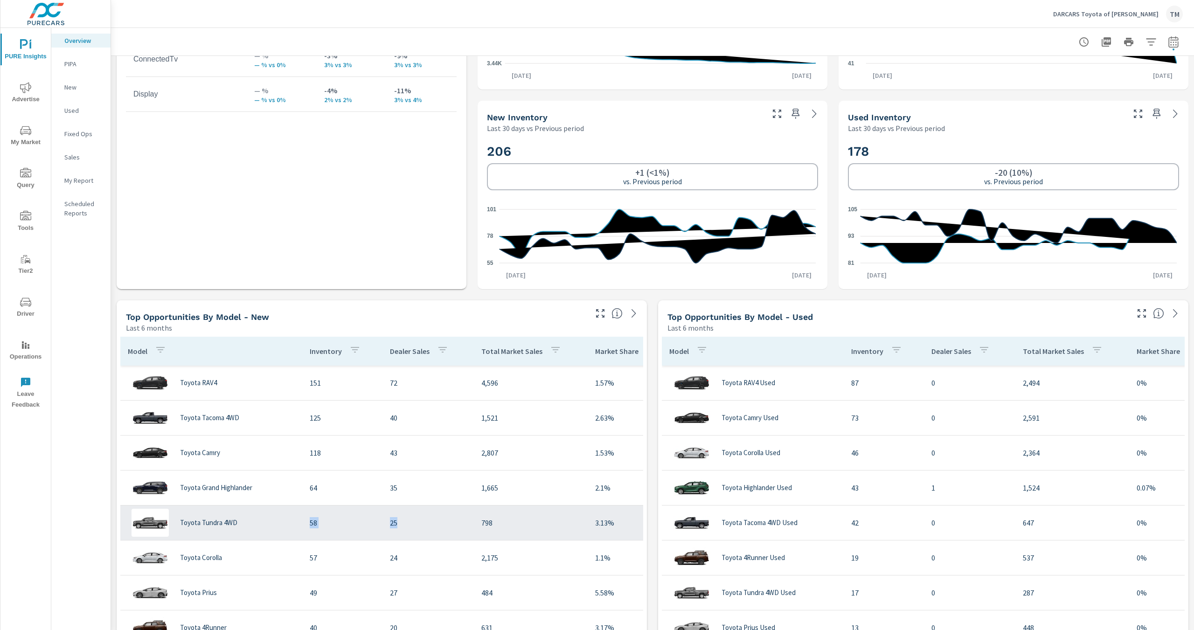
drag, startPoint x: 321, startPoint y: 527, endPoint x: 419, endPoint y: 527, distance: 97.9
click at [419, 527] on tr "Toyota Tundra 4WD 58 25 798 3.13%" at bounding box center [401, 522] width 563 height 35
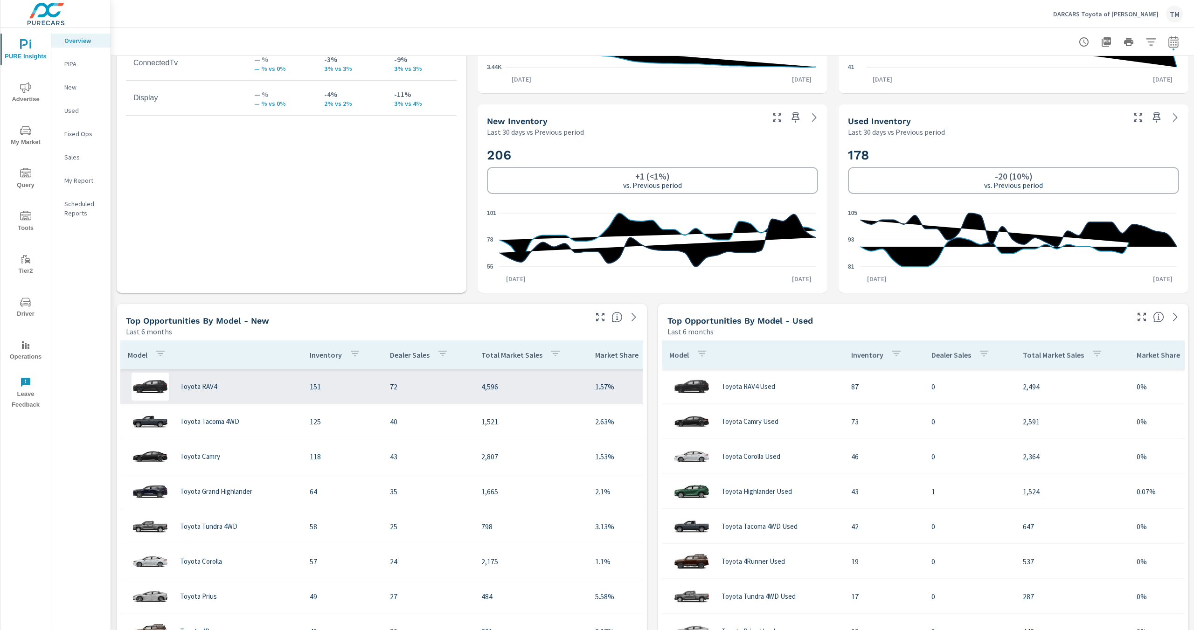
scroll to position [560, 0]
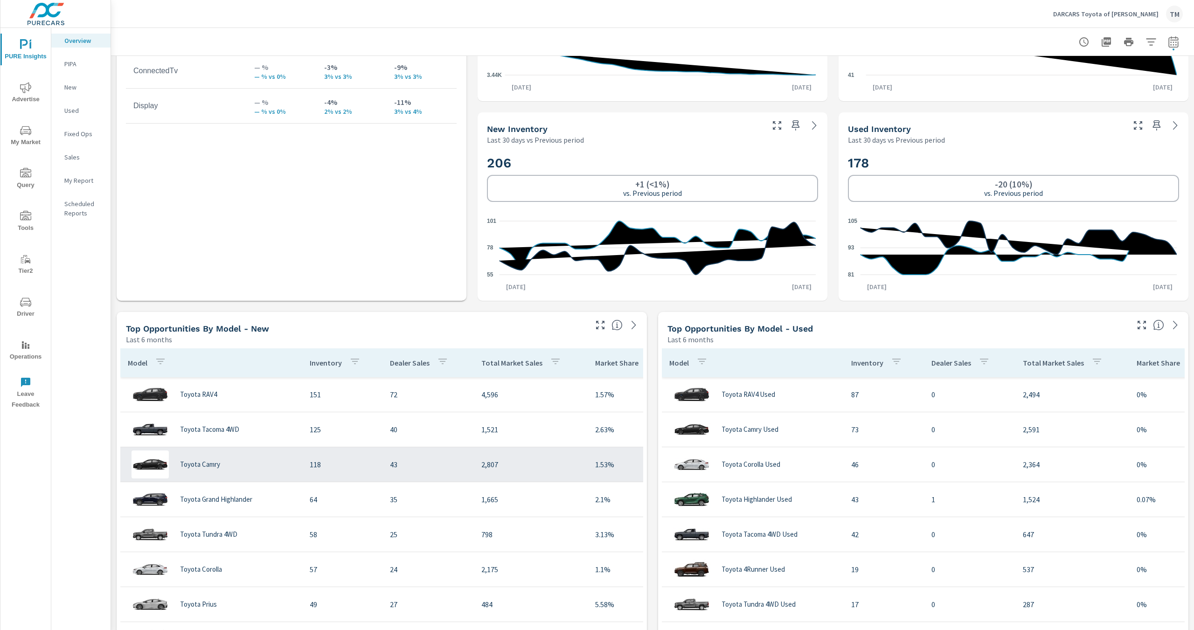
scroll to position [513, 0]
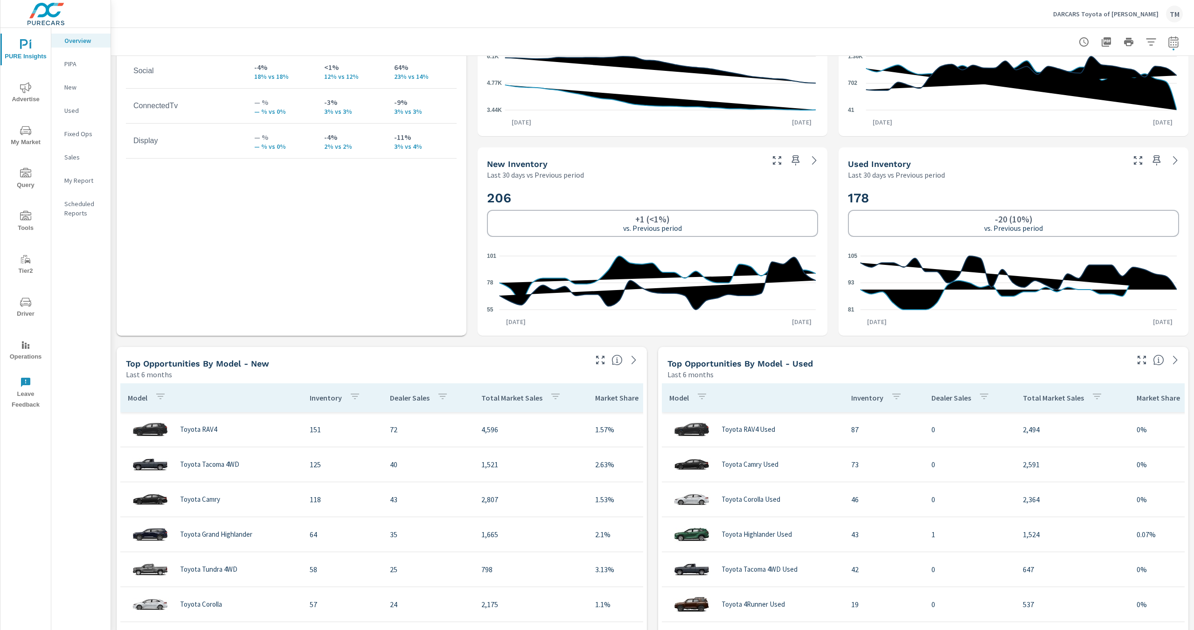
click at [26, 311] on span "Driver" at bounding box center [25, 308] width 45 height 23
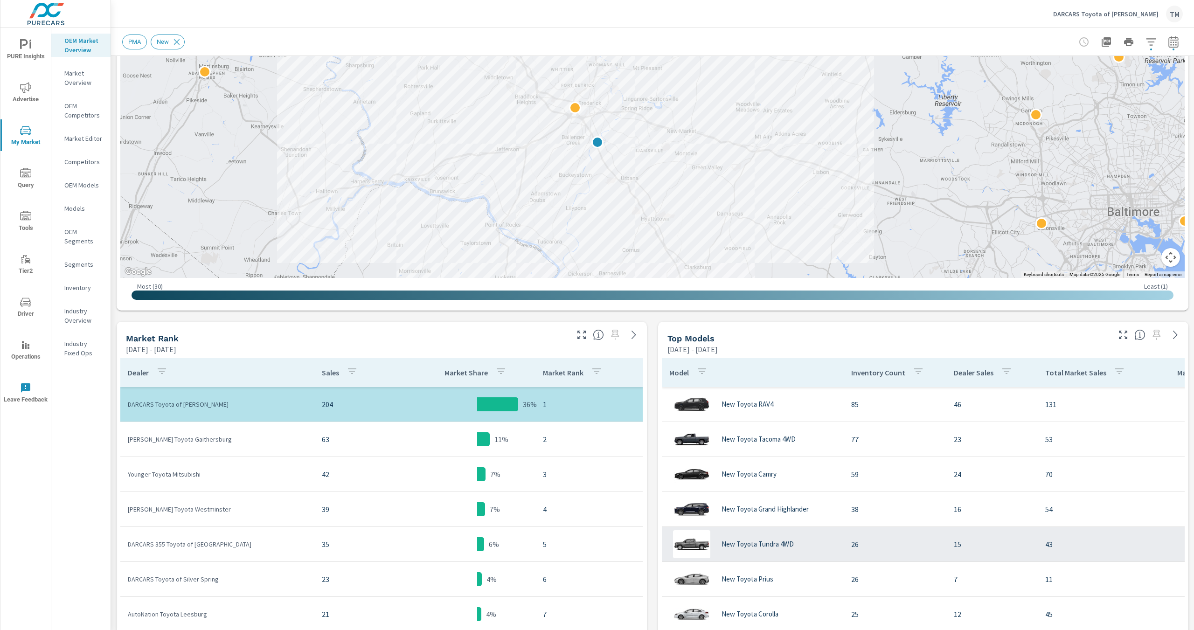
scroll to position [233, 0]
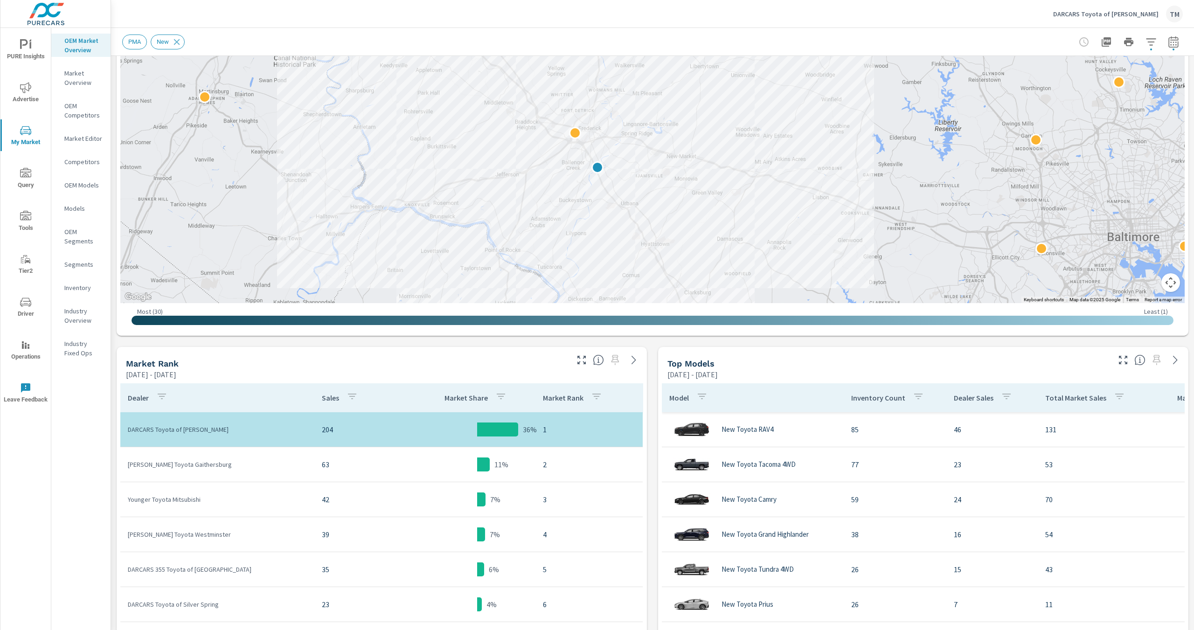
scroll to position [93, 0]
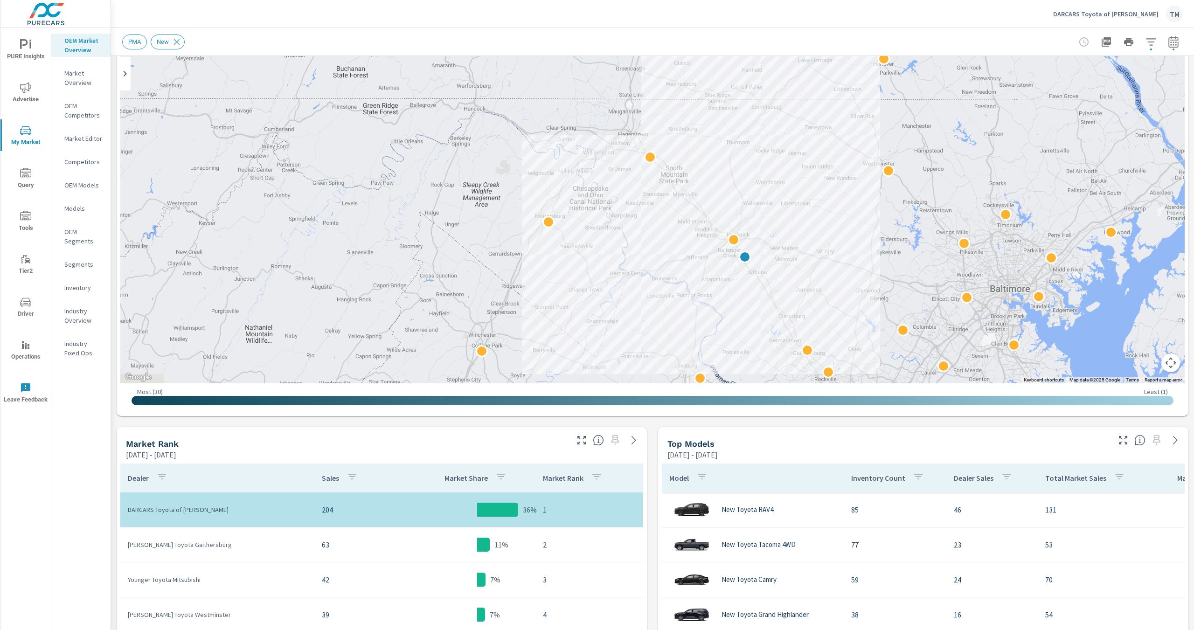
drag, startPoint x: 899, startPoint y: 304, endPoint x: 894, endPoint y: 291, distance: 13.7
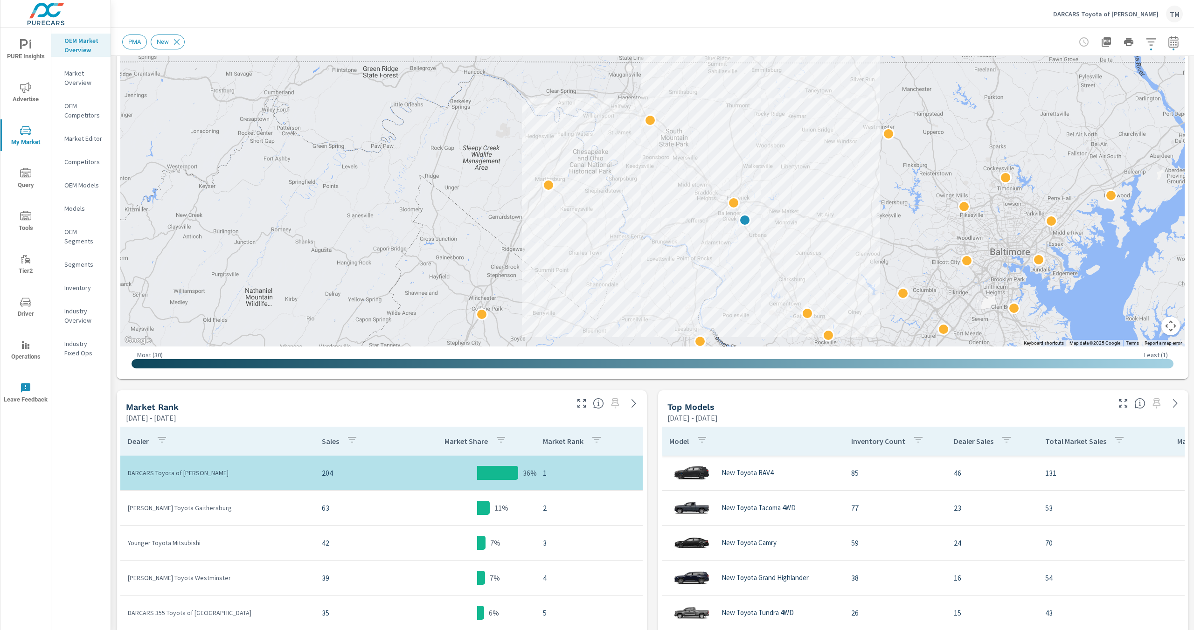
scroll to position [140, 0]
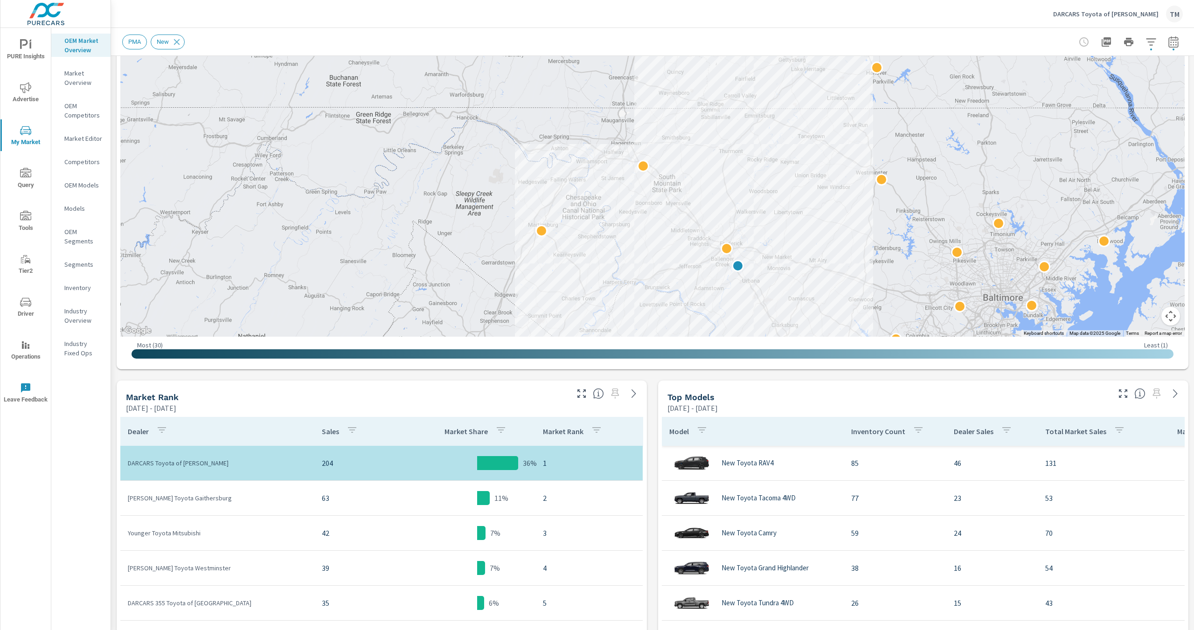
drag, startPoint x: 866, startPoint y: 154, endPoint x: 856, endPoint y: 217, distance: 63.9
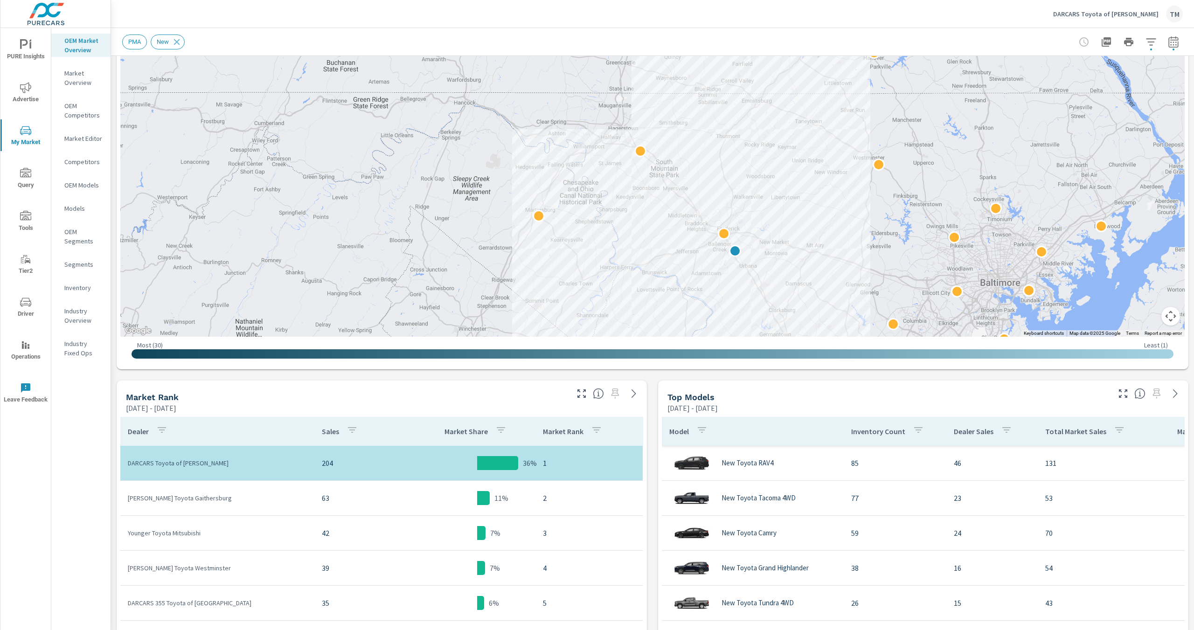
drag, startPoint x: 724, startPoint y: 245, endPoint x: 729, endPoint y: 217, distance: 28.4
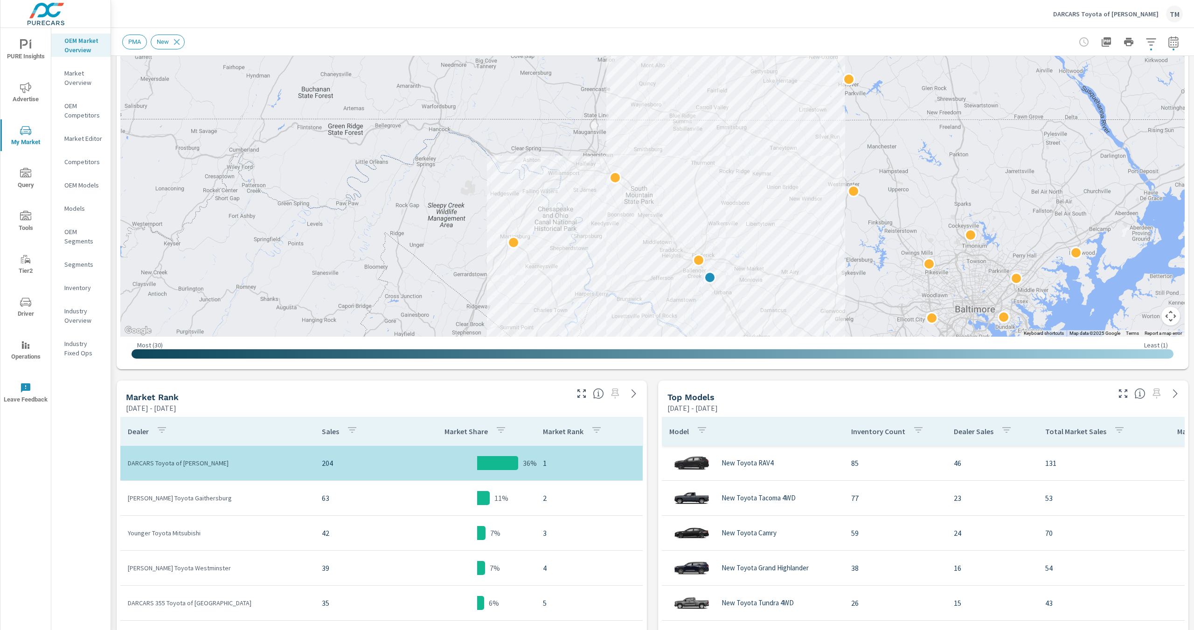
drag, startPoint x: 898, startPoint y: 157, endPoint x: 878, endPoint y: 171, distance: 24.1
click at [891, 163] on div at bounding box center [652, 147] width 1064 height 379
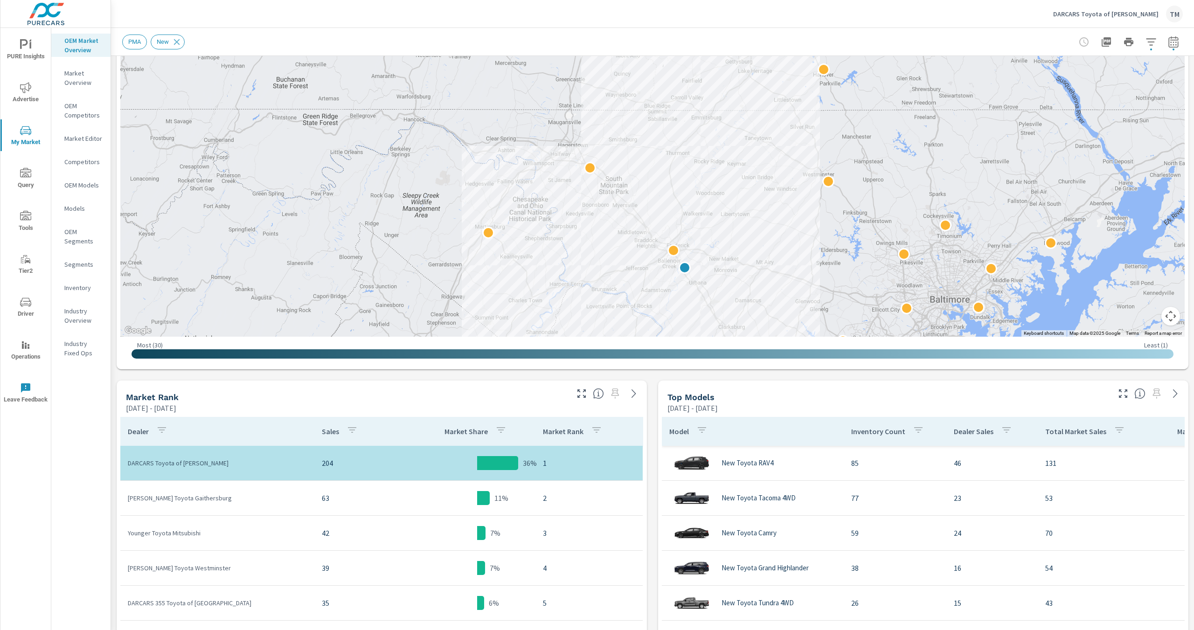
drag, startPoint x: 804, startPoint y: 205, endPoint x: 802, endPoint y: 190, distance: 15.0
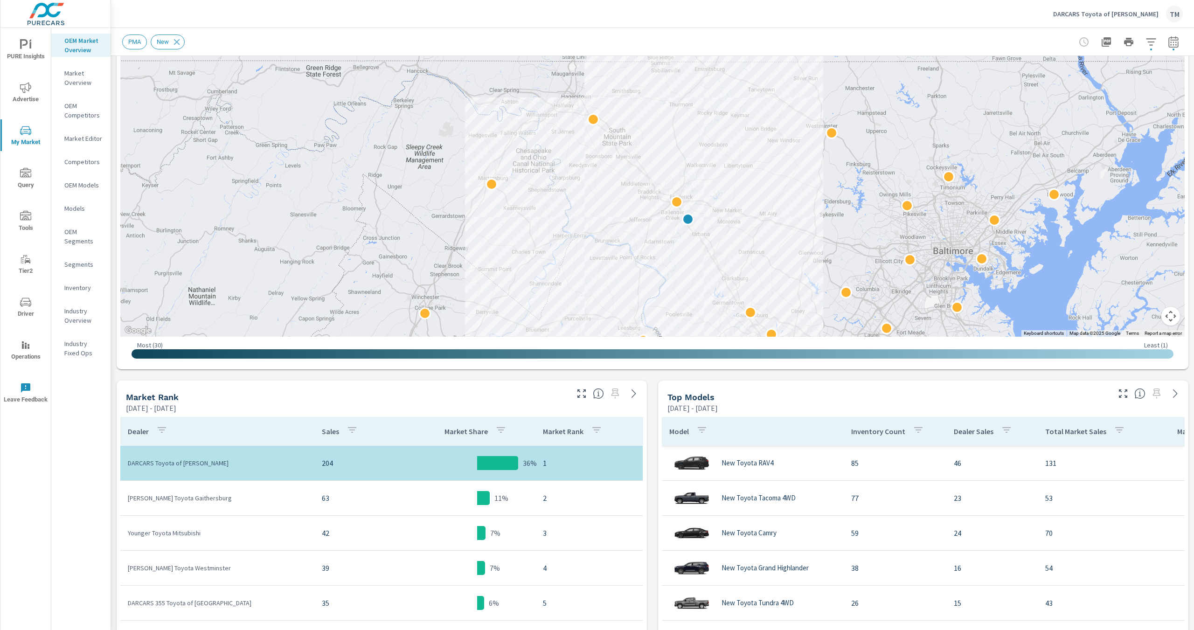
drag, startPoint x: 797, startPoint y: 167, endPoint x: 803, endPoint y: 139, distance: 28.5
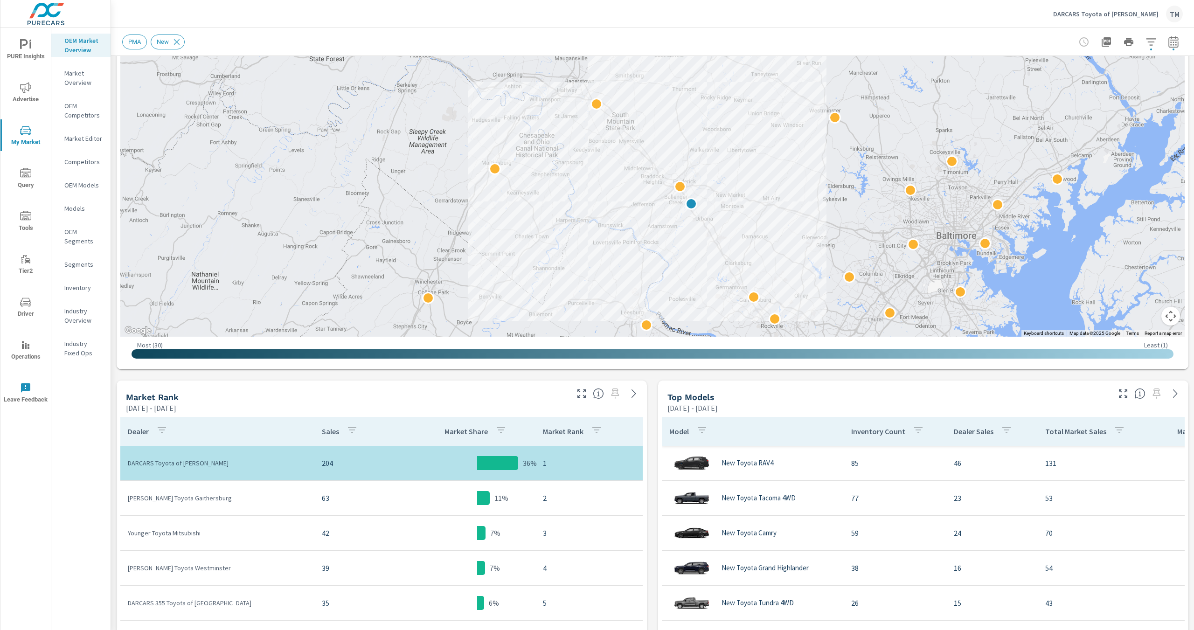
drag, startPoint x: 726, startPoint y: 287, endPoint x: 723, endPoint y: 268, distance: 19.7
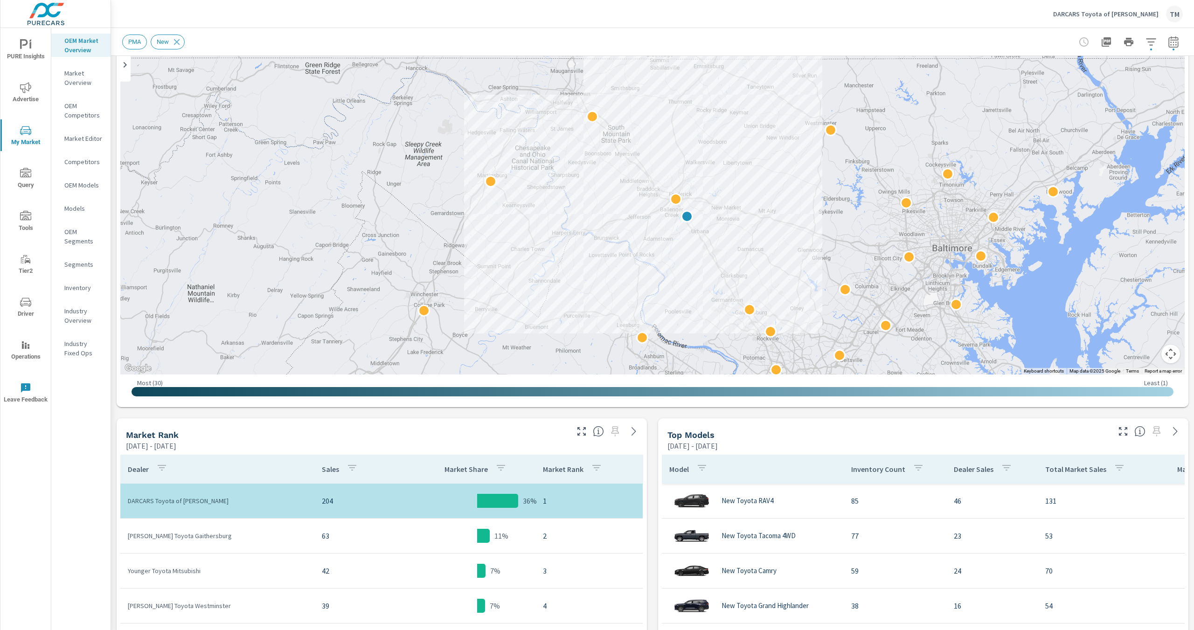
scroll to position [93, 0]
